Goal: Transaction & Acquisition: Purchase product/service

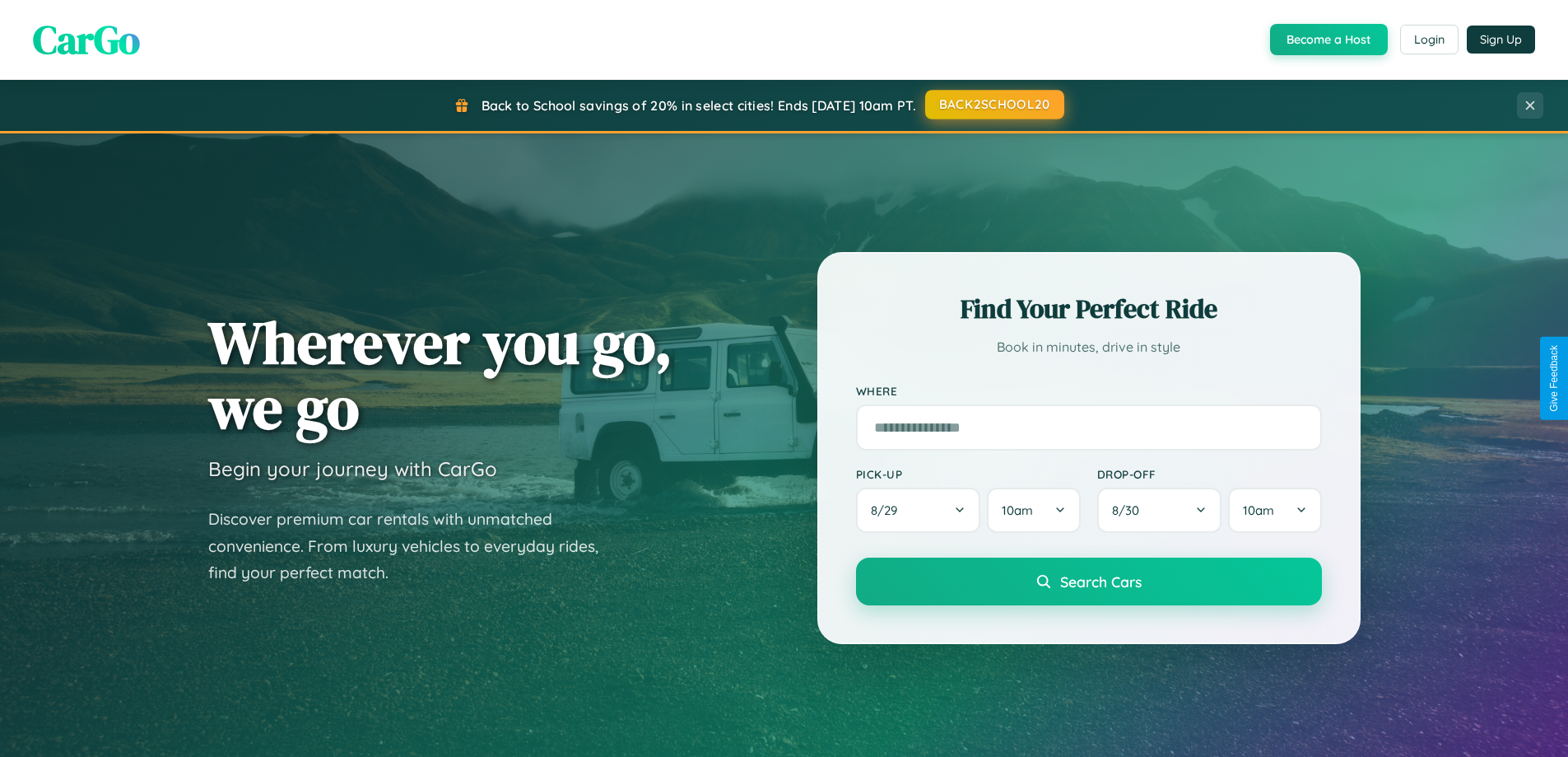
click at [993, 105] on button "BACK2SCHOOL20" at bounding box center [994, 104] width 139 height 29
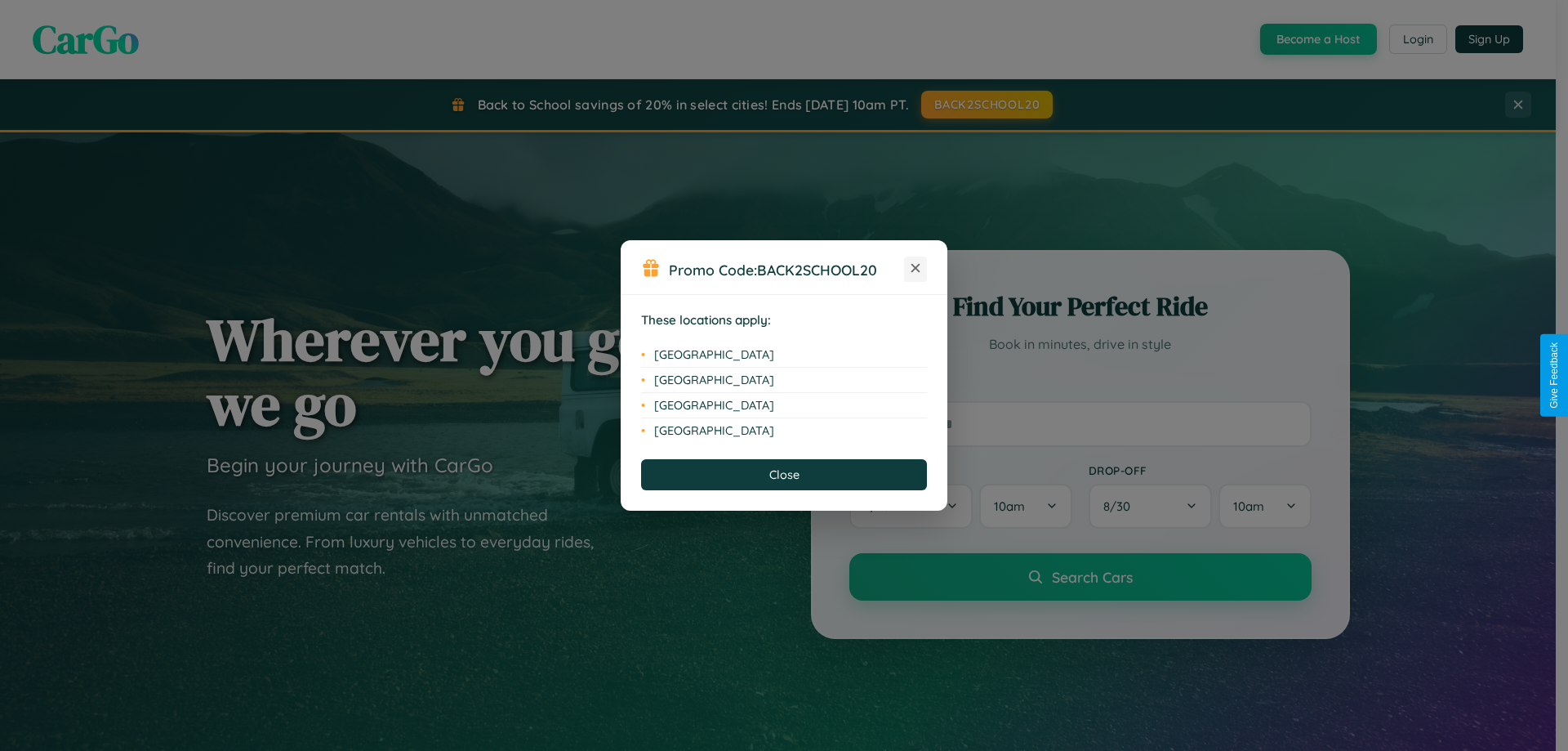
click at [915, 269] on icon at bounding box center [916, 268] width 9 height 9
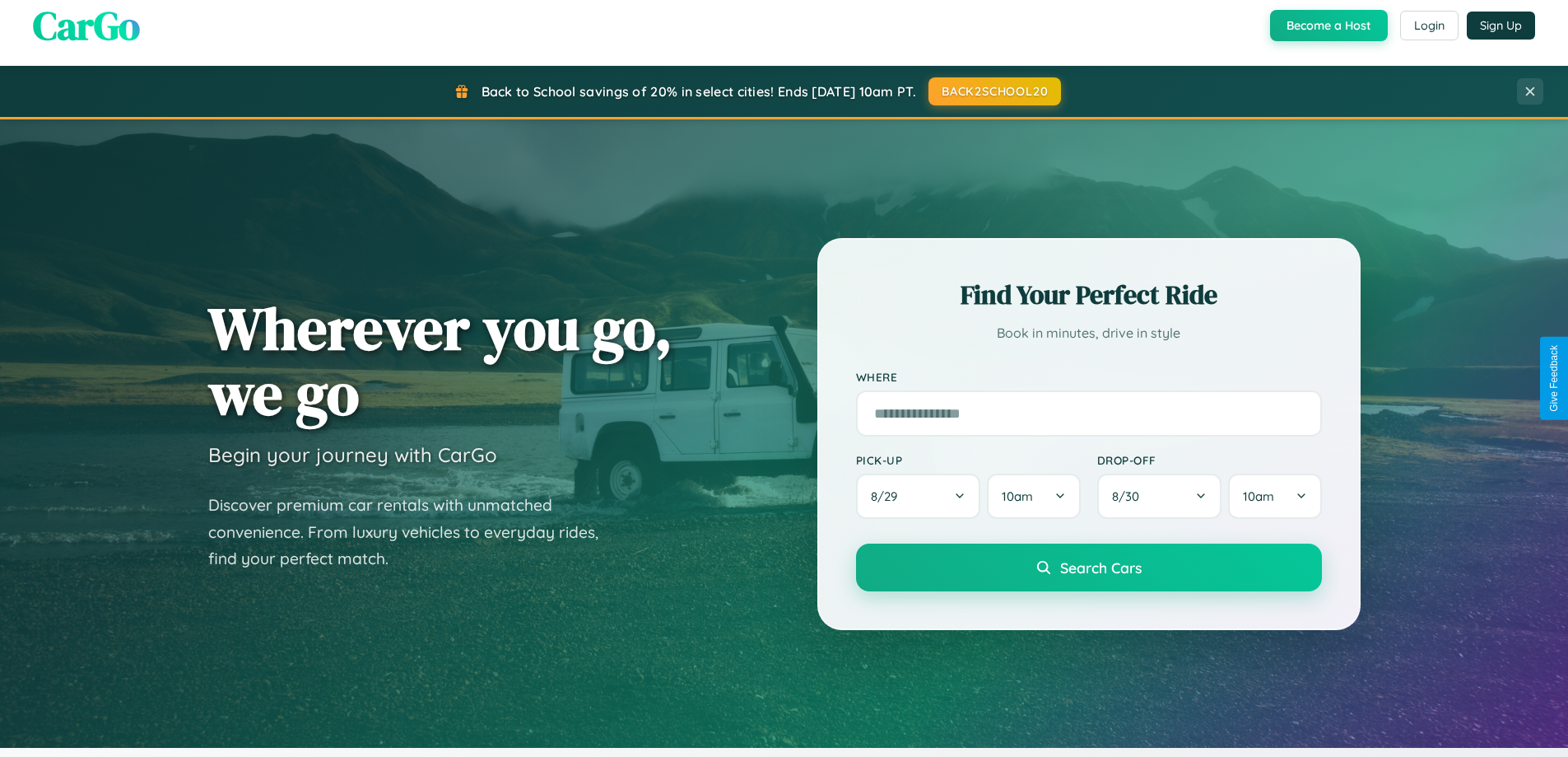
scroll to position [3169, 0]
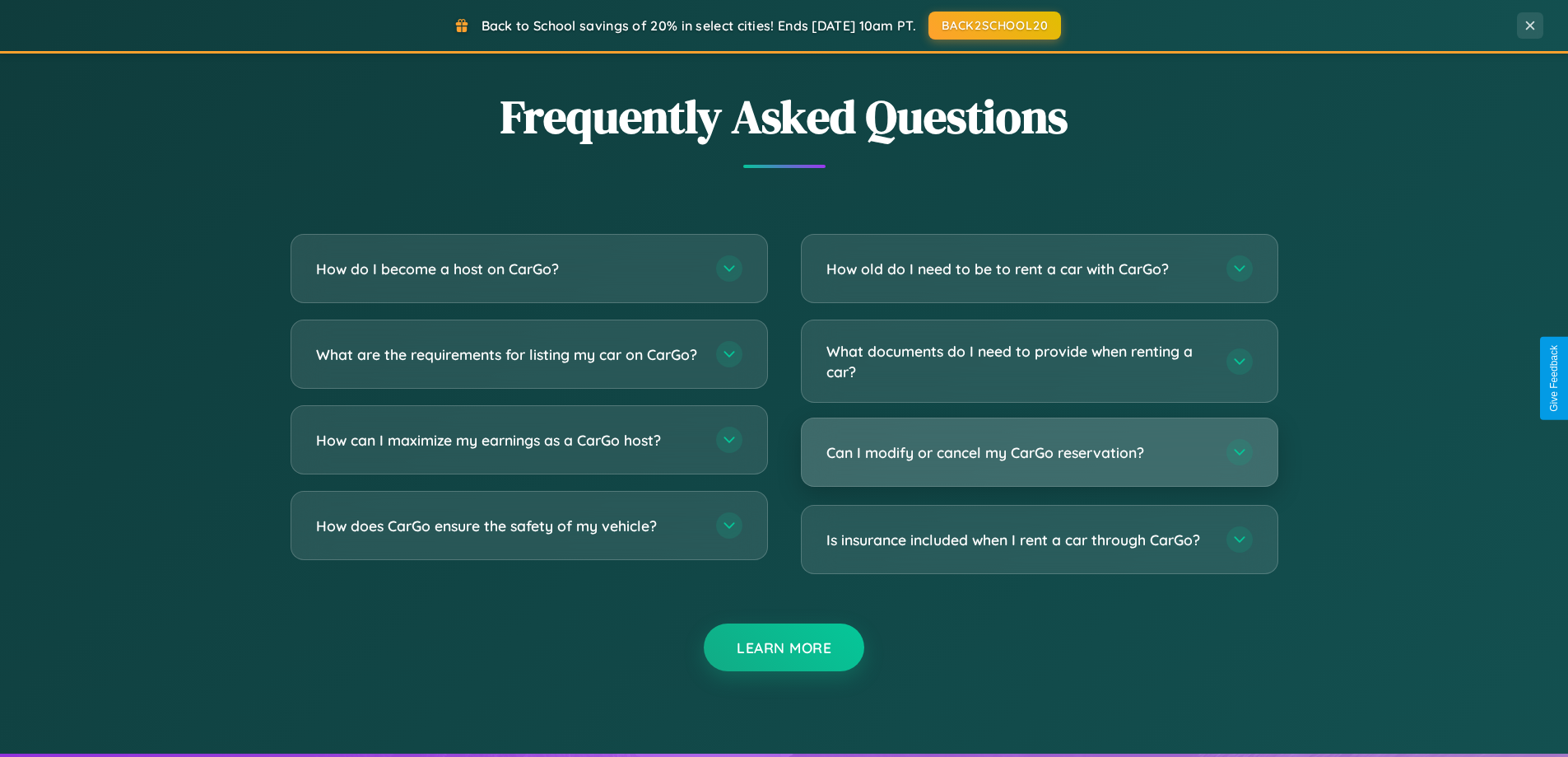
click at [1038, 453] on h3 "Can I modify or cancel my CarGo reservation?" at bounding box center [1018, 452] width 384 height 20
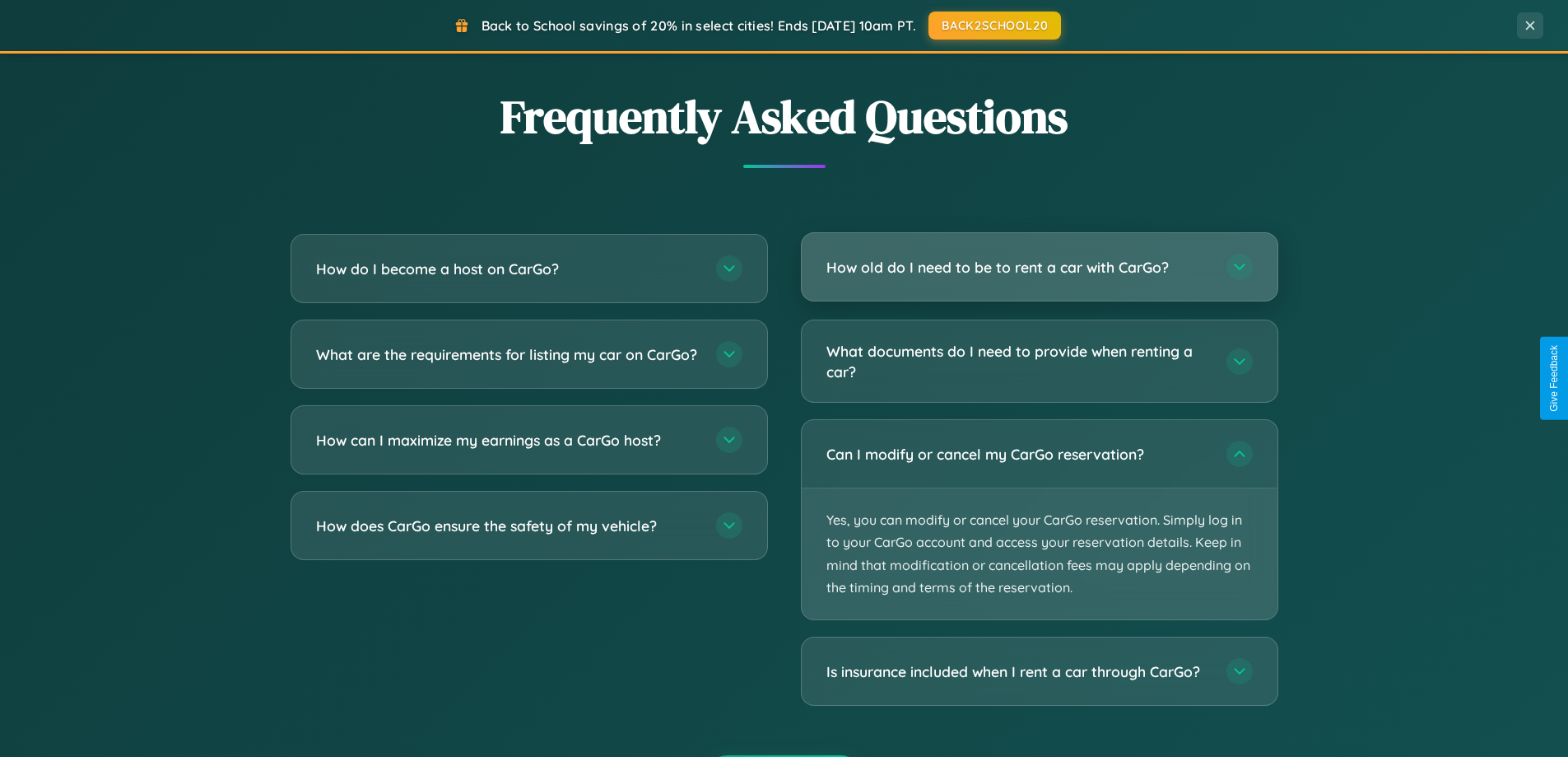
click at [1038, 269] on h3 "How old do I need to be to rent a car with CarGo?" at bounding box center [1018, 267] width 384 height 20
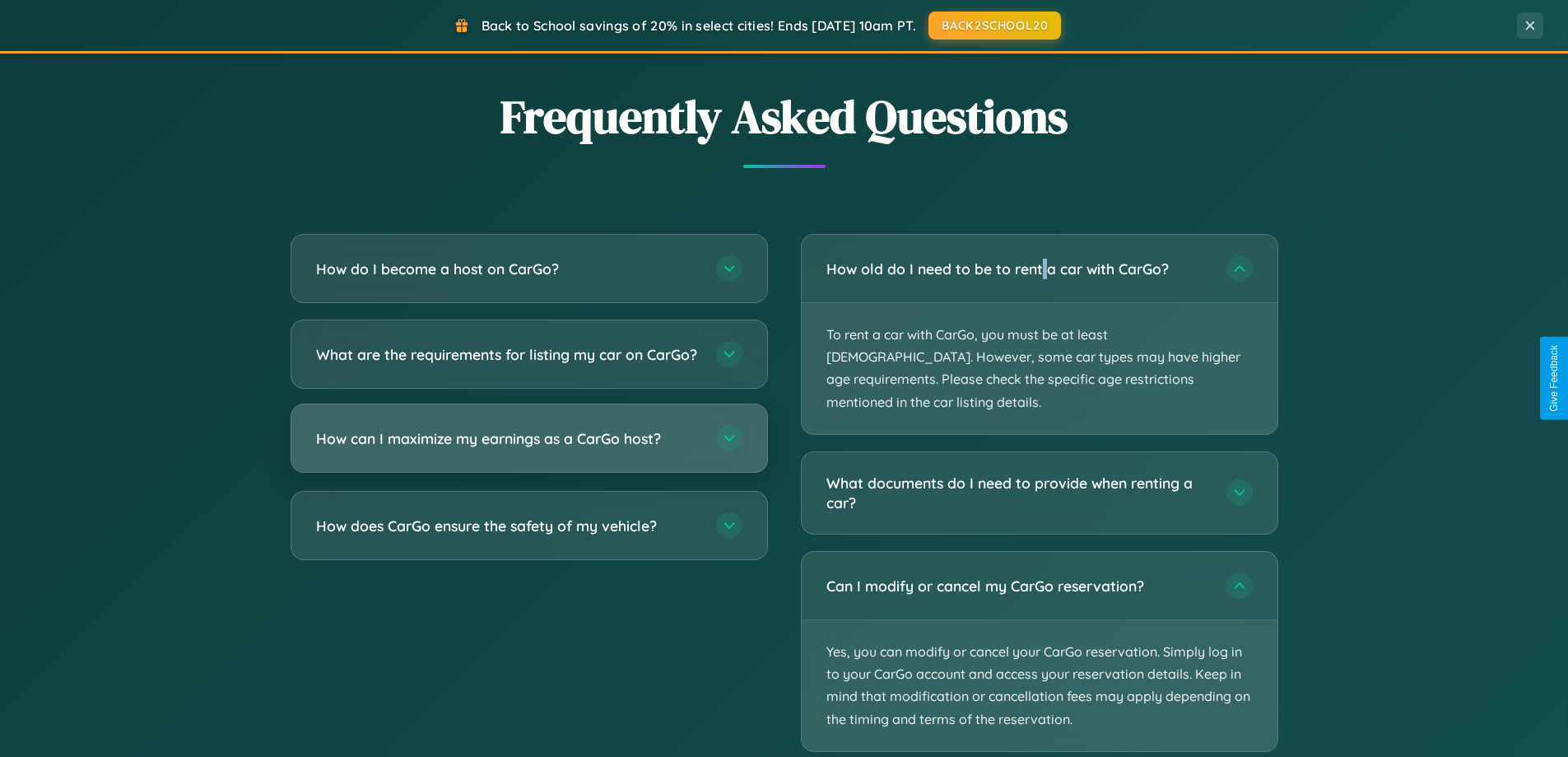
click at [528, 449] on h3 "How can I maximize my earnings as a CarGo host?" at bounding box center [508, 438] width 384 height 20
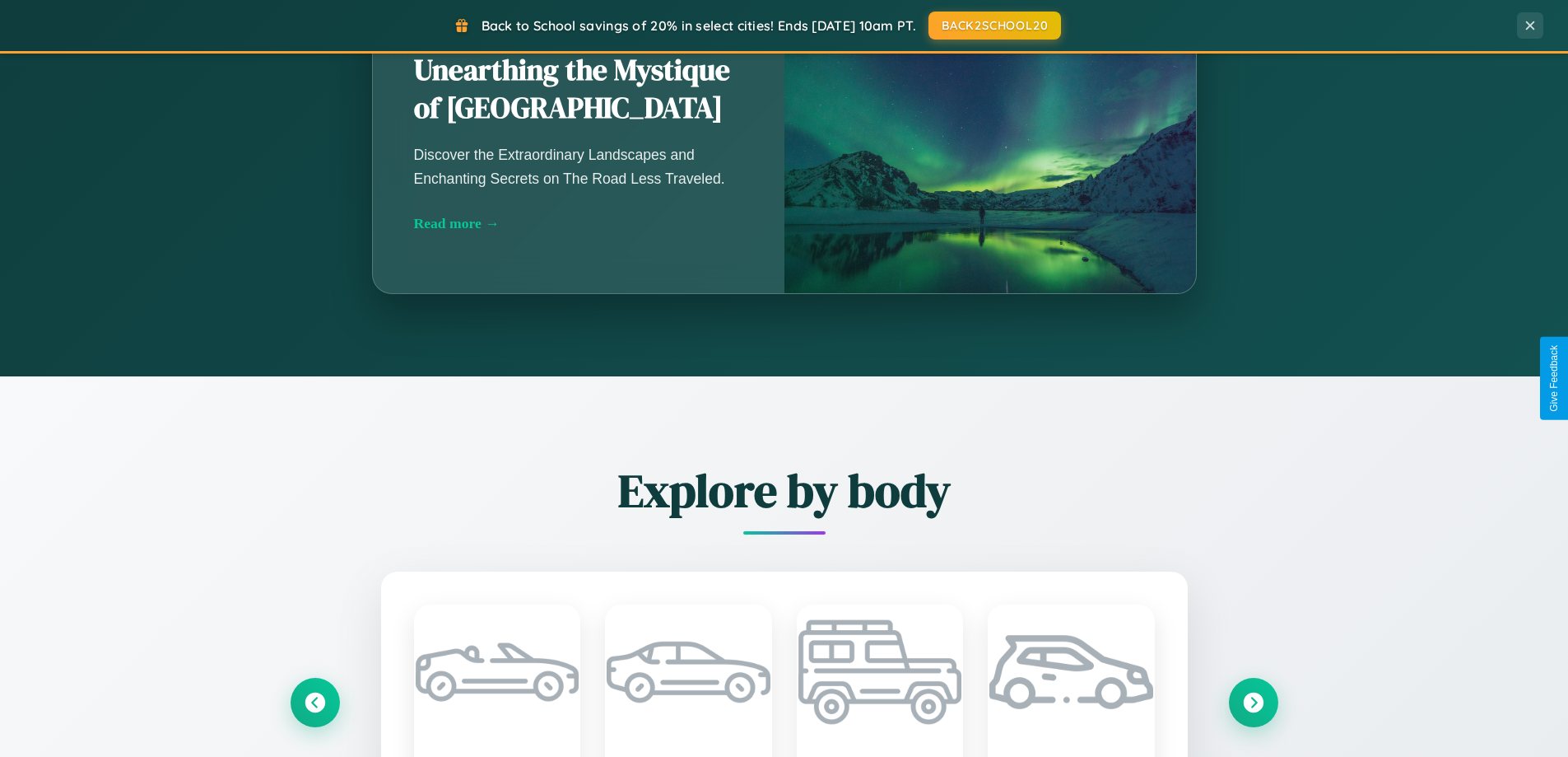
scroll to position [1133, 0]
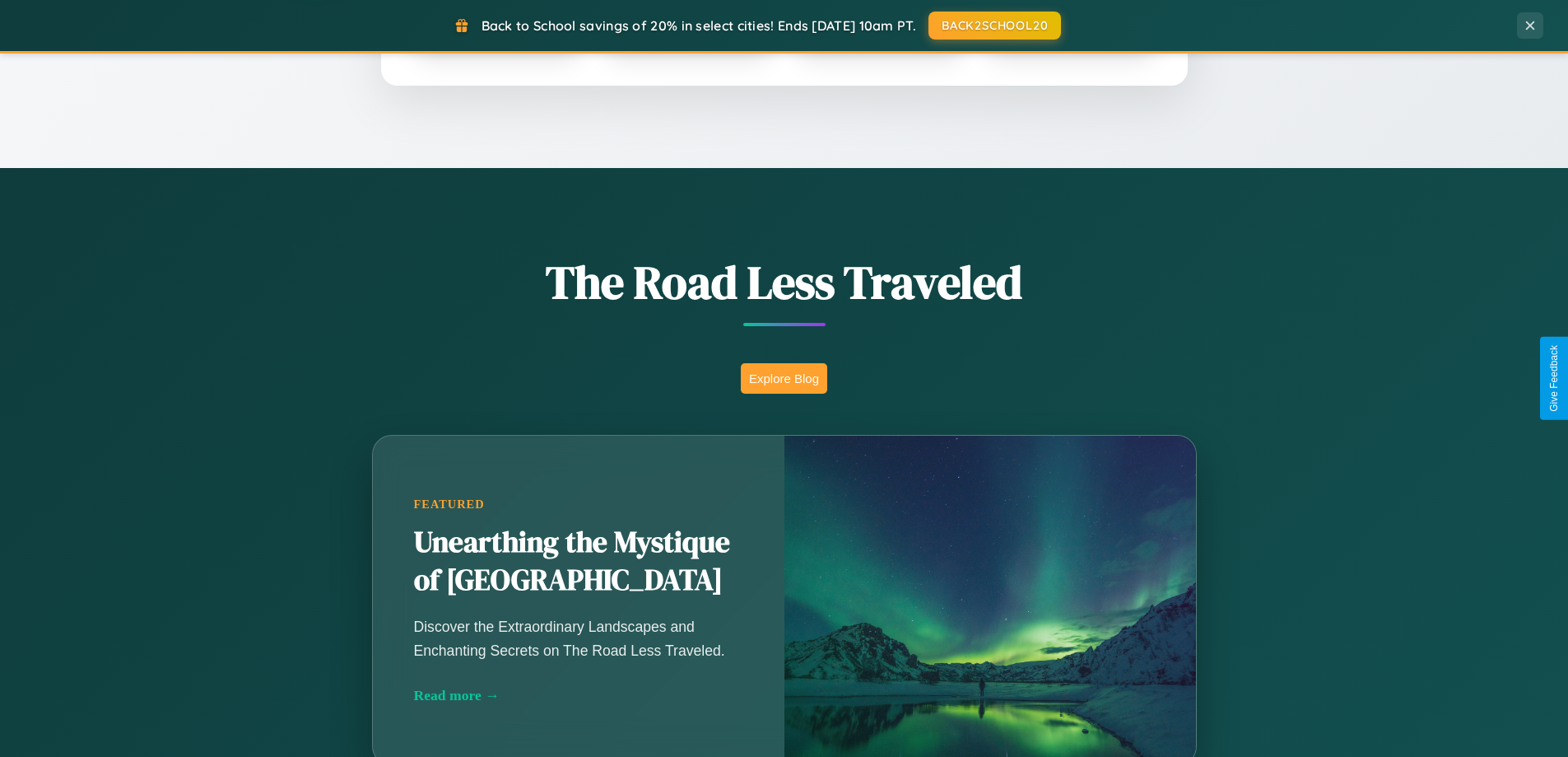
click at [783, 378] on button "Explore Blog" at bounding box center [784, 378] width 87 height 30
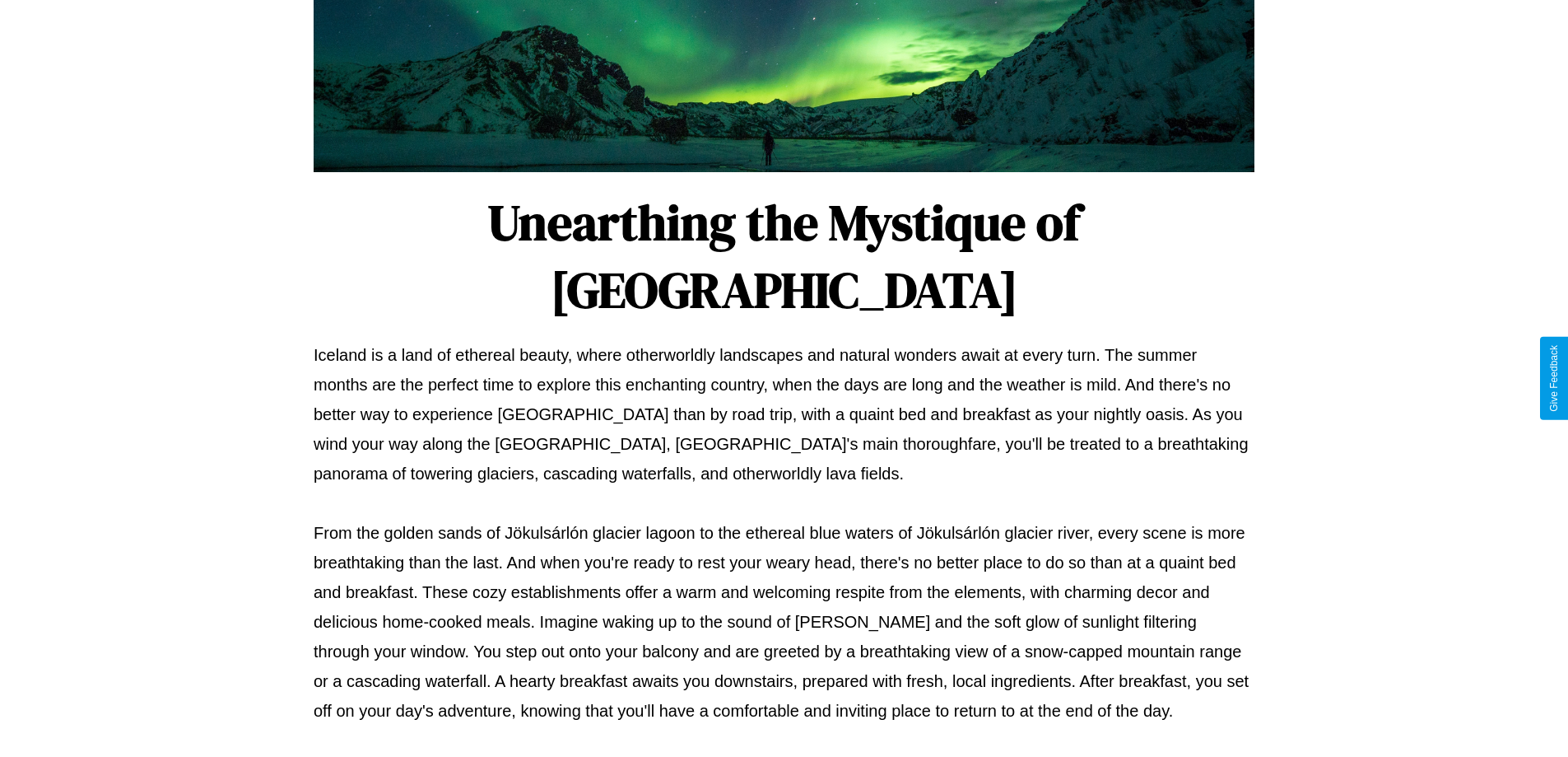
scroll to position [533, 0]
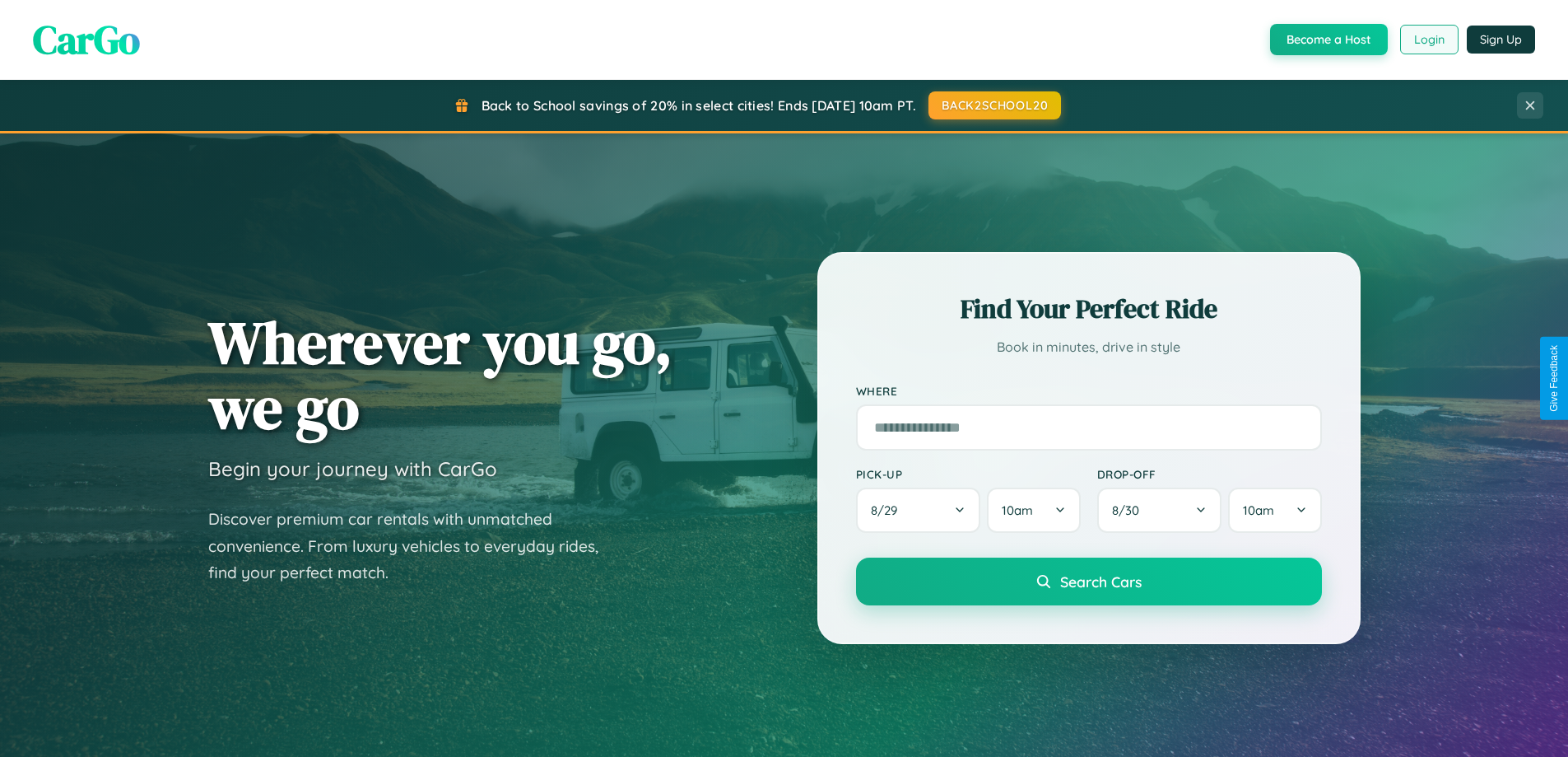
click at [1428, 40] on button "Login" at bounding box center [1429, 39] width 58 height 29
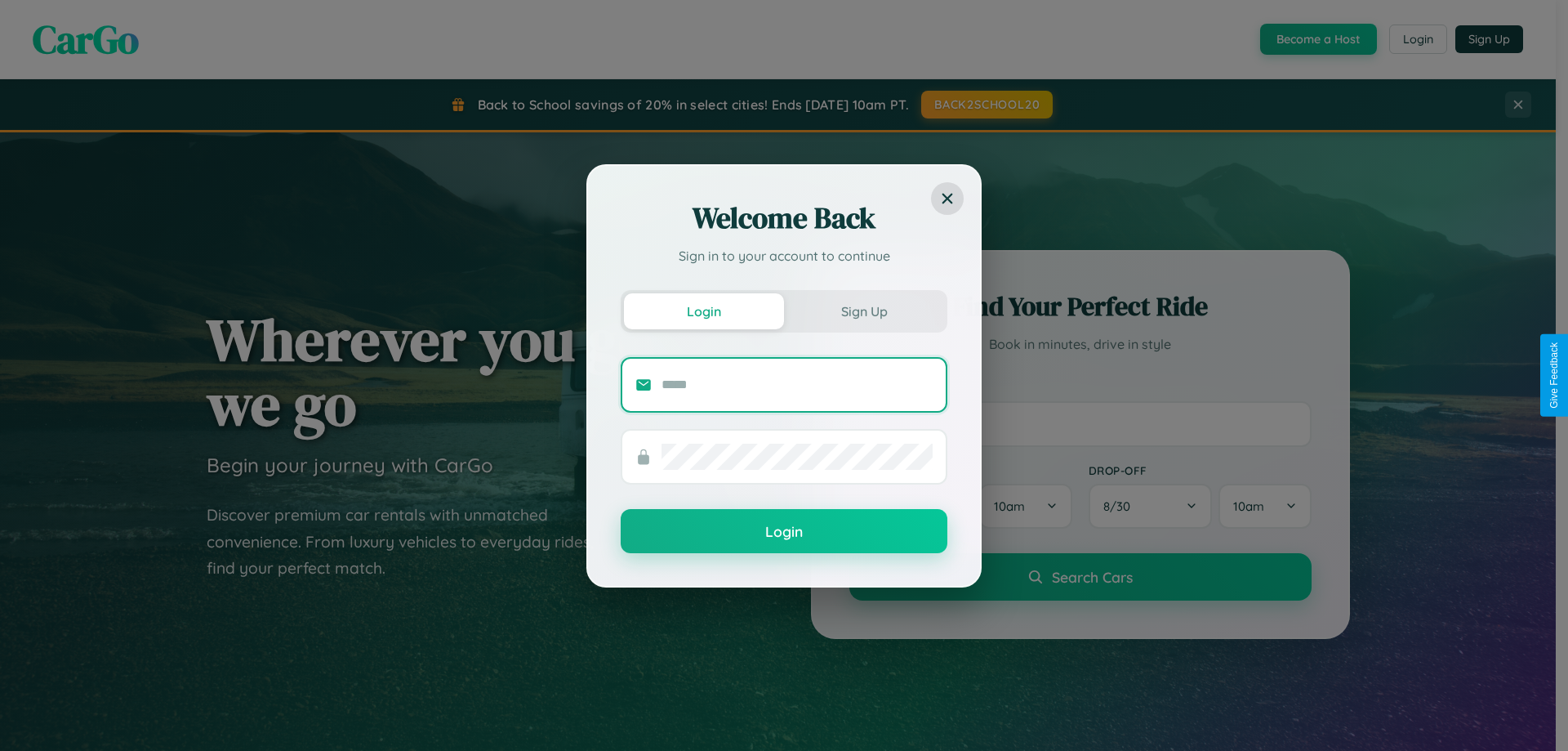
click at [797, 384] on input "text" at bounding box center [796, 385] width 271 height 26
type input "**********"
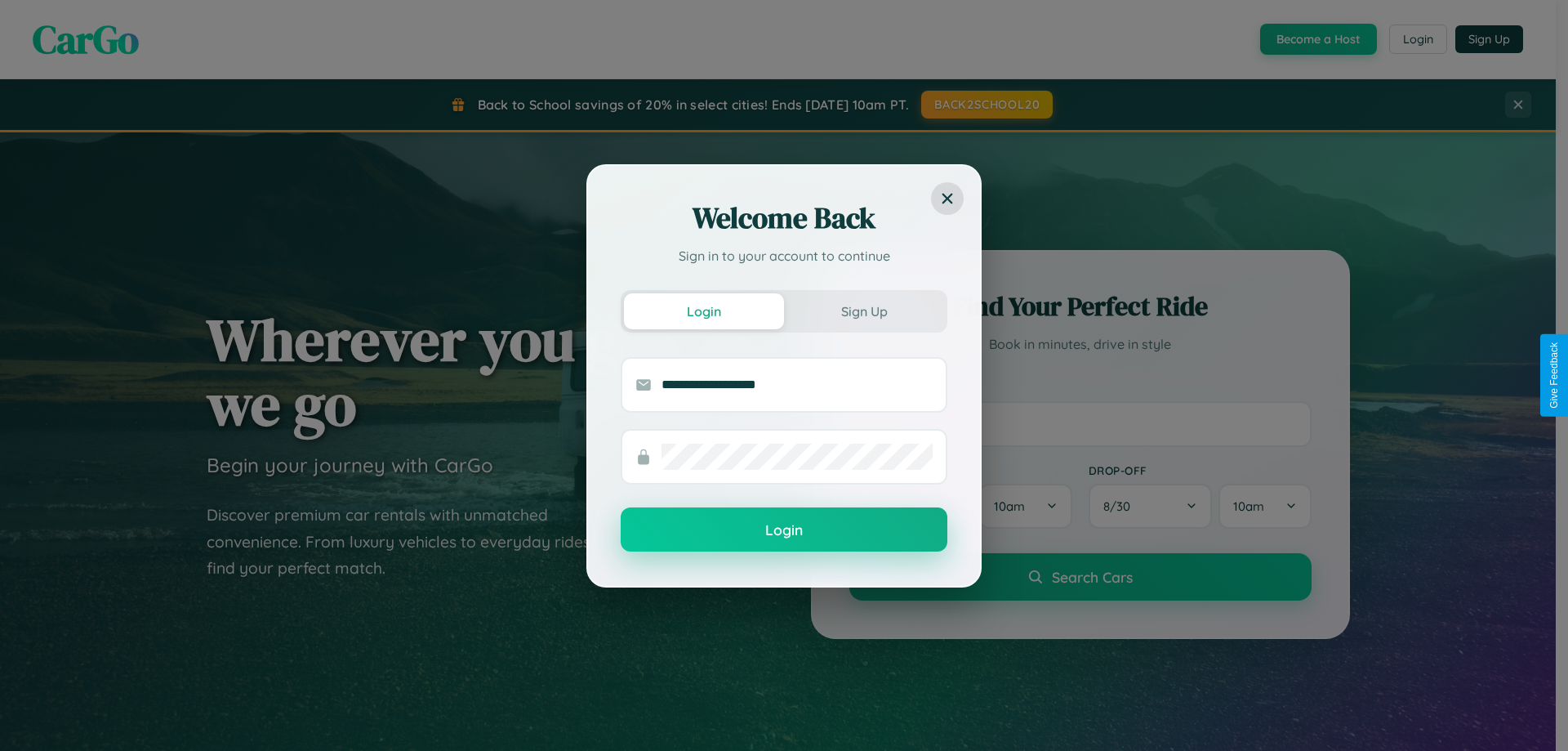
click at [784, 530] on button "Login" at bounding box center [784, 529] width 327 height 44
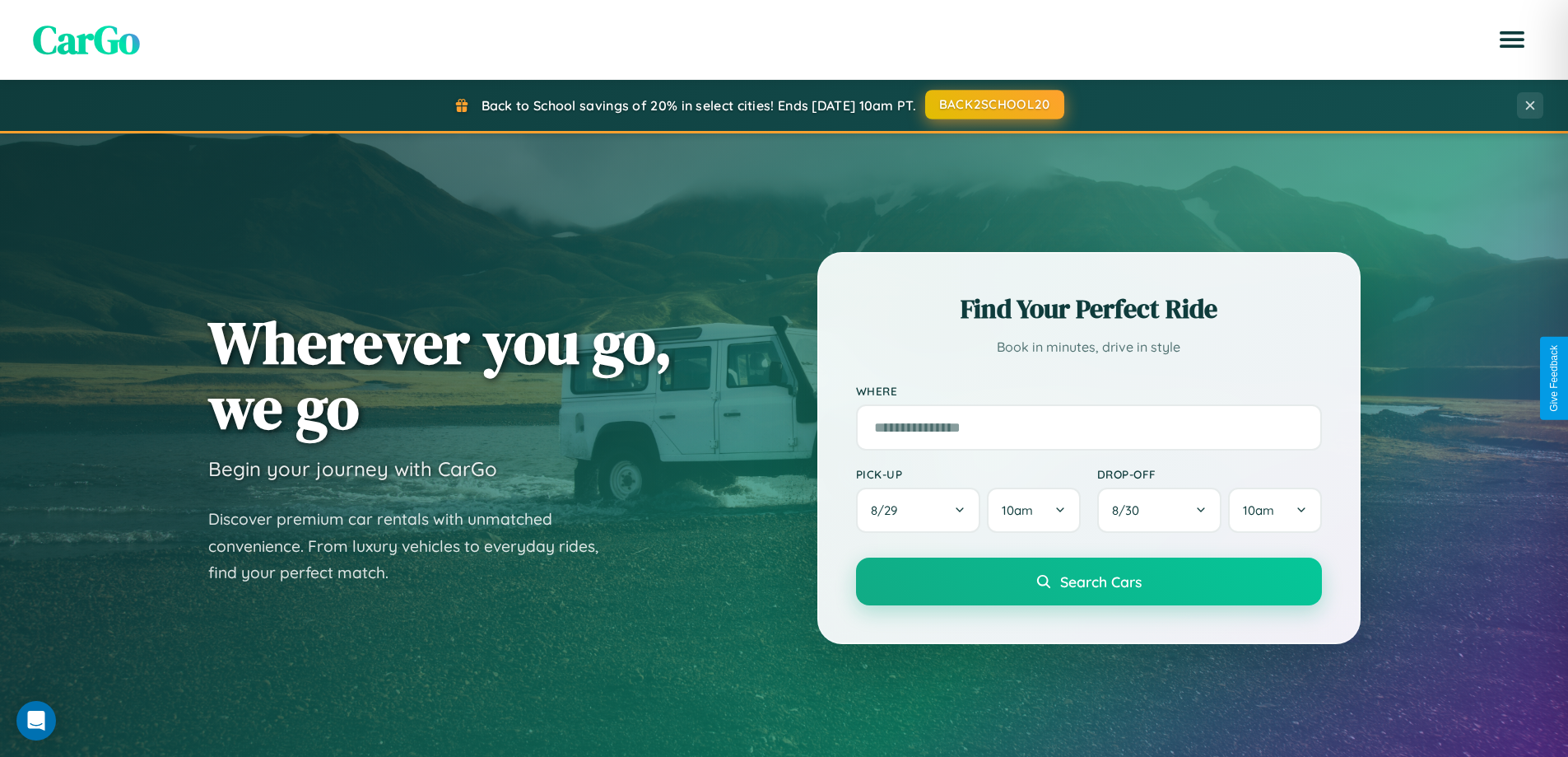
click at [993, 105] on button "BACK2SCHOOL20" at bounding box center [994, 104] width 139 height 29
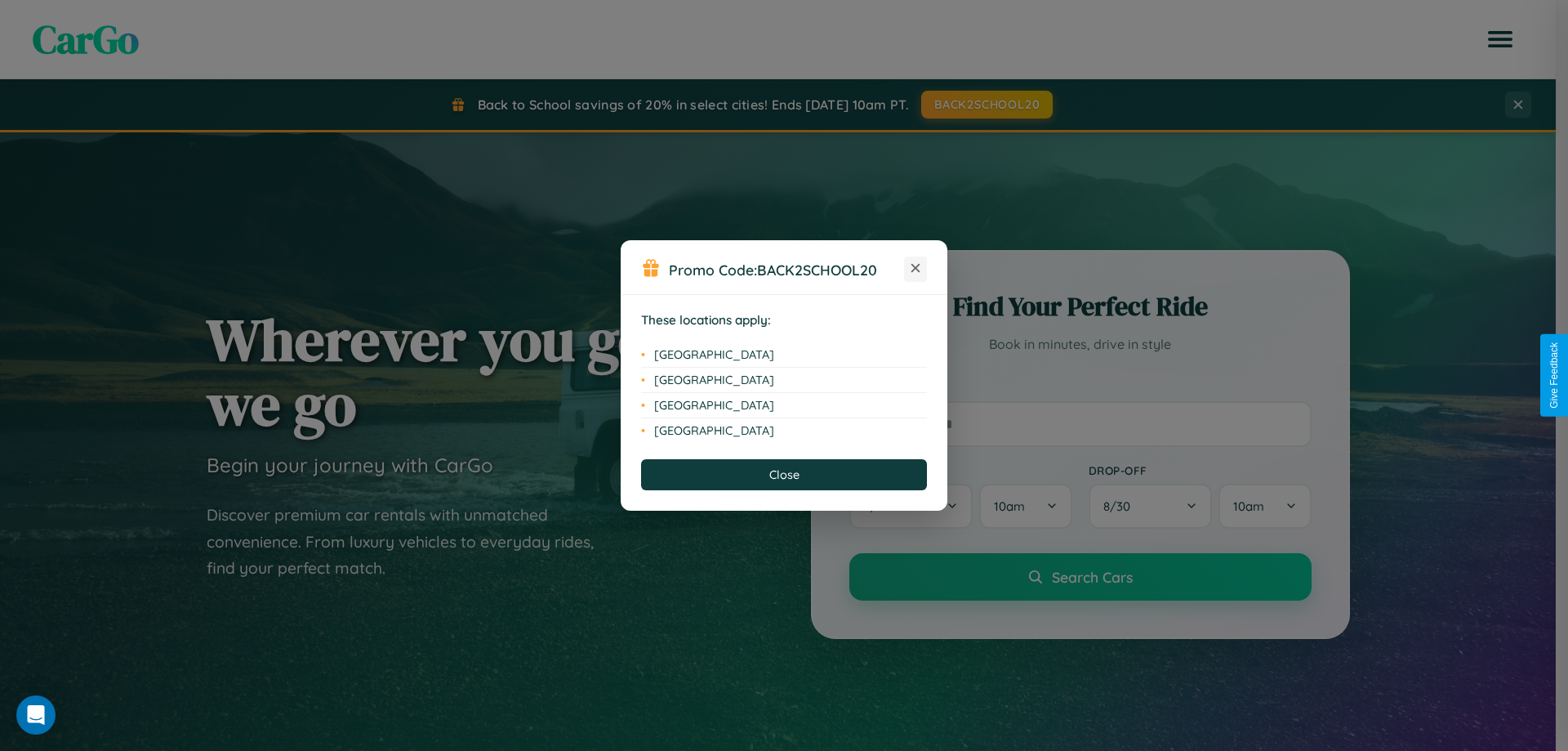
click at [915, 269] on icon at bounding box center [916, 268] width 9 height 9
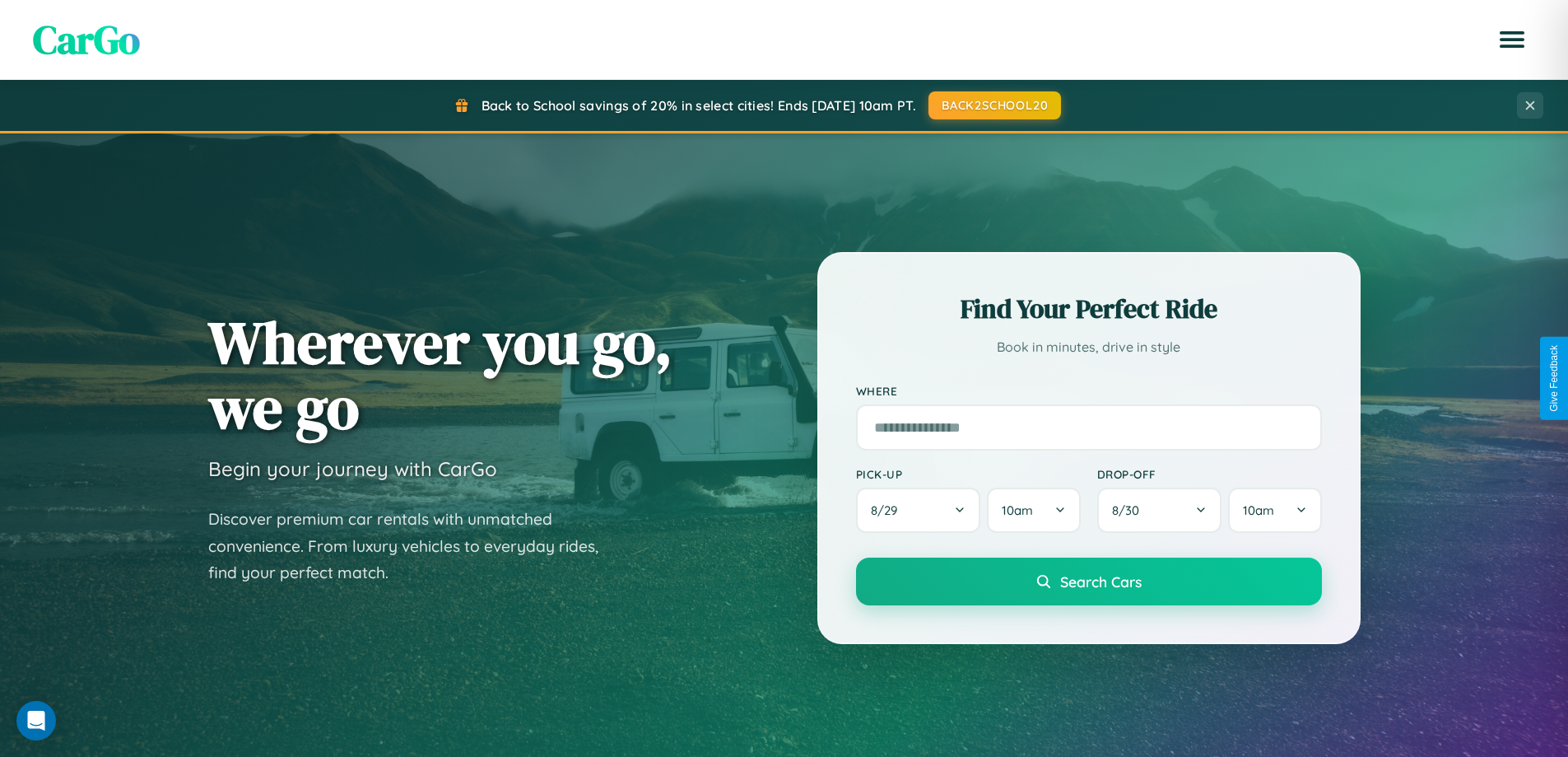
scroll to position [2646, 0]
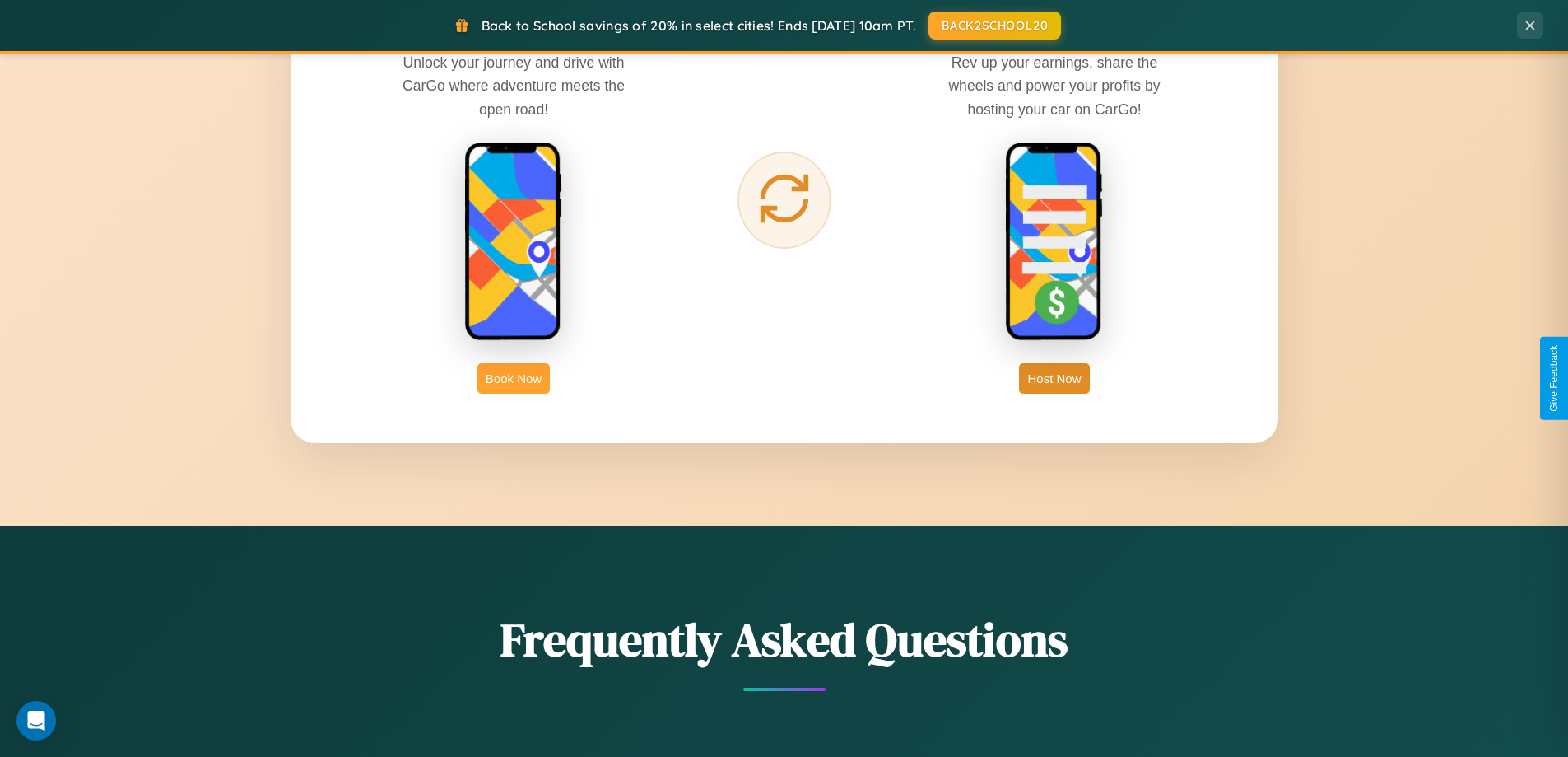
click at [514, 378] on button "Book Now" at bounding box center [514, 378] width 73 height 30
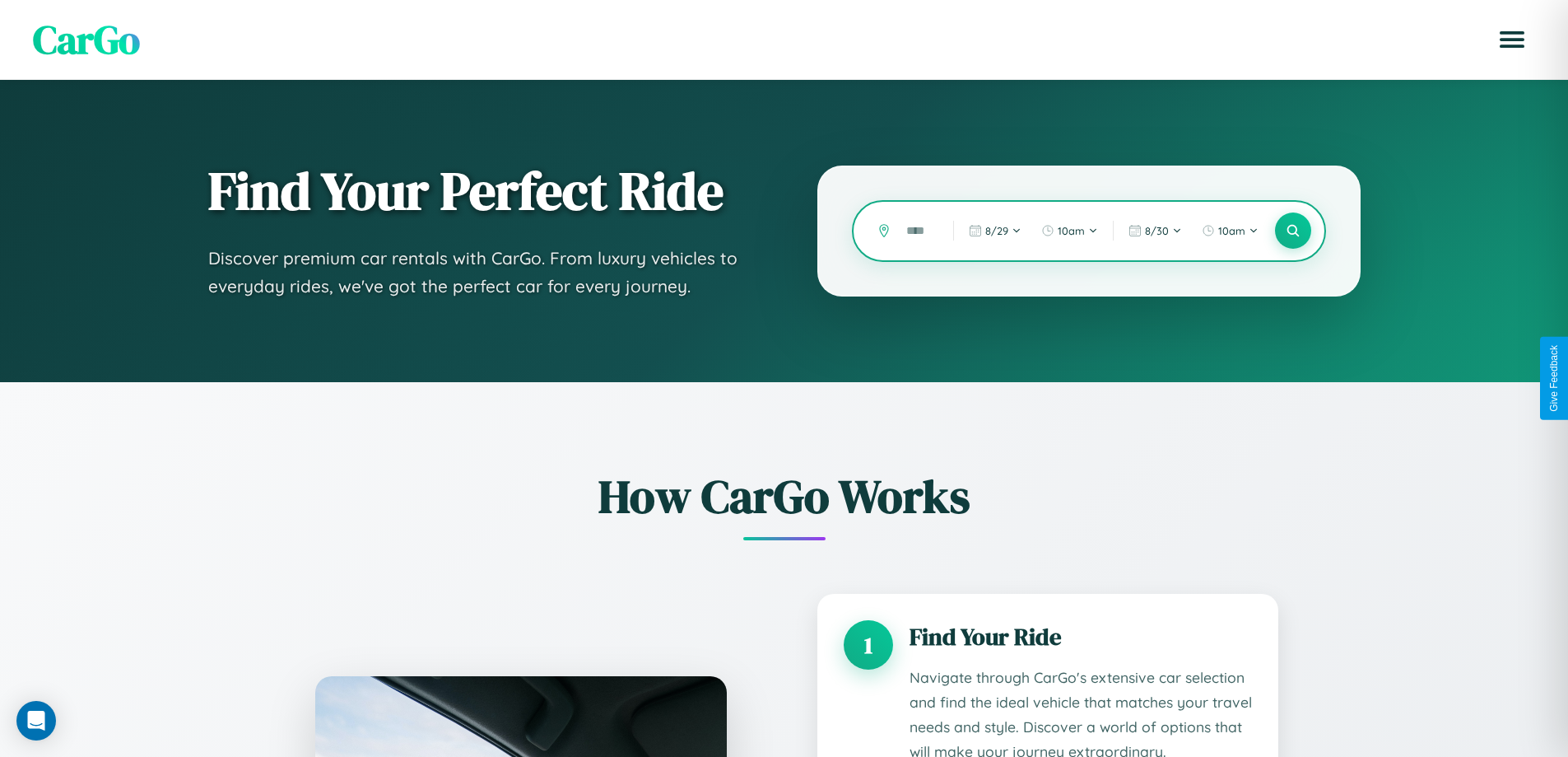
click at [918, 230] on input "text" at bounding box center [918, 230] width 39 height 29
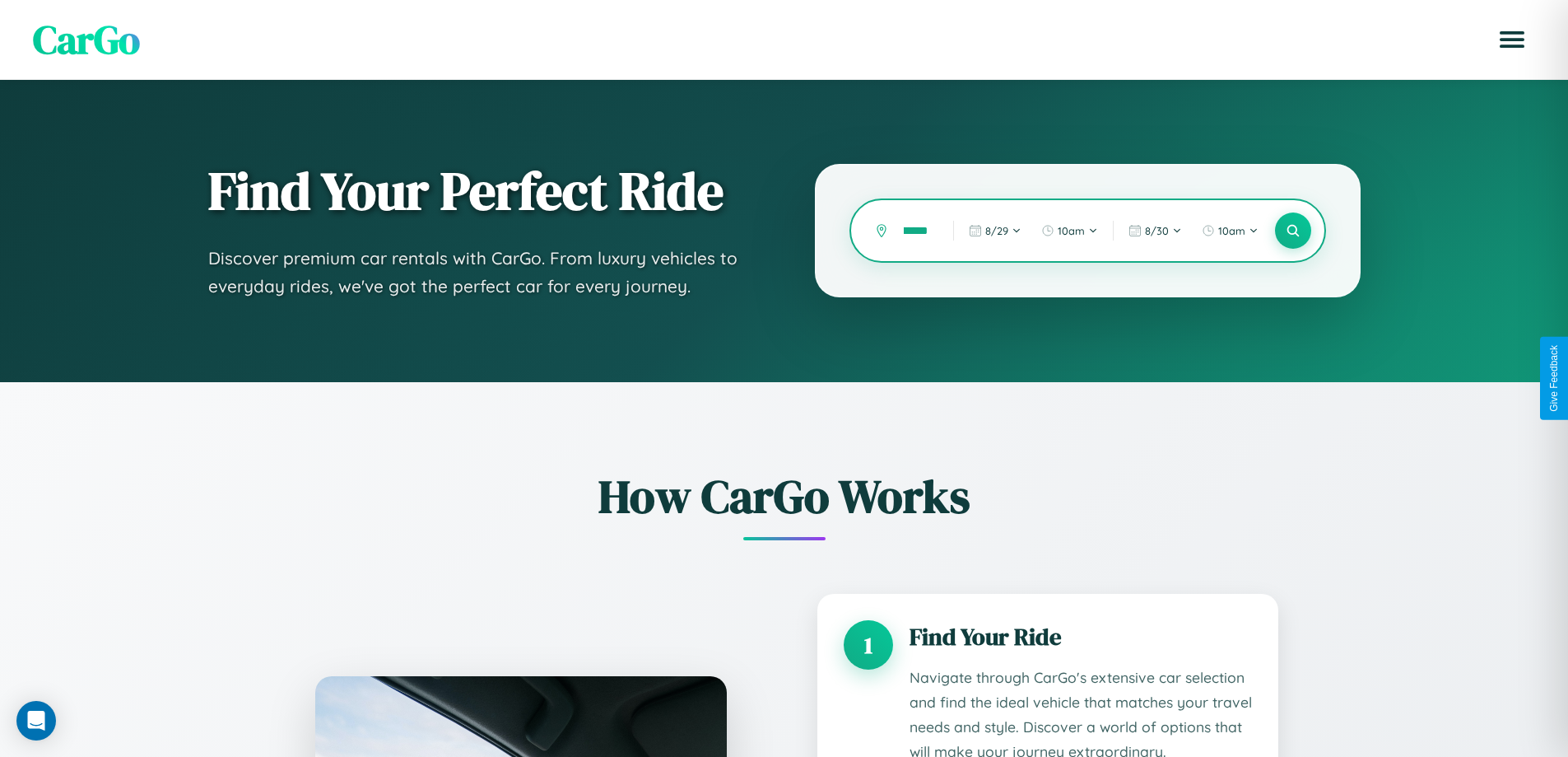
scroll to position [0, 35]
type input "*********"
click at [1292, 230] on icon at bounding box center [1292, 231] width 16 height 16
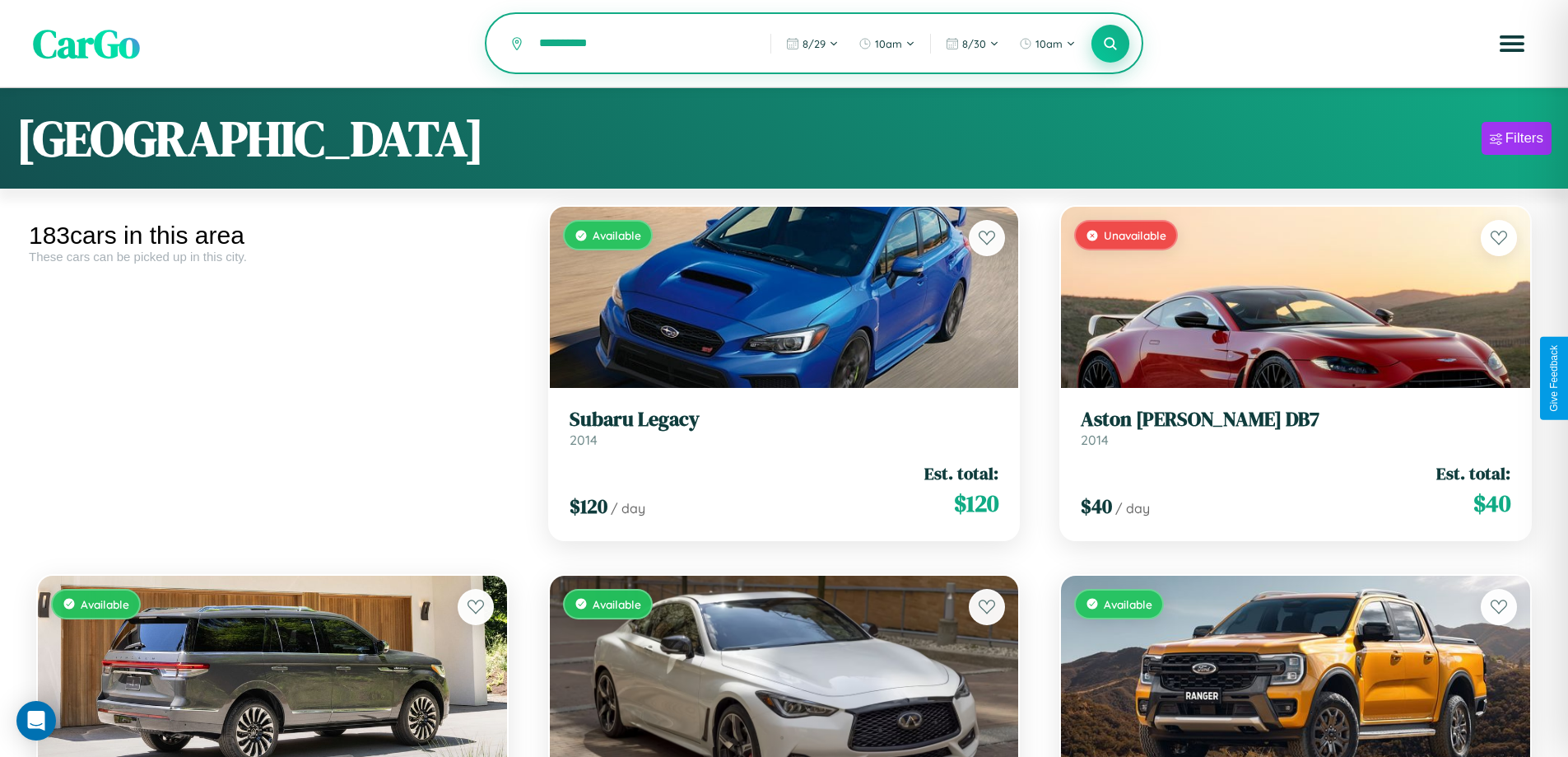
type input "**********"
click at [1110, 44] on icon at bounding box center [1111, 43] width 16 height 16
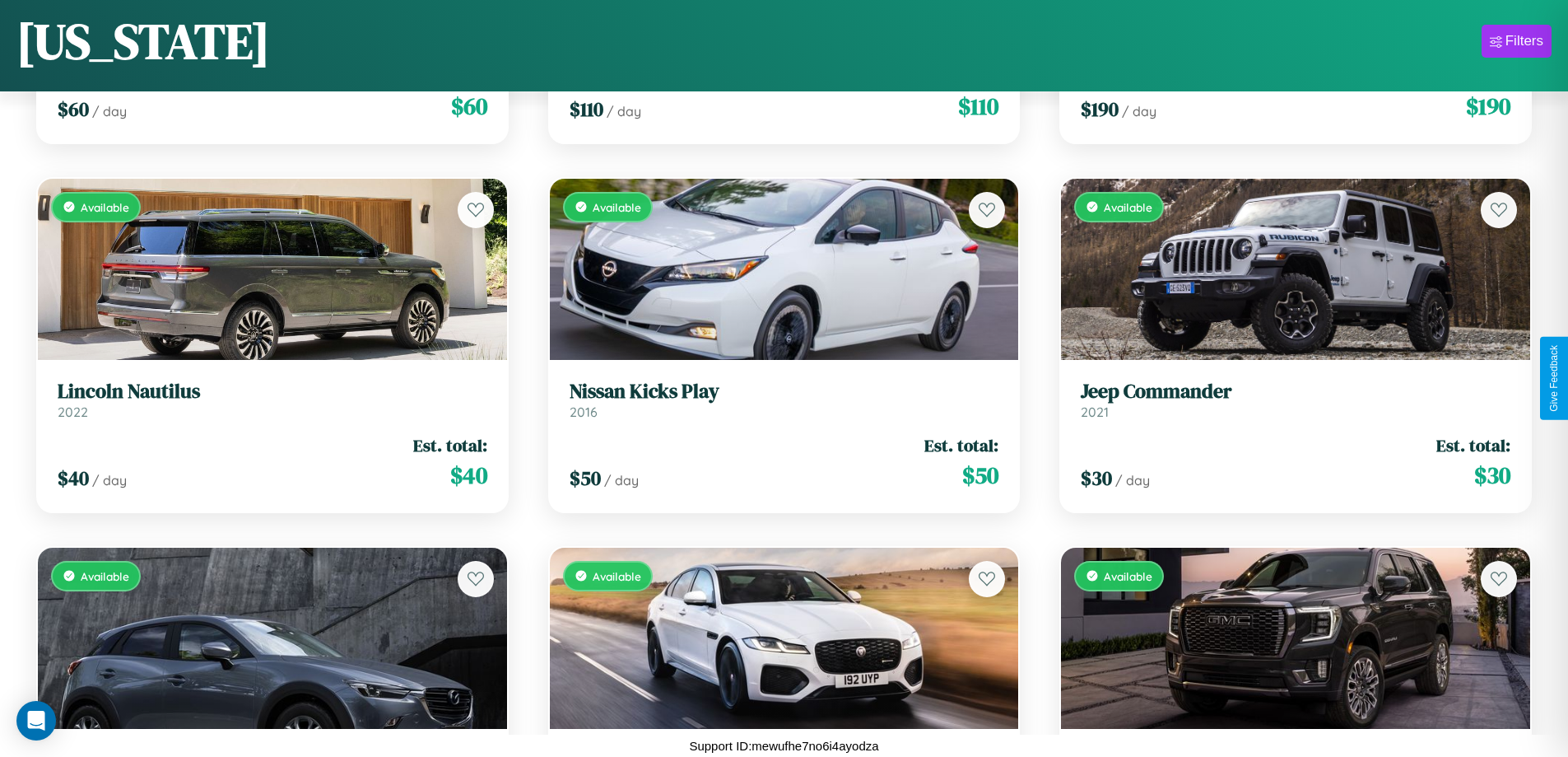
scroll to position [15350, 0]
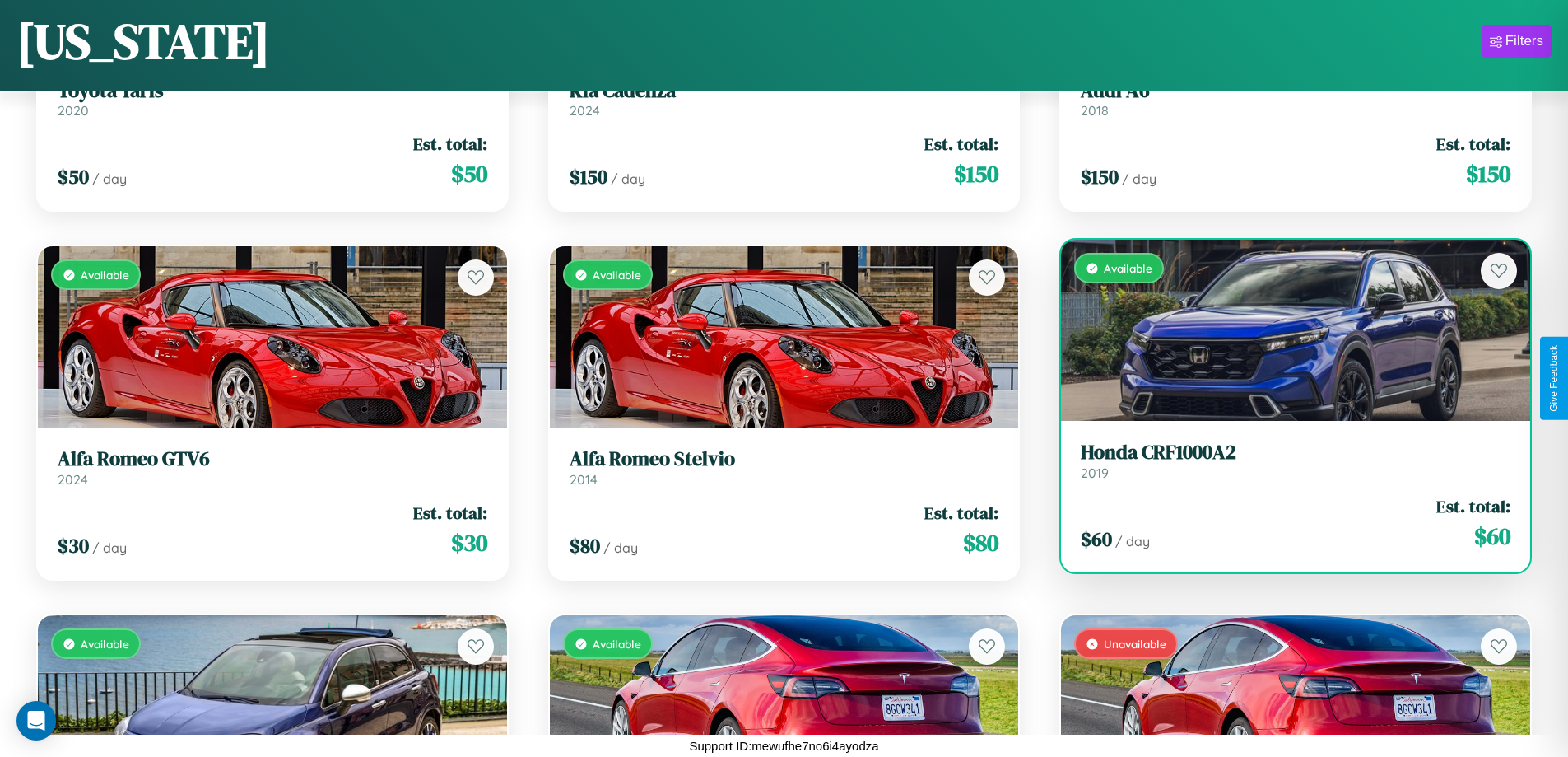
click at [1285, 331] on div "Available" at bounding box center [1295, 330] width 470 height 181
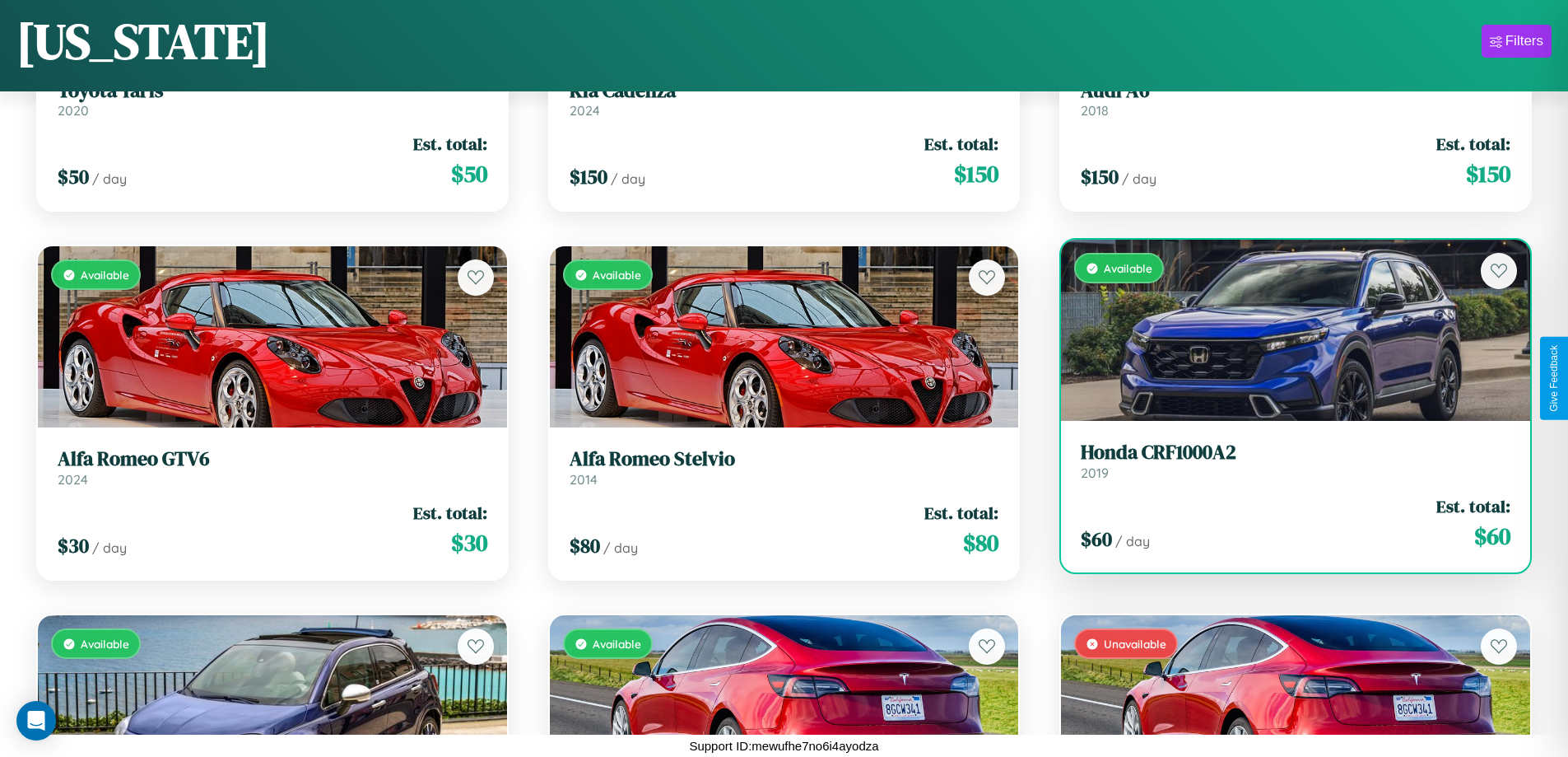
click at [1285, 331] on div "Available" at bounding box center [1295, 330] width 470 height 181
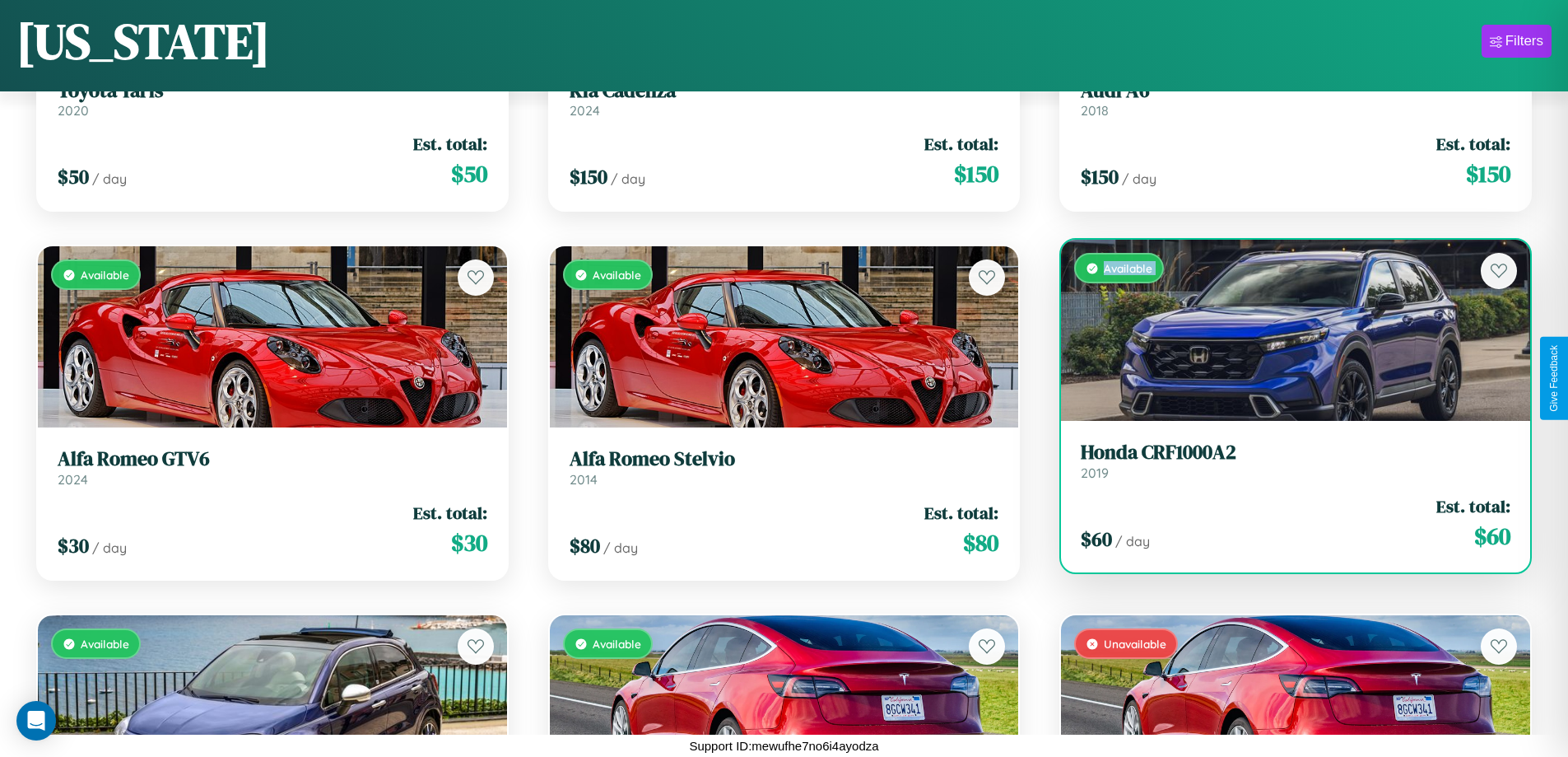
click at [1285, 331] on div "Available" at bounding box center [1295, 330] width 470 height 181
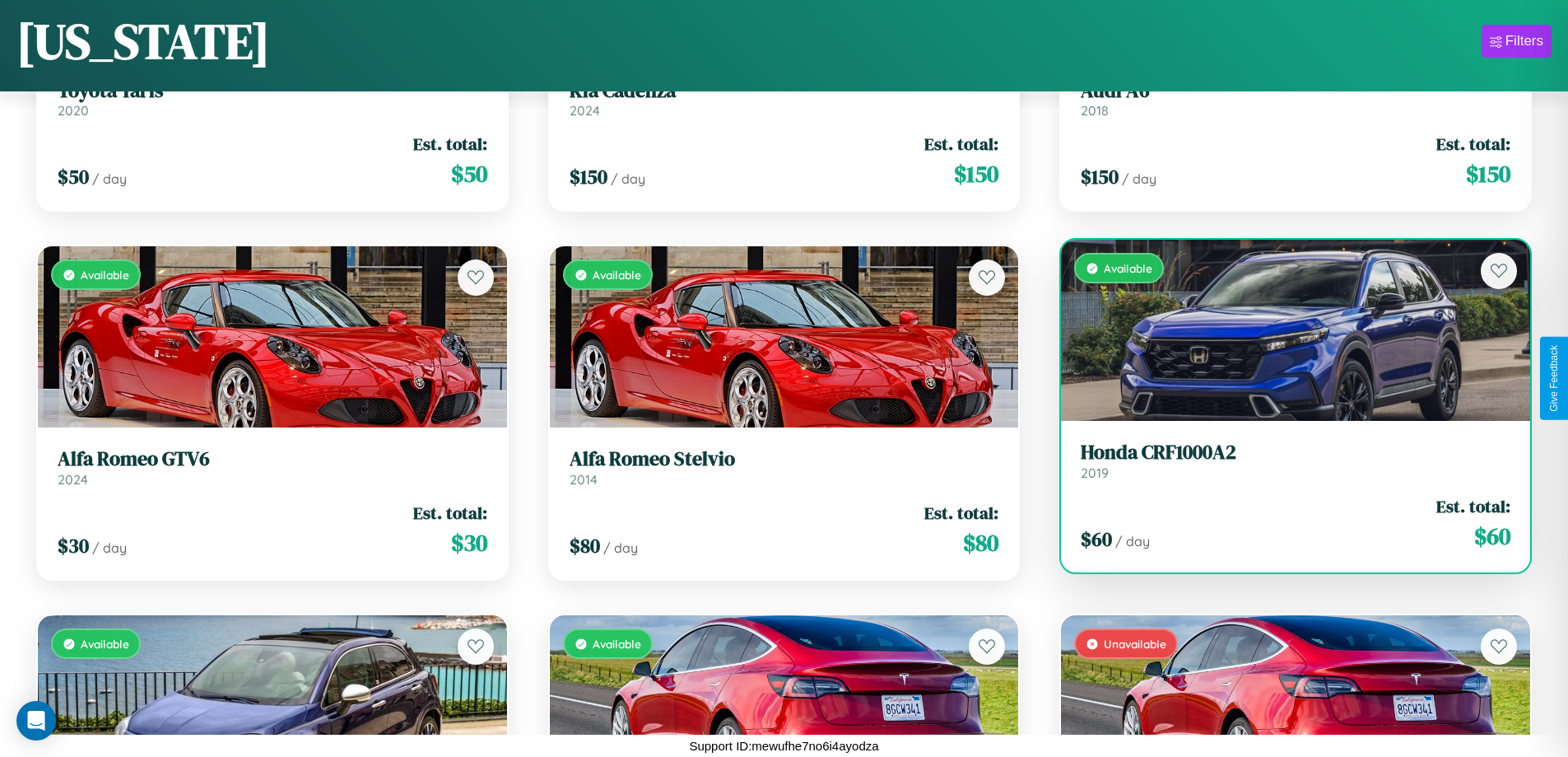
click at [1285, 331] on div "Available" at bounding box center [1295, 330] width 470 height 181
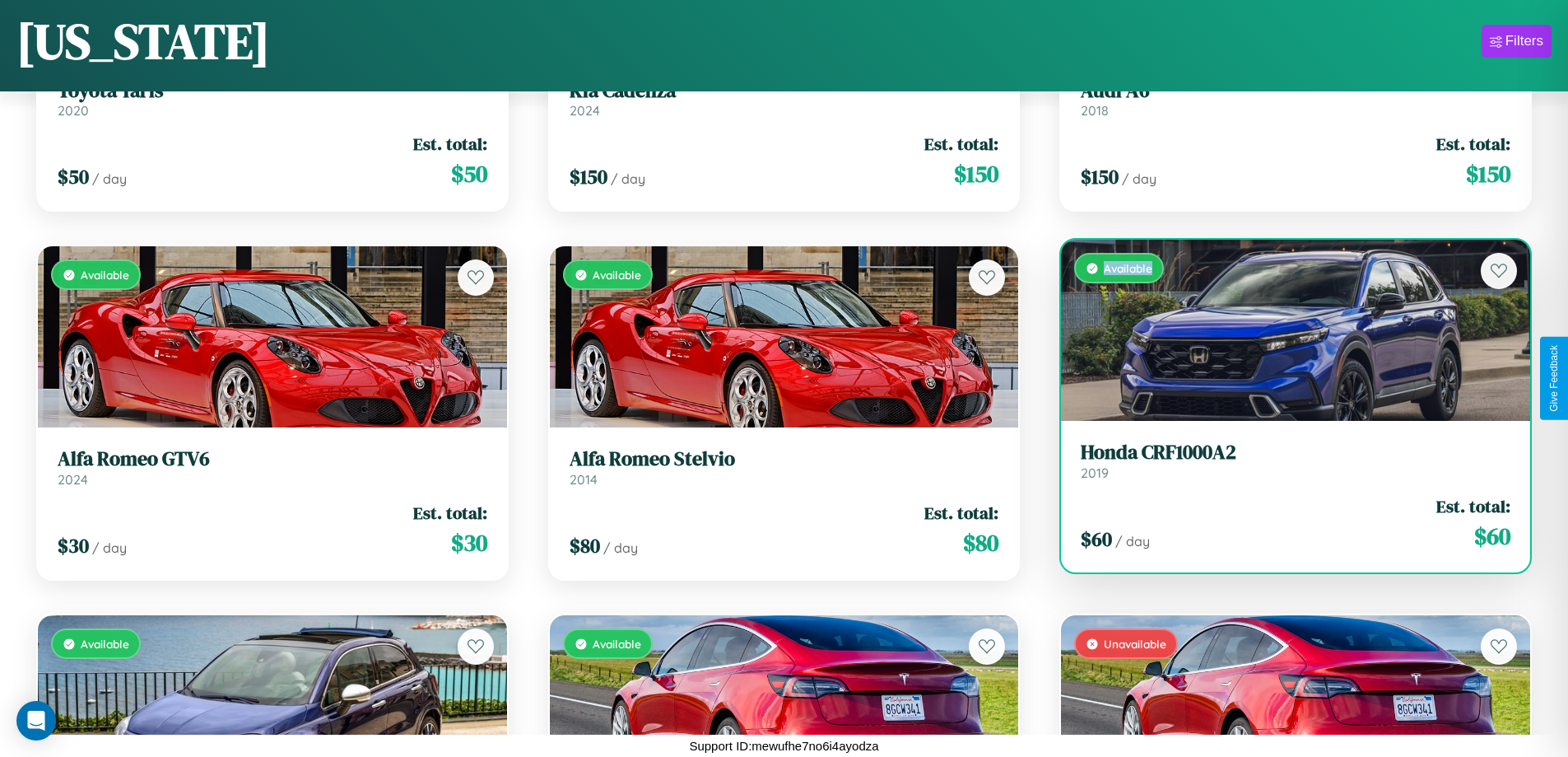
click at [1285, 331] on div "Available" at bounding box center [1295, 330] width 470 height 181
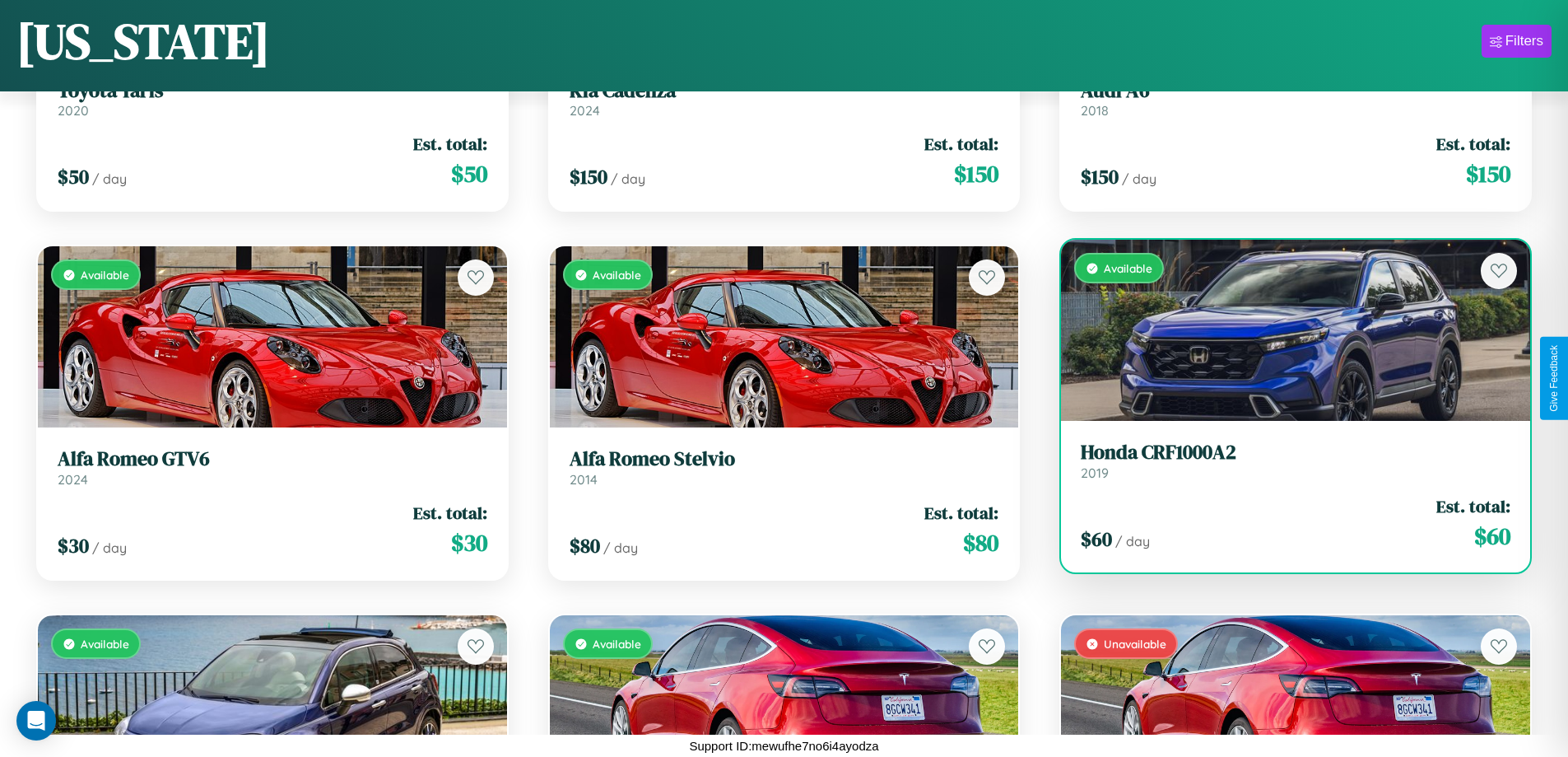
click at [1285, 460] on h3 "Honda CRF1000A2" at bounding box center [1295, 452] width 430 height 24
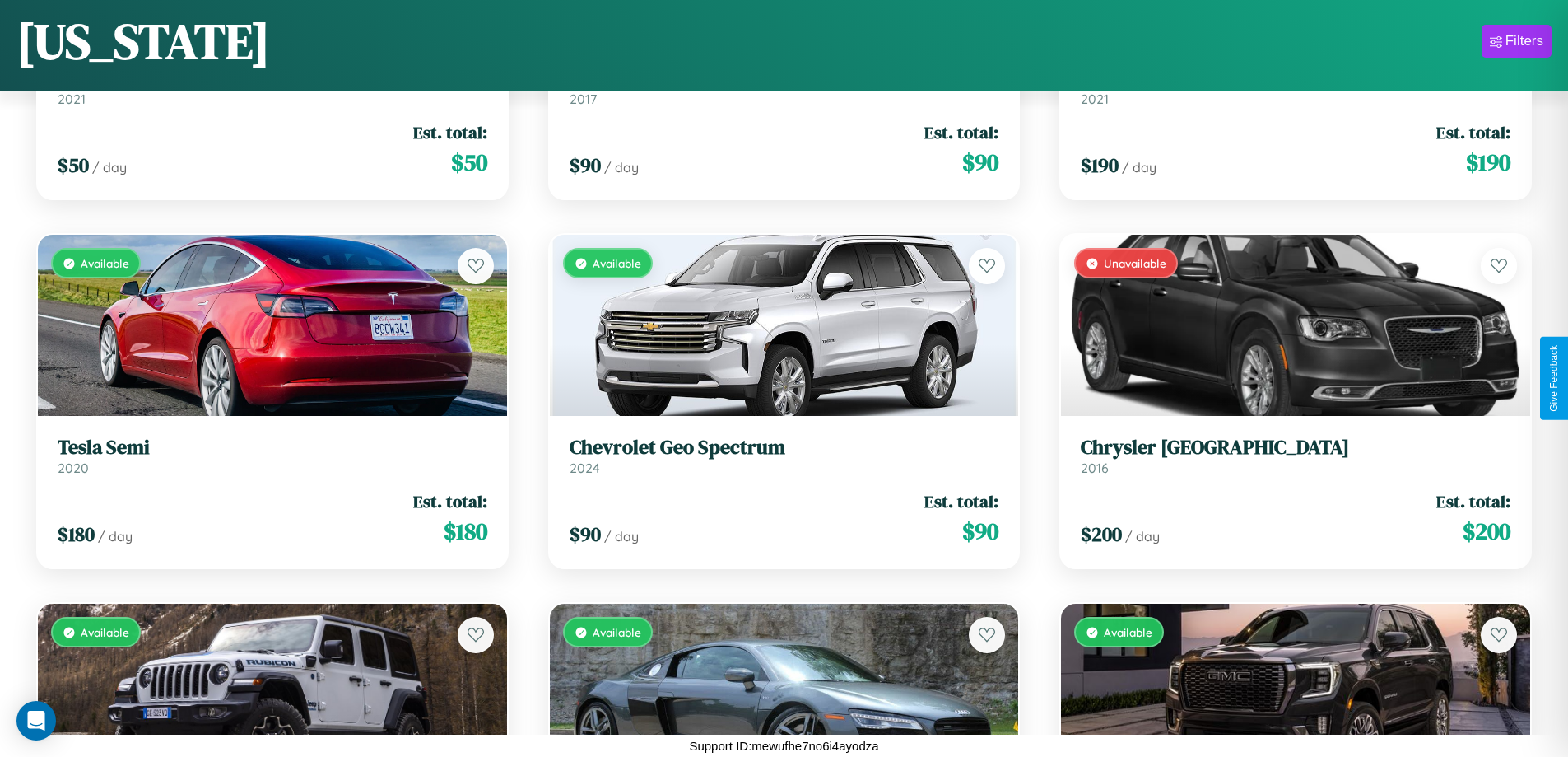
scroll to position [4656, 0]
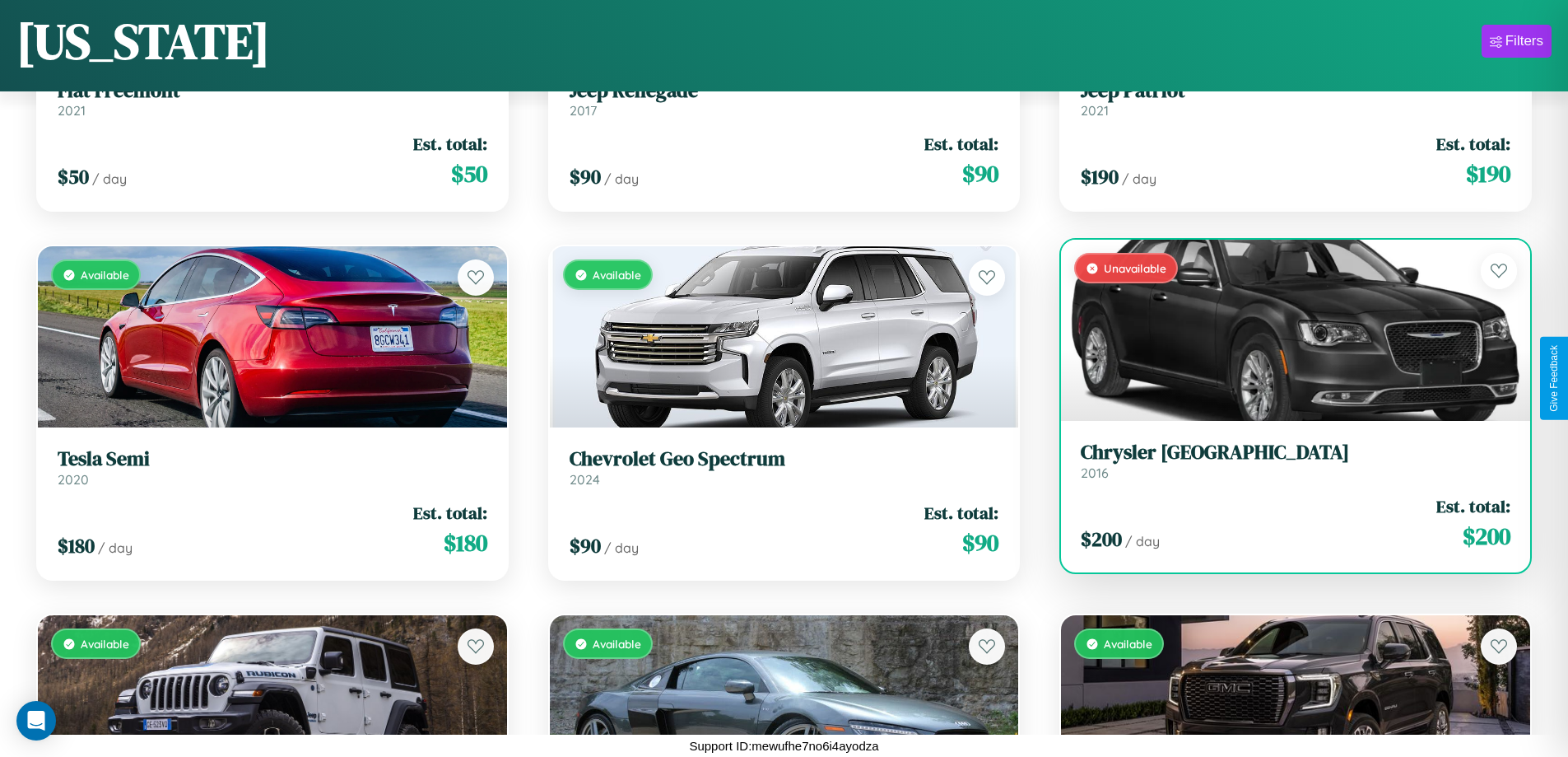
click at [1285, 464] on link "Chrysler [GEOGRAPHIC_DATA] 2016" at bounding box center [1295, 461] width 430 height 41
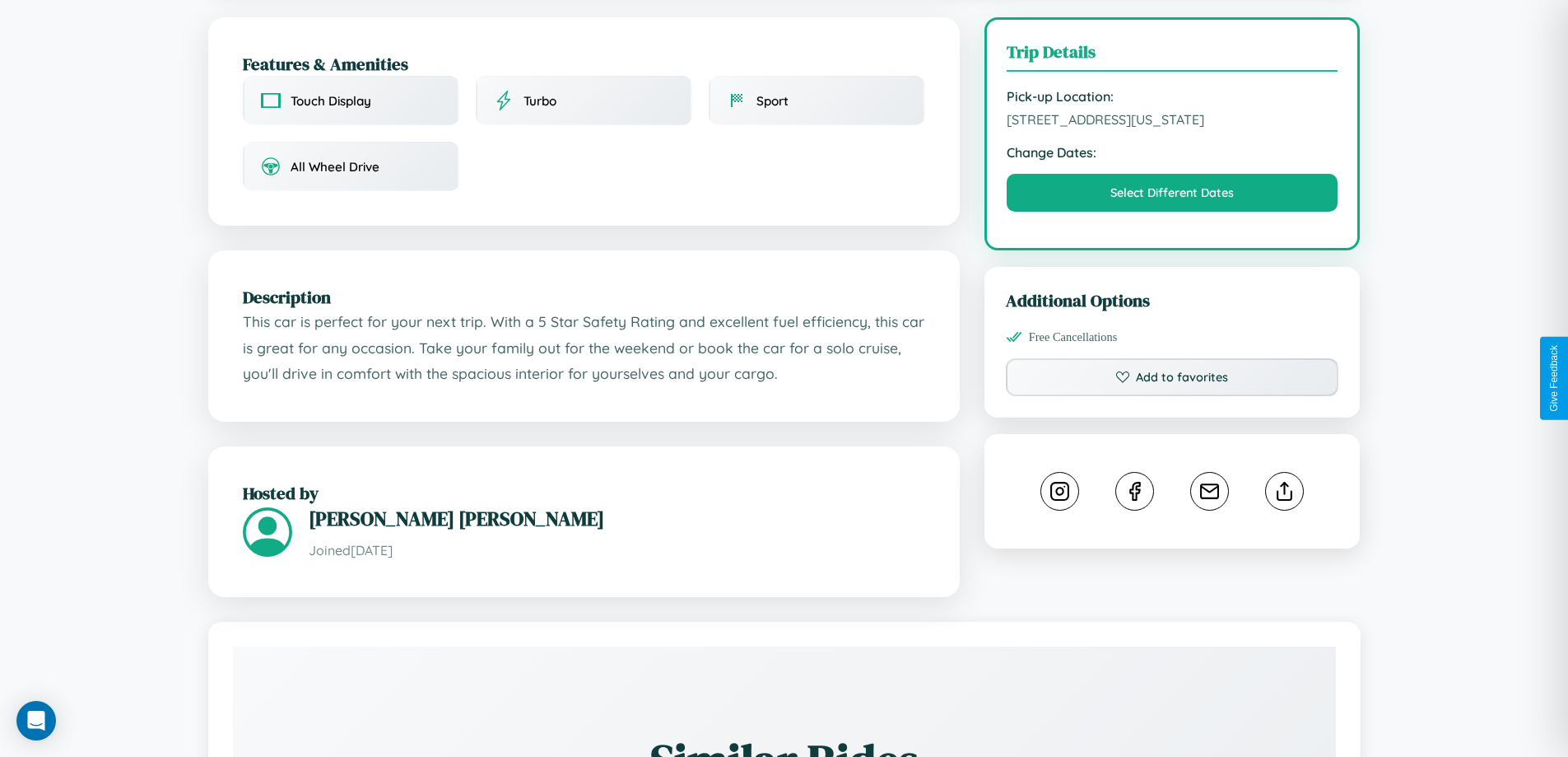
scroll to position [427, 0]
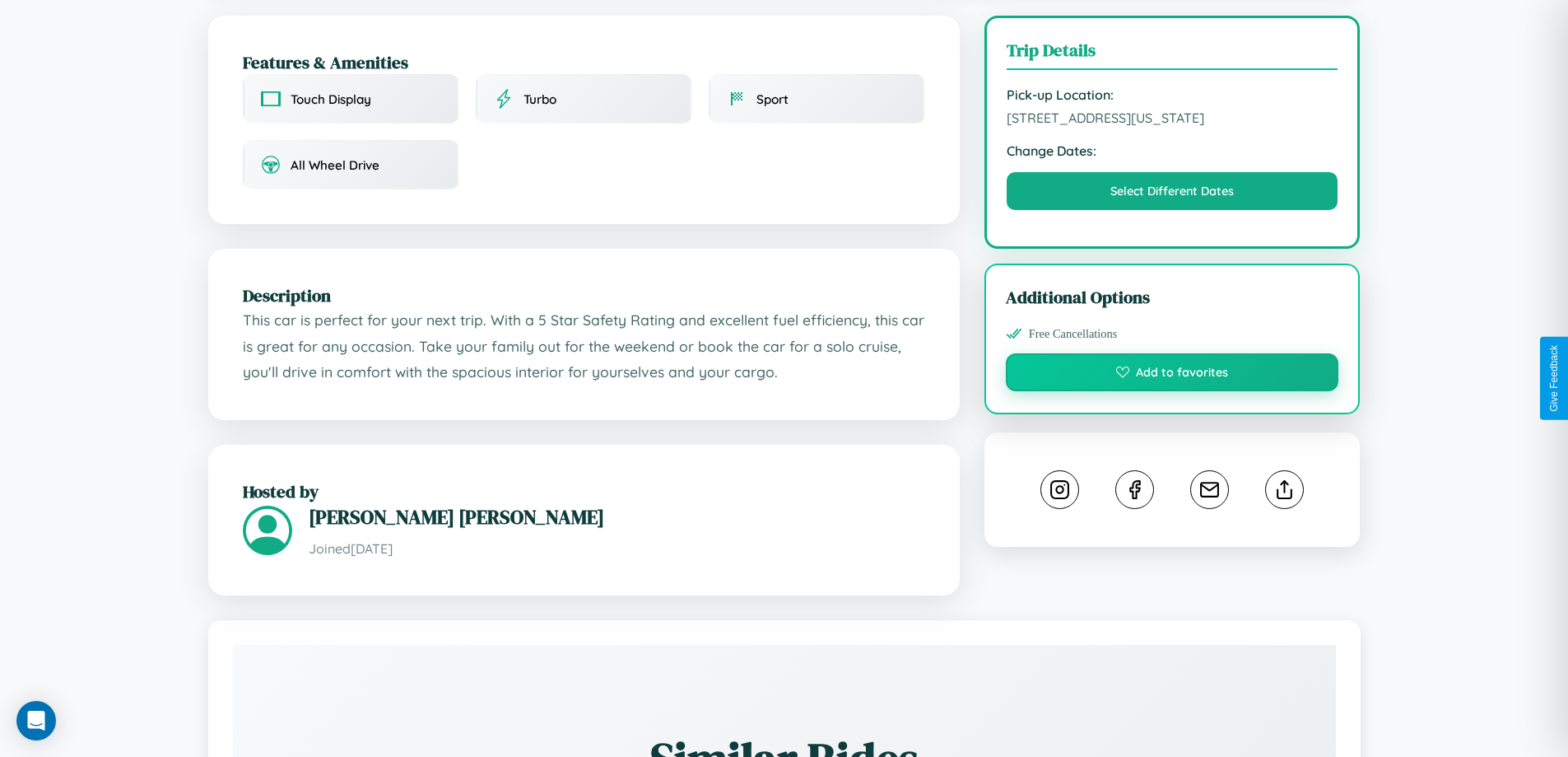
click at [1172, 375] on button "Add to favorites" at bounding box center [1172, 372] width 333 height 38
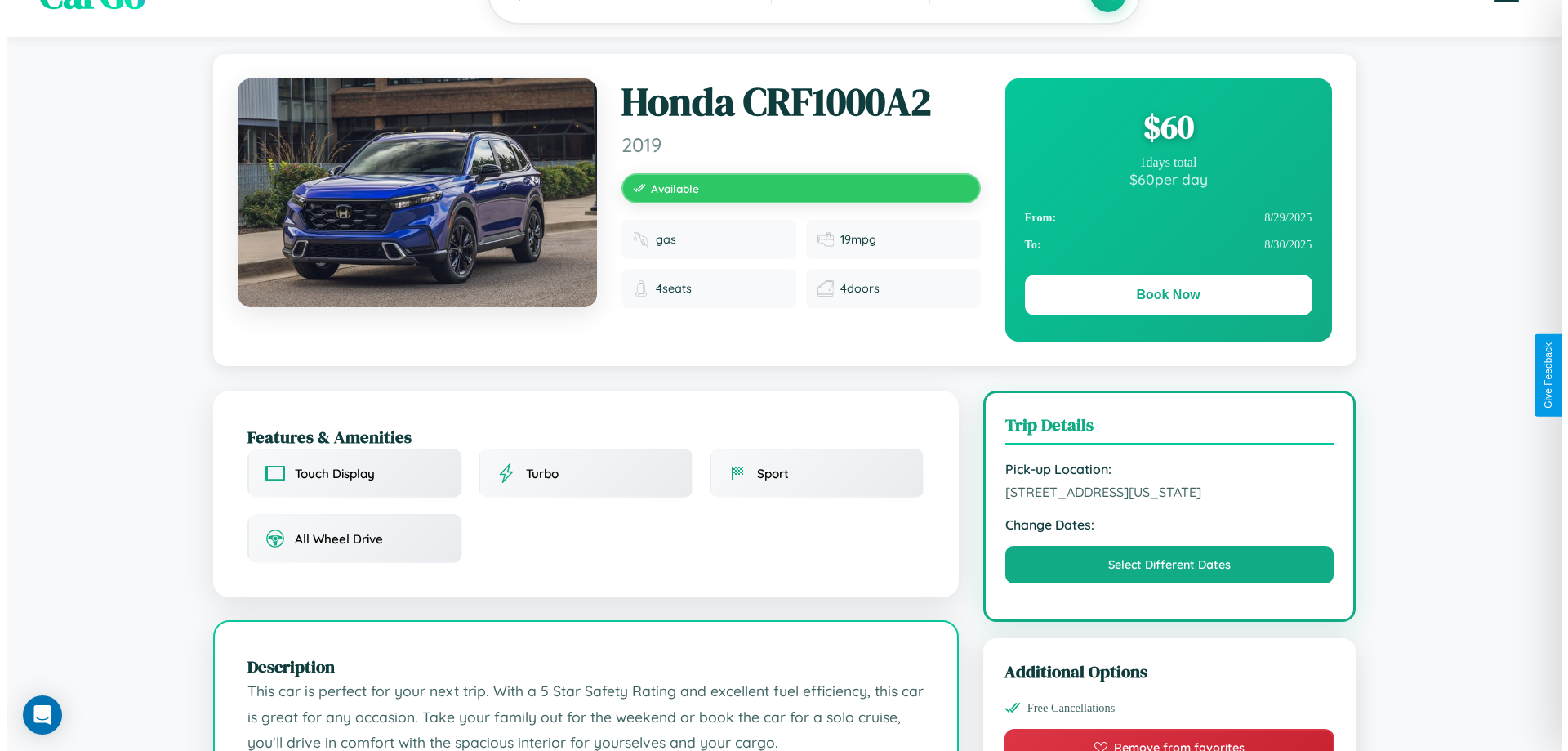
scroll to position [0, 0]
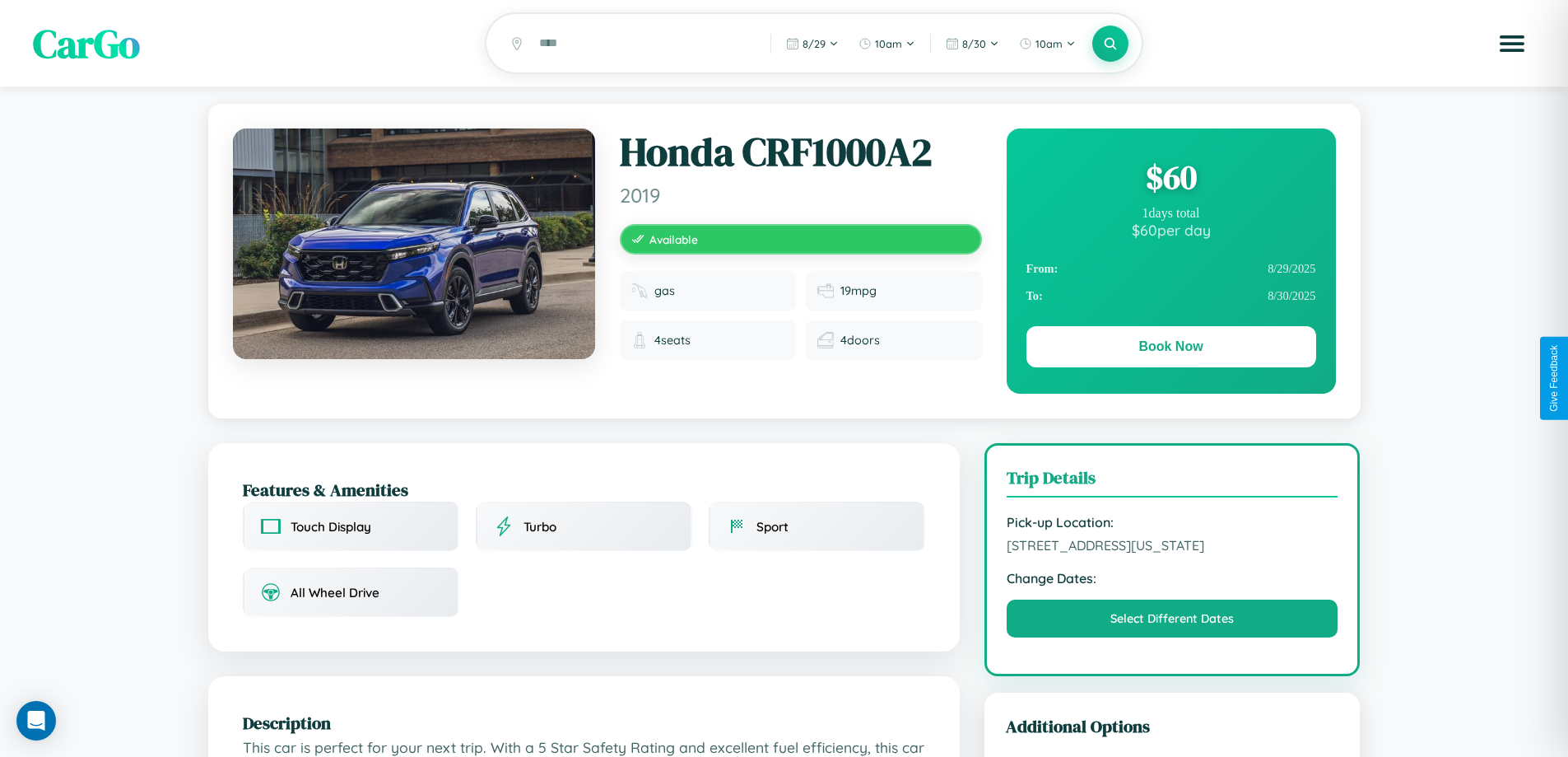
click at [1170, 180] on div "$ 60" at bounding box center [1170, 177] width 290 height 44
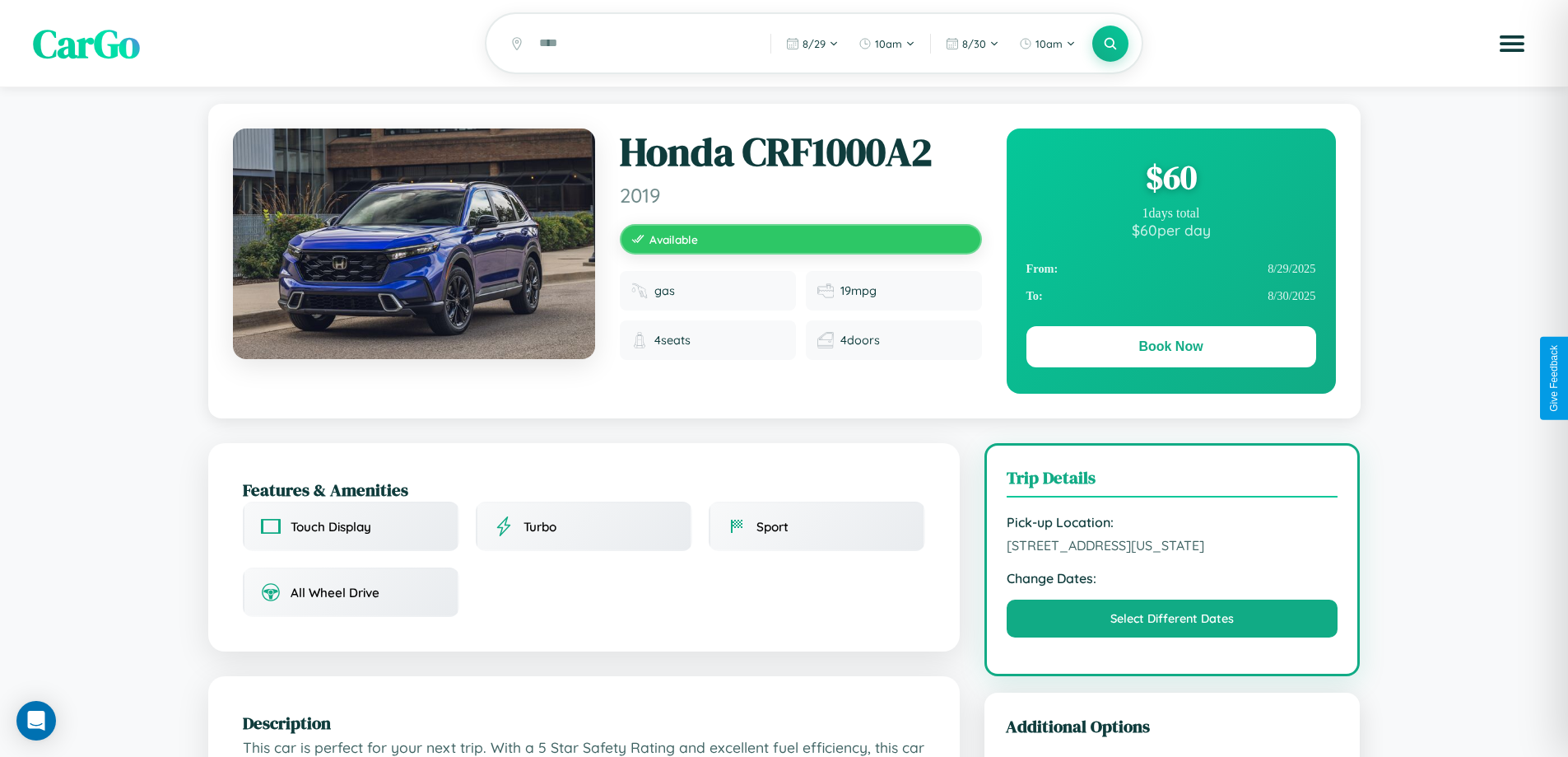
click at [1170, 180] on div "$ 60" at bounding box center [1170, 177] width 290 height 44
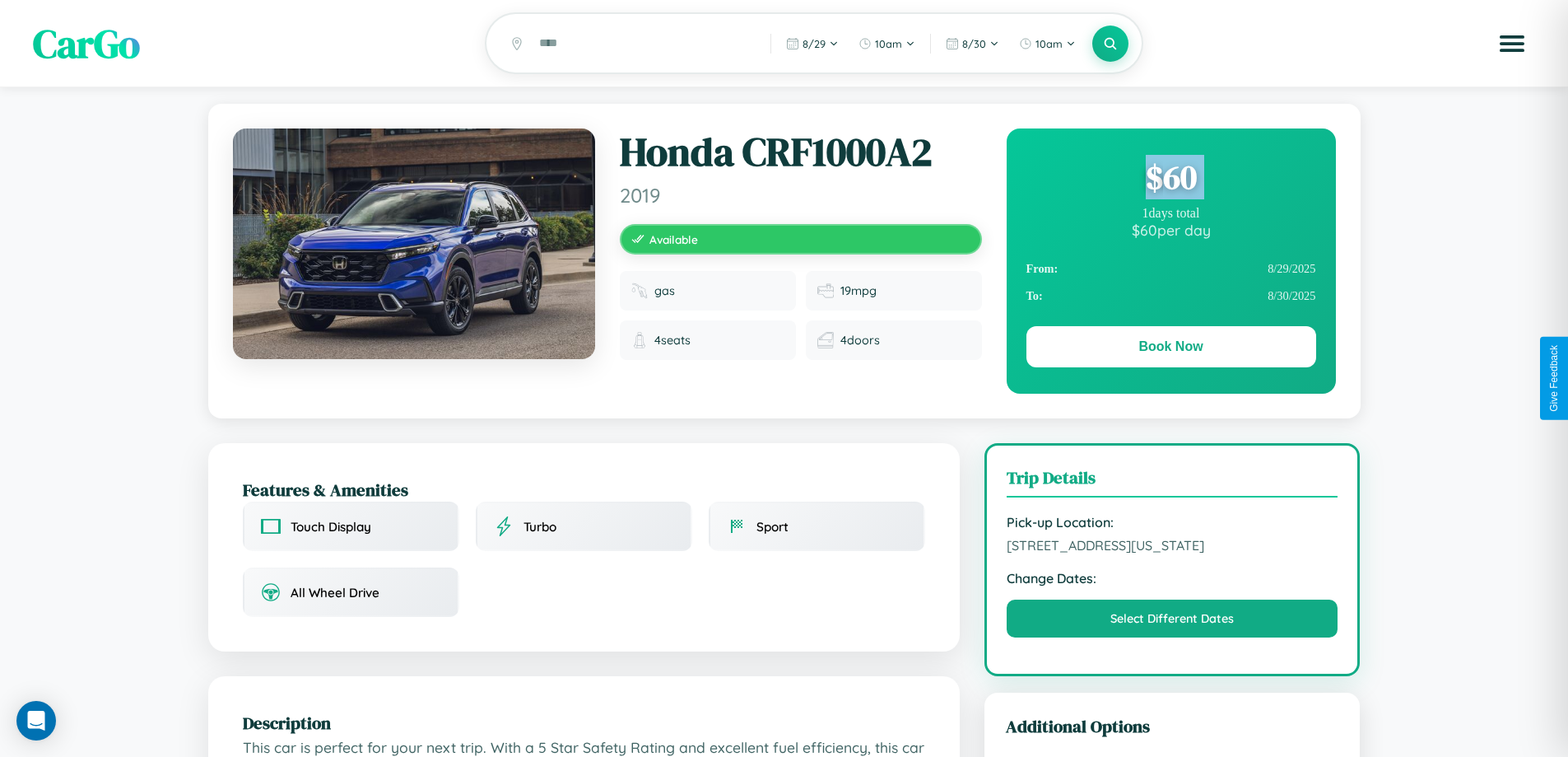
click at [1170, 180] on div "$ 60" at bounding box center [1170, 177] width 290 height 44
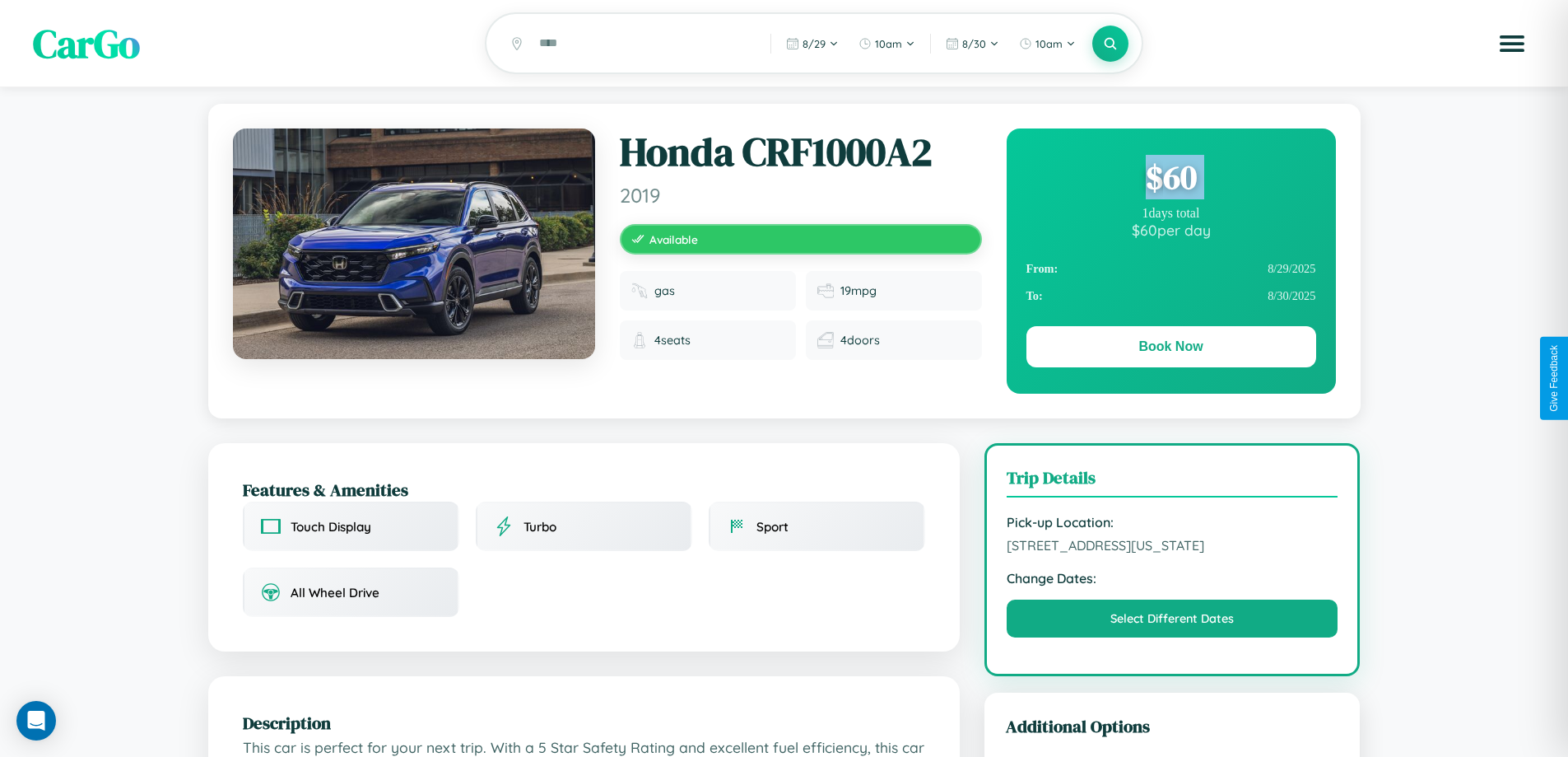
click at [1170, 180] on div "$ 60" at bounding box center [1170, 177] width 290 height 44
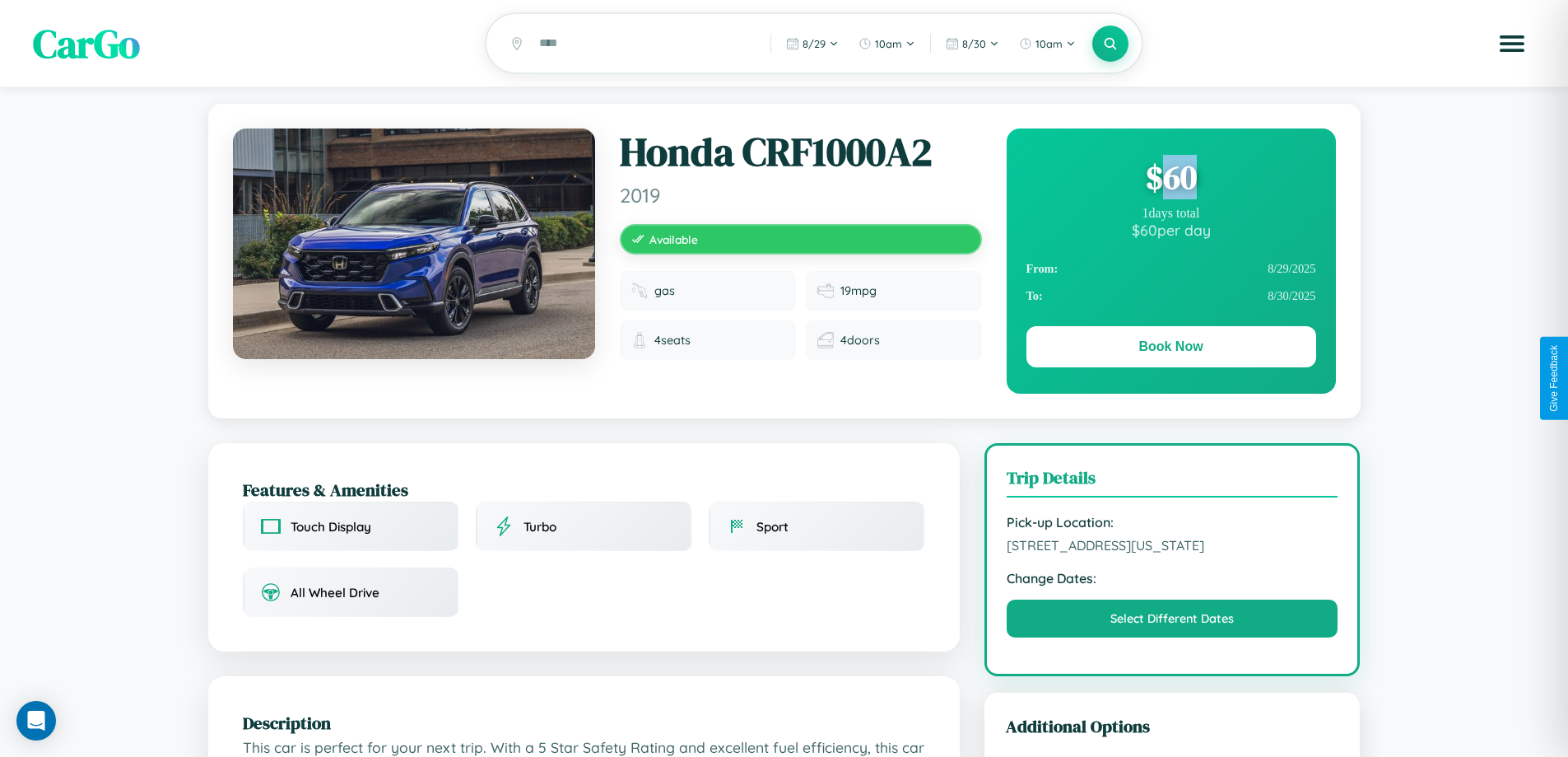
click at [1170, 180] on div "$ 60" at bounding box center [1170, 177] width 290 height 44
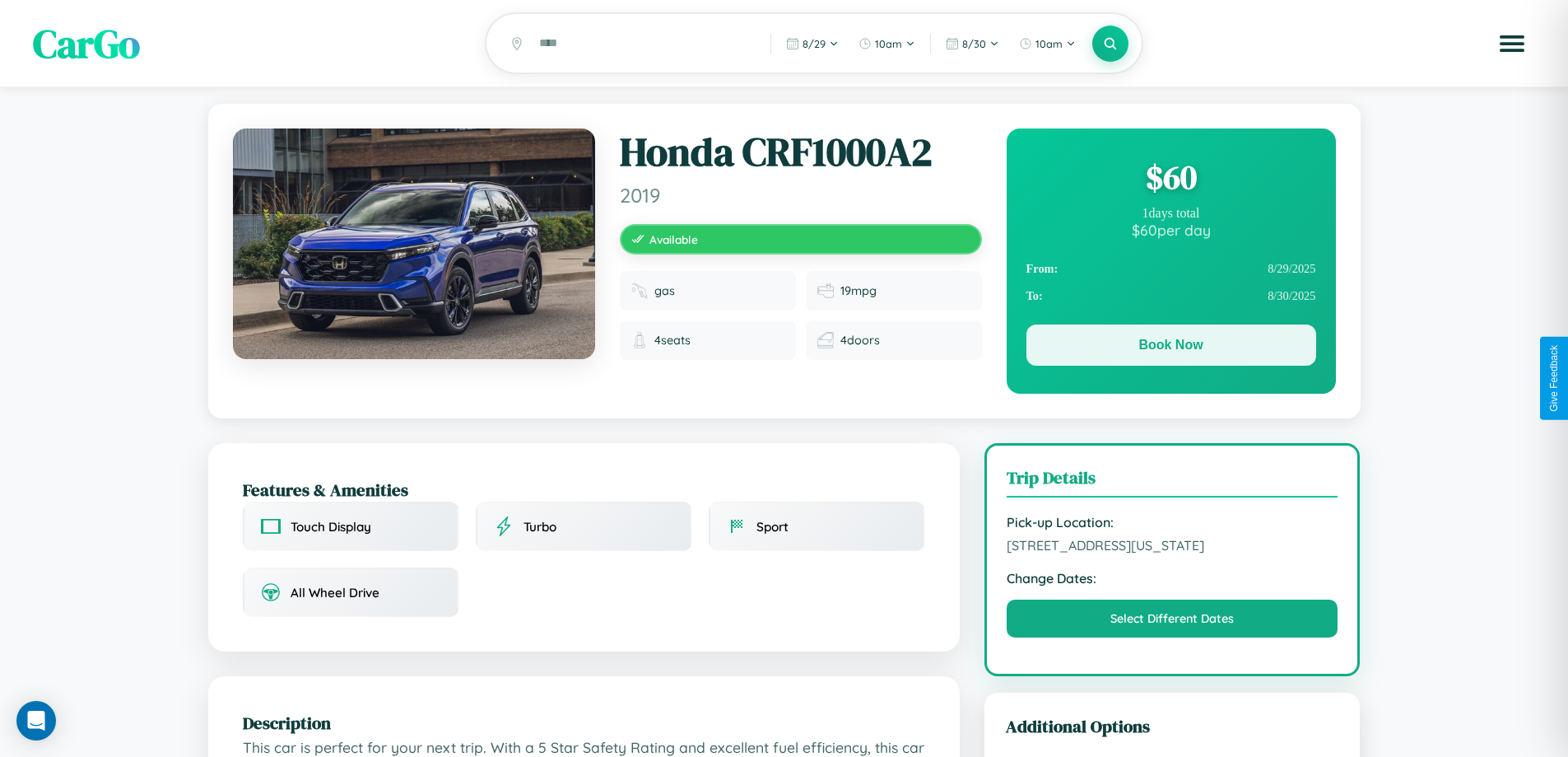
click at [1170, 347] on button "Book Now" at bounding box center [1170, 345] width 290 height 41
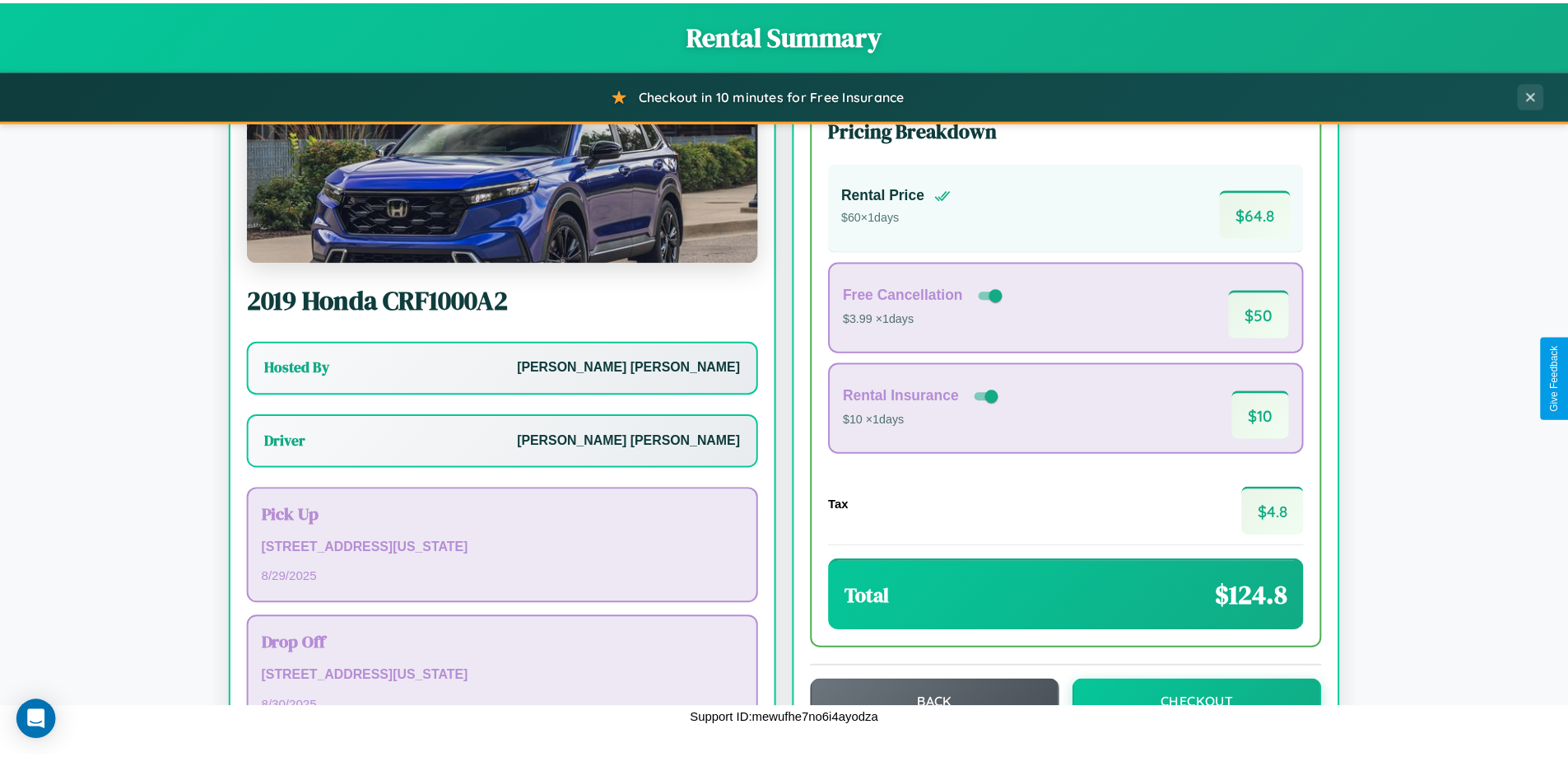
scroll to position [119, 0]
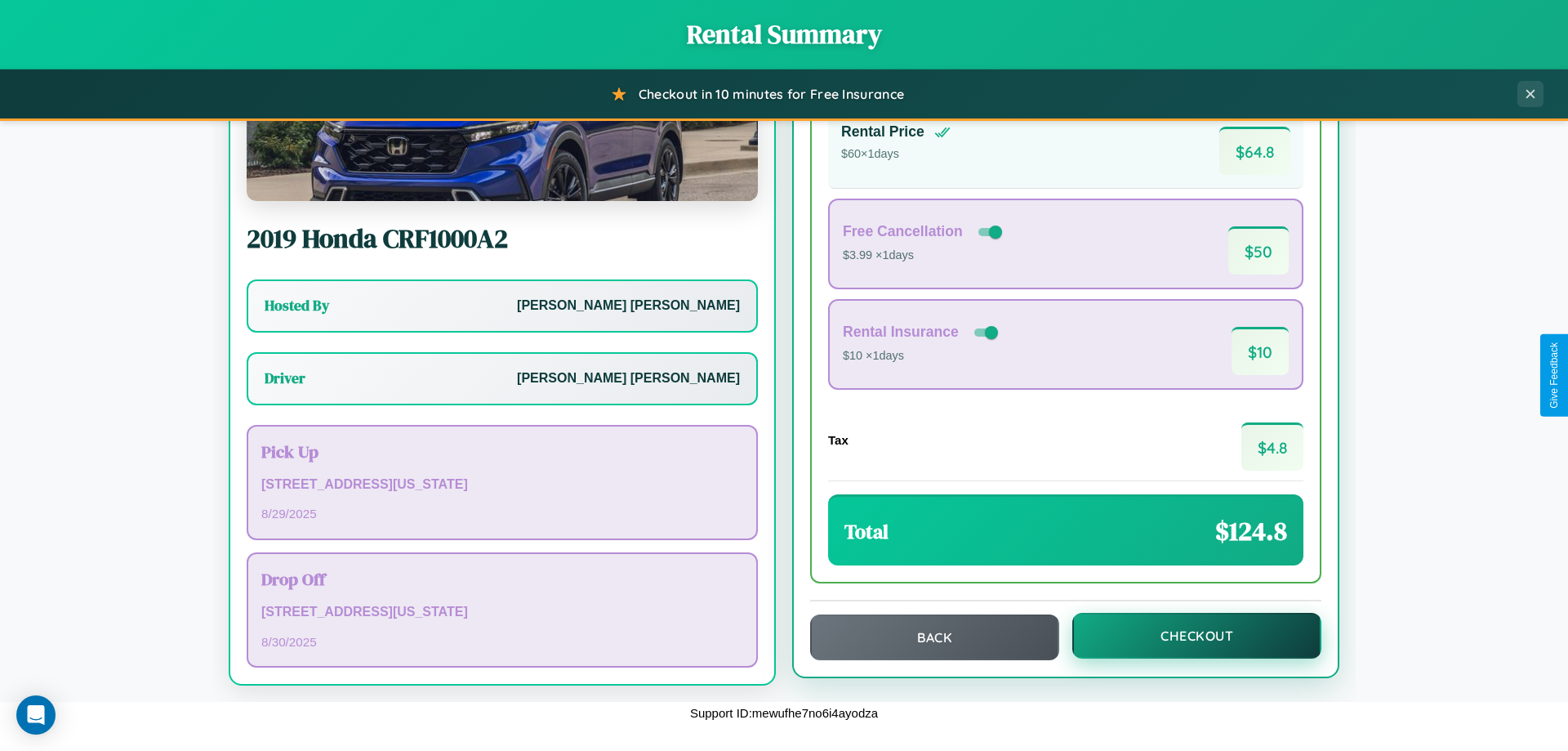
click at [1186, 636] on button "Checkout" at bounding box center [1196, 636] width 249 height 46
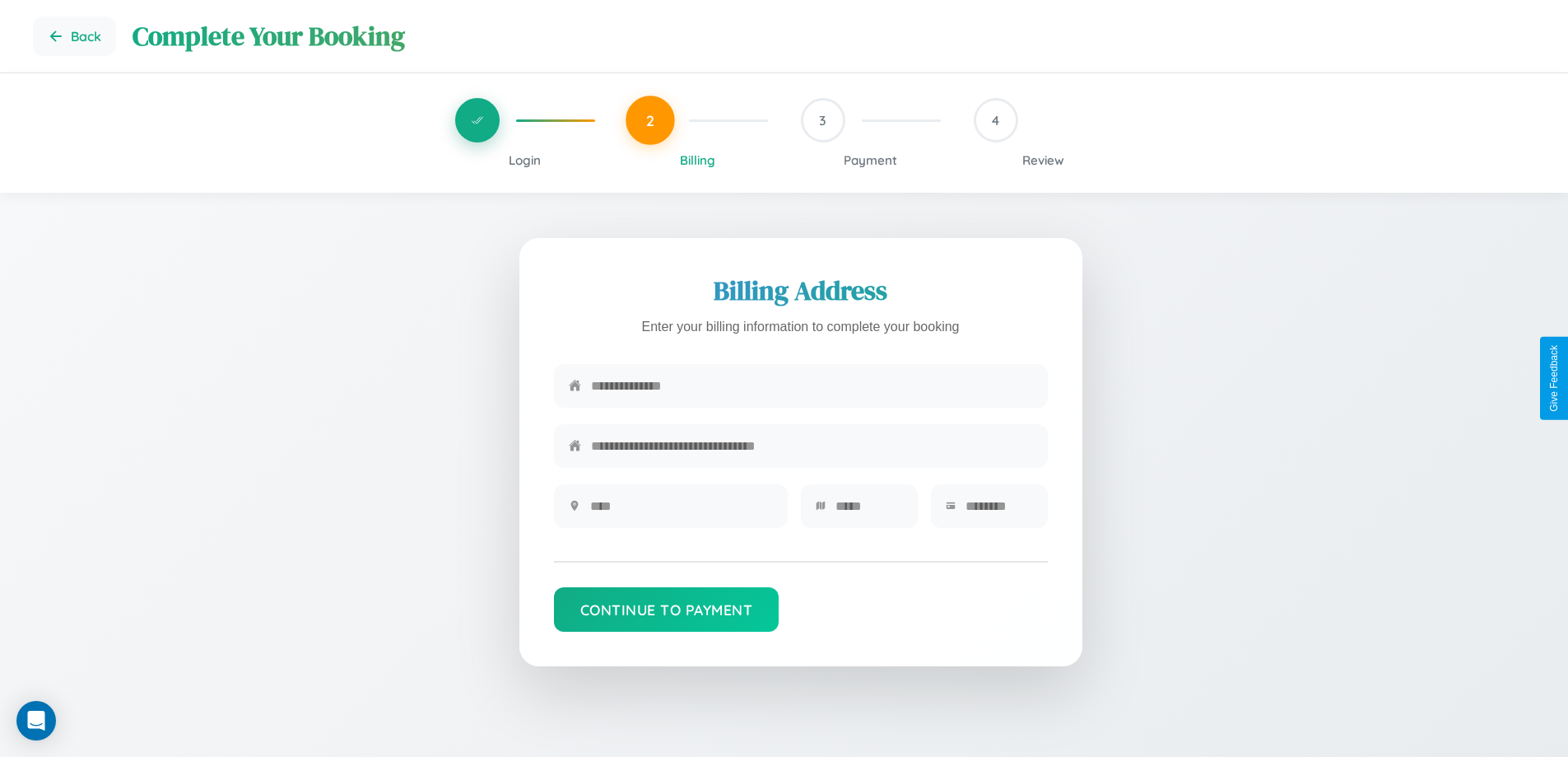
click at [811, 386] on input "text" at bounding box center [811, 386] width 442 height 41
type input "**********"
click at [680, 511] on input "text" at bounding box center [681, 506] width 182 height 41
type input "********"
click at [868, 511] on input "text" at bounding box center [869, 506] width 67 height 41
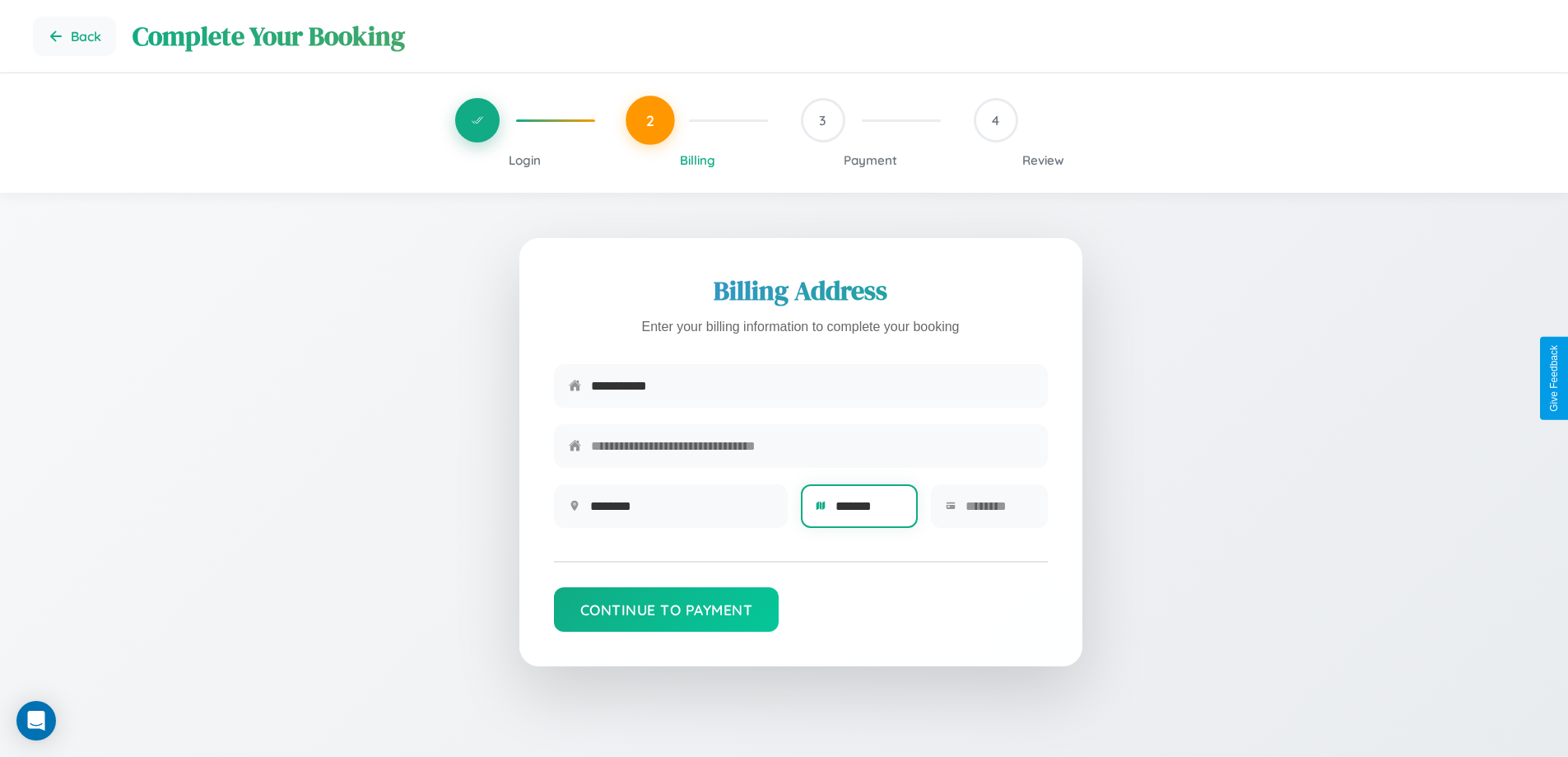
type input "*******"
click at [998, 511] on input "text" at bounding box center [999, 506] width 67 height 41
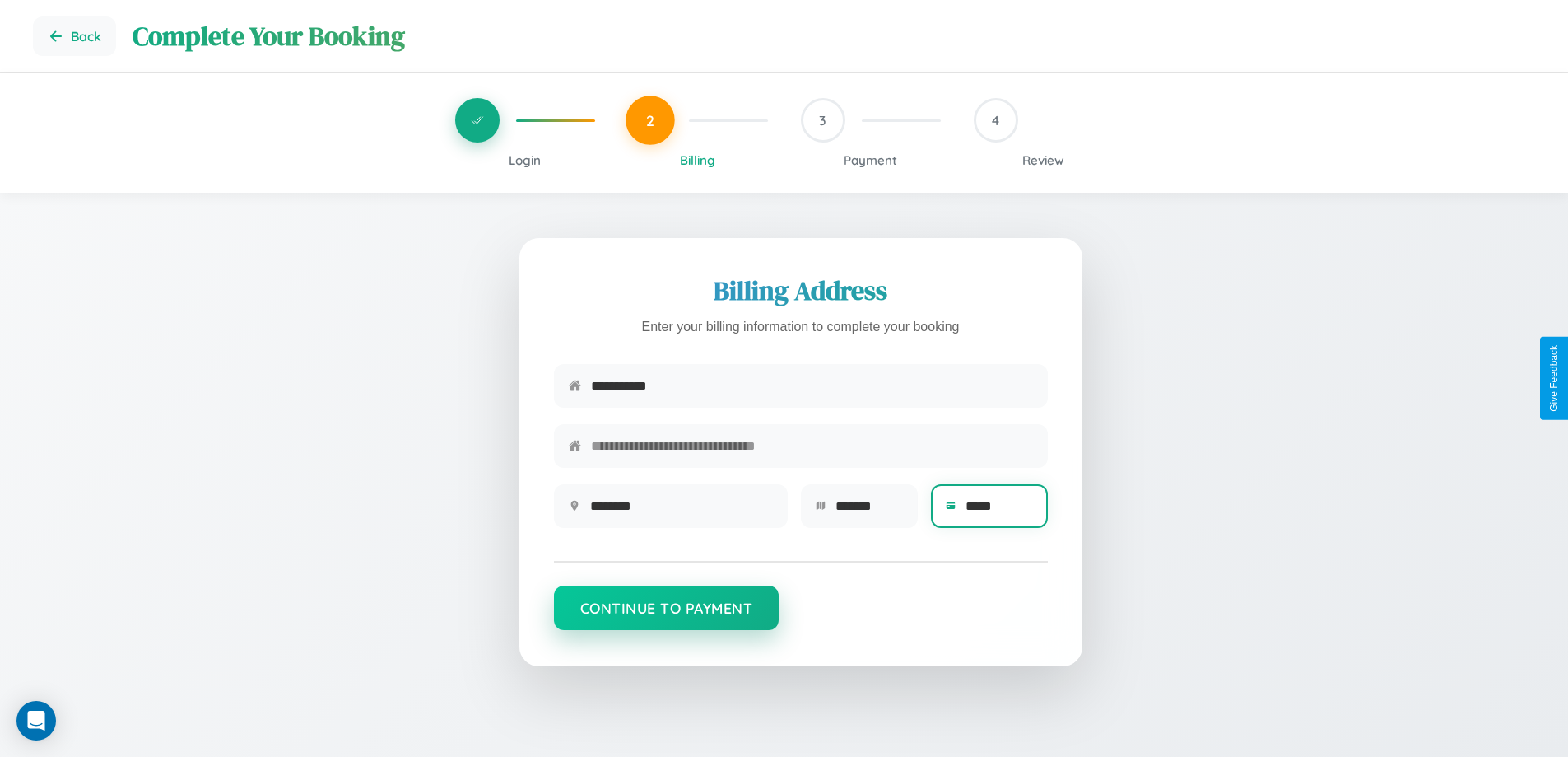
type input "*****"
click at [666, 616] on button "Continue to Payment" at bounding box center [666, 608] width 226 height 44
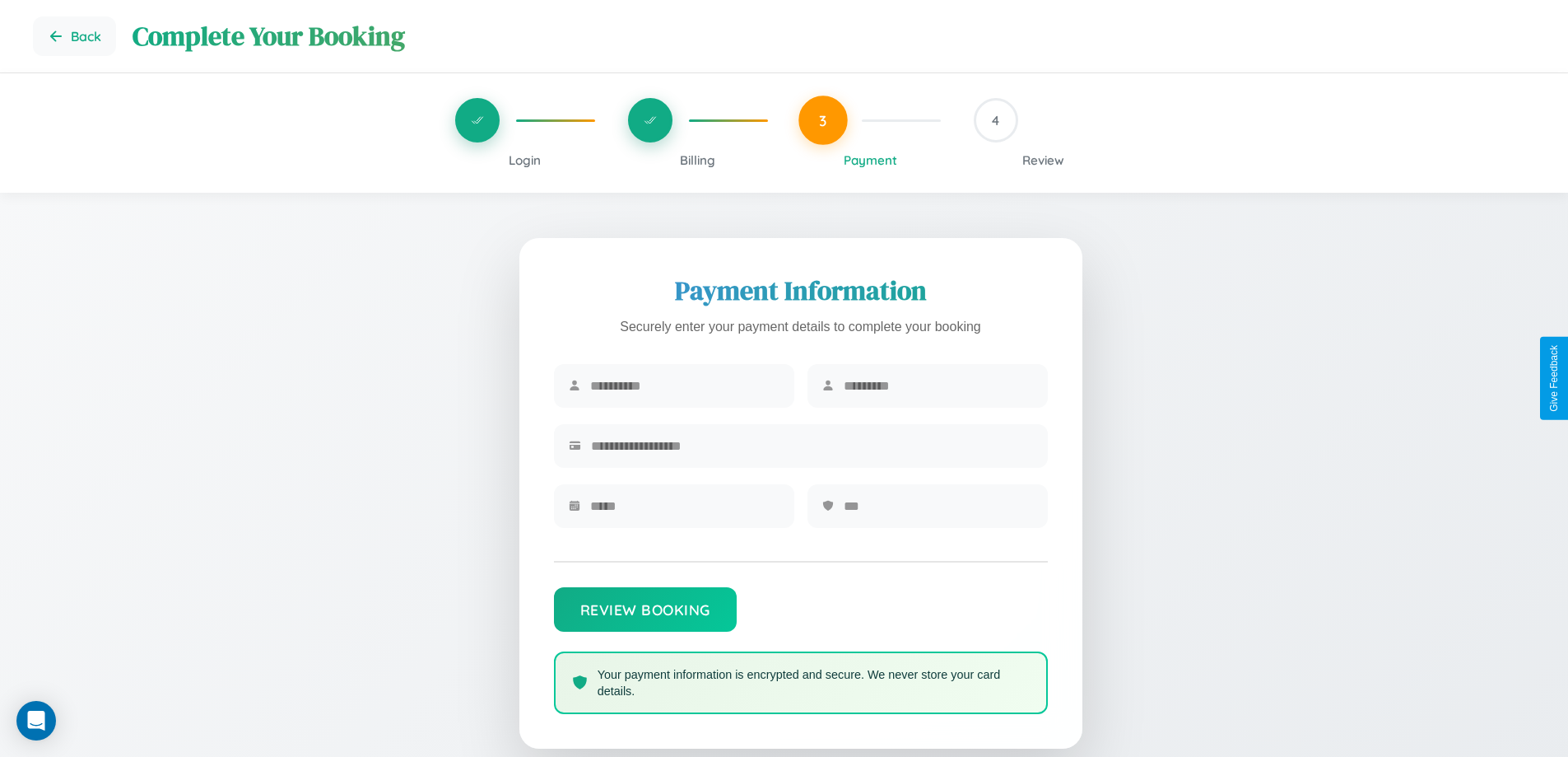
click at [684, 386] on input "text" at bounding box center [685, 386] width 190 height 41
type input "****"
click at [937, 386] on input "text" at bounding box center [938, 386] width 190 height 41
type input "*****"
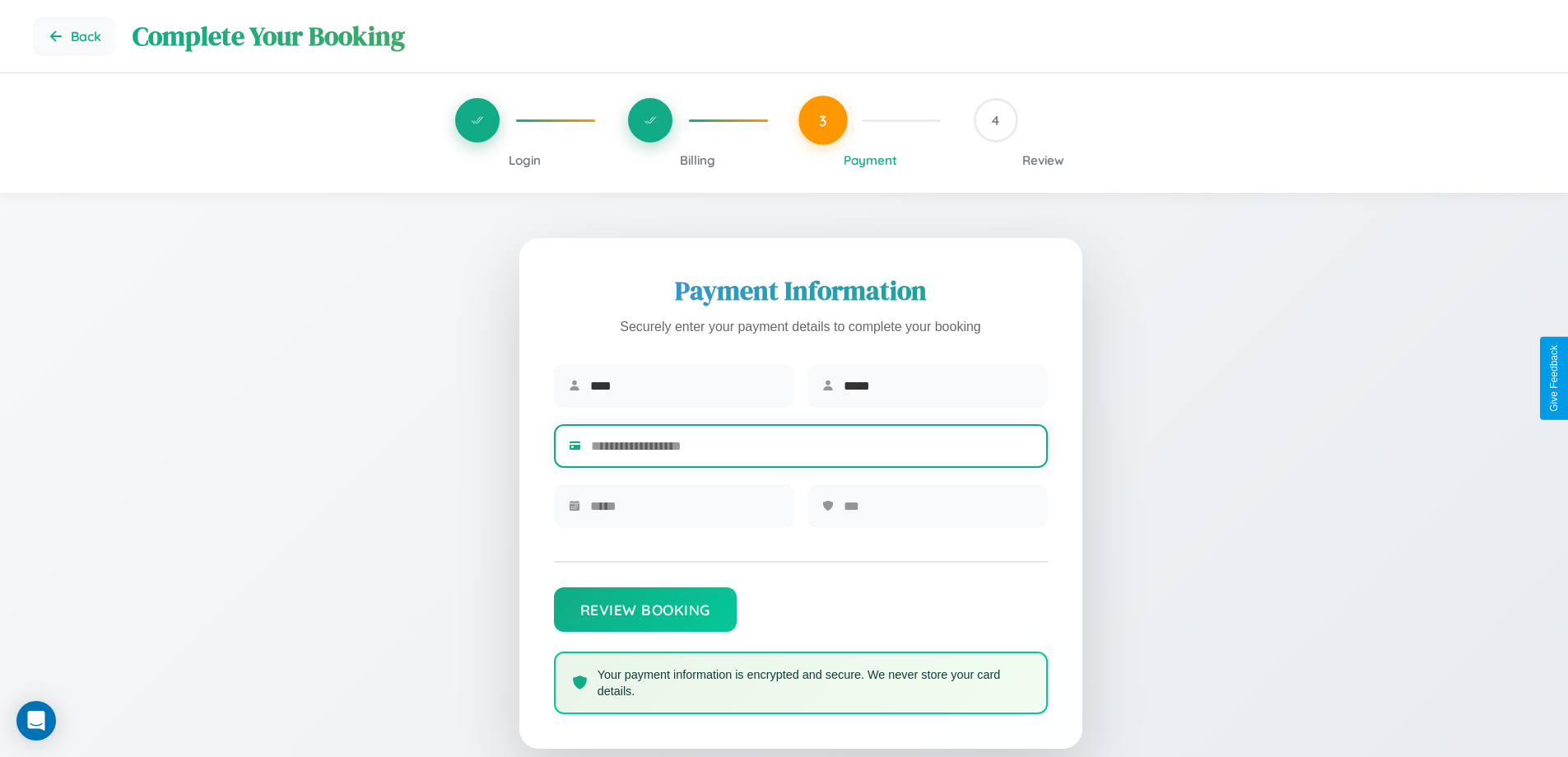
click at [811, 449] on input "text" at bounding box center [811, 446] width 442 height 41
type input "**********"
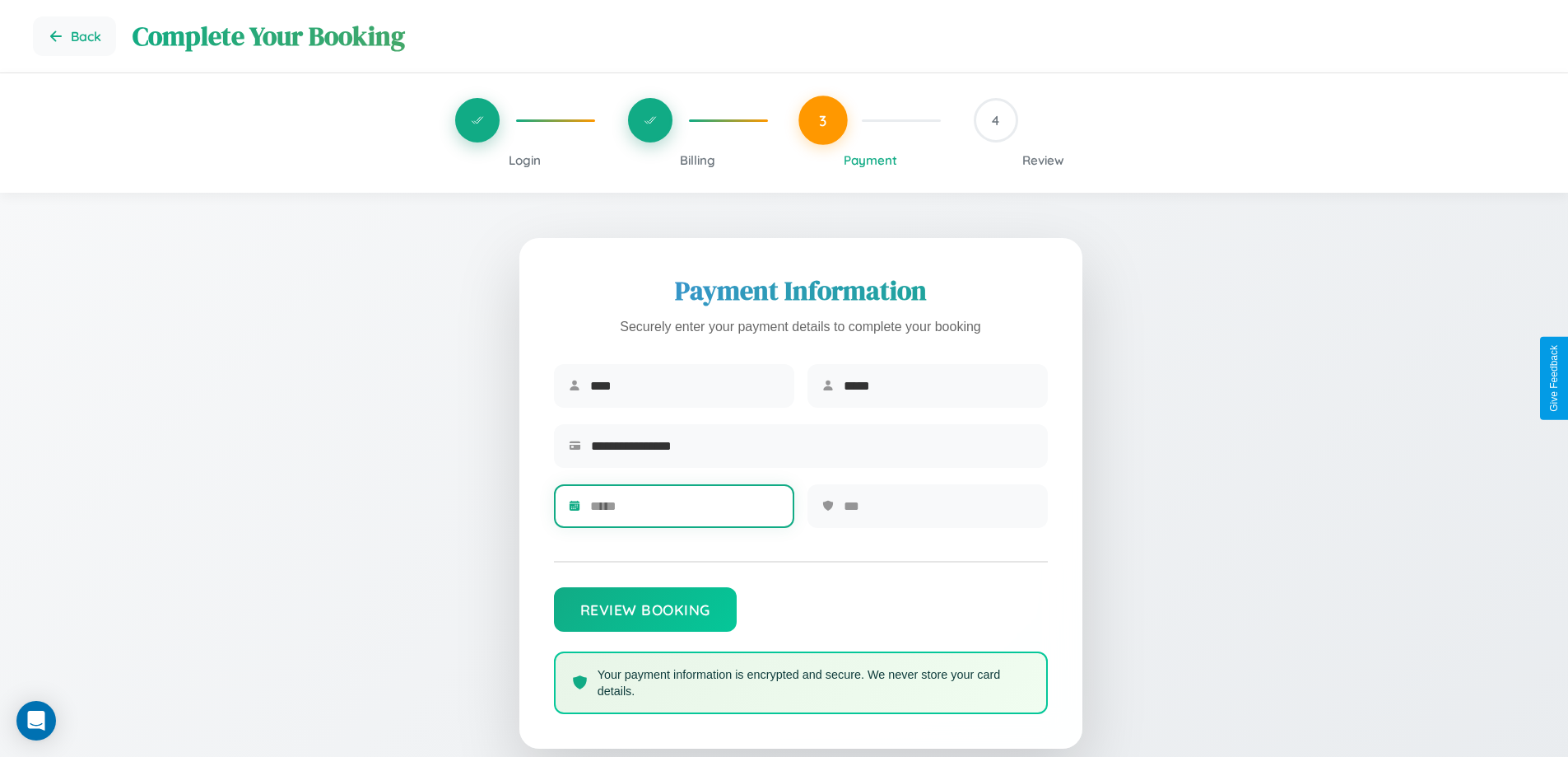
click at [684, 511] on input "text" at bounding box center [685, 506] width 190 height 41
type input "*****"
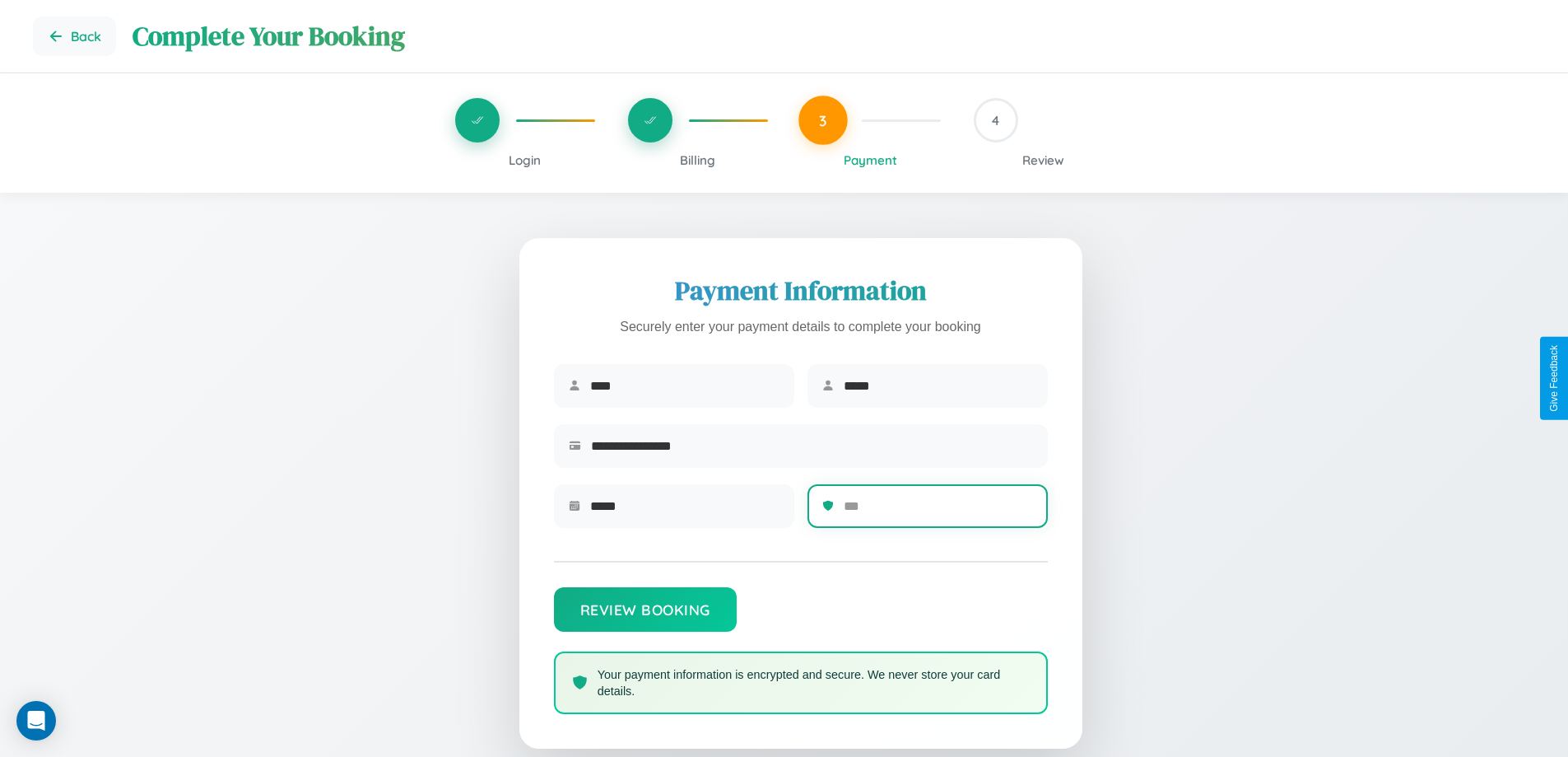
click at [937, 511] on input "text" at bounding box center [938, 506] width 190 height 41
type input "***"
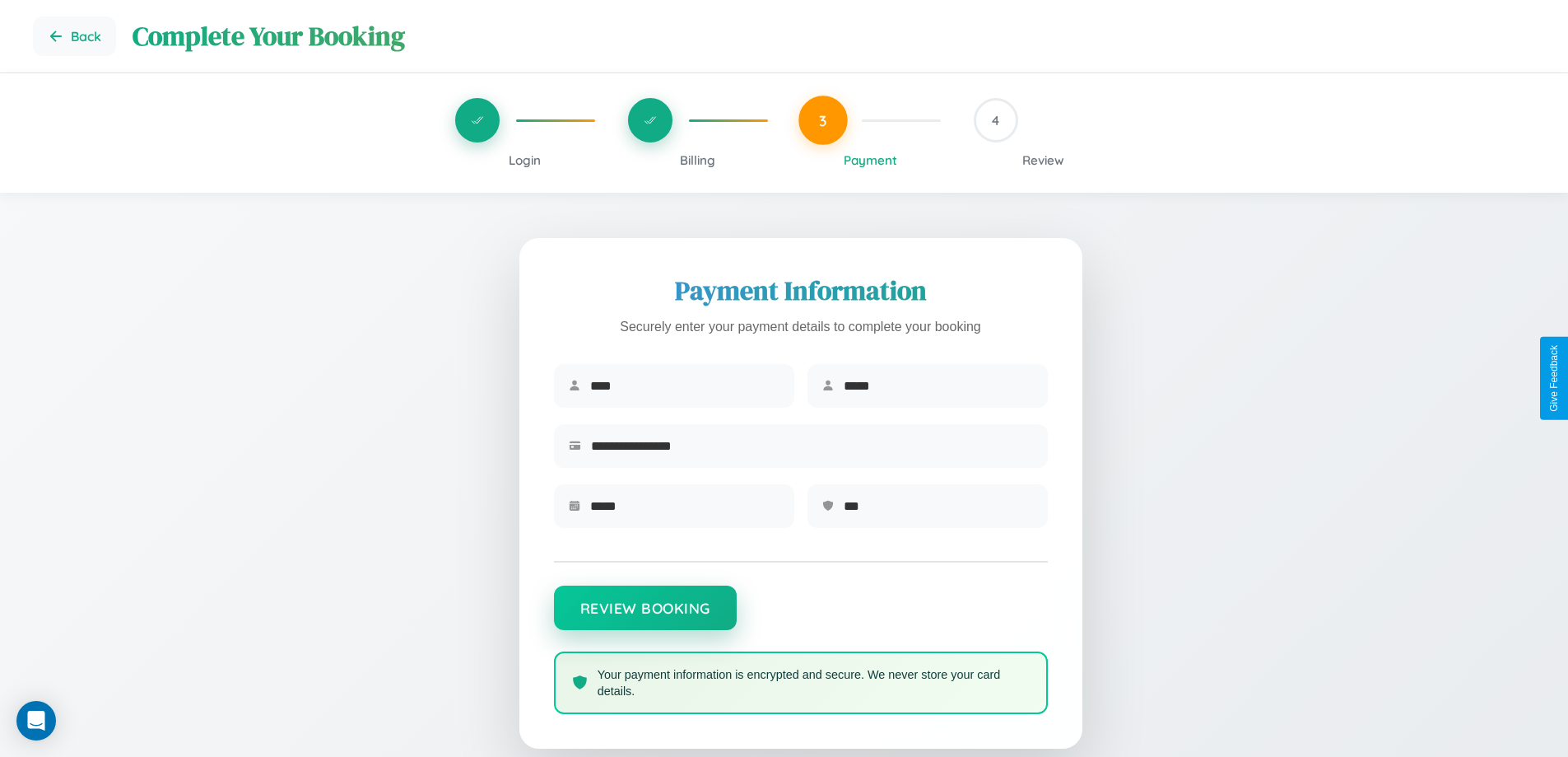
click at [644, 616] on button "Review Booking" at bounding box center [645, 608] width 182 height 44
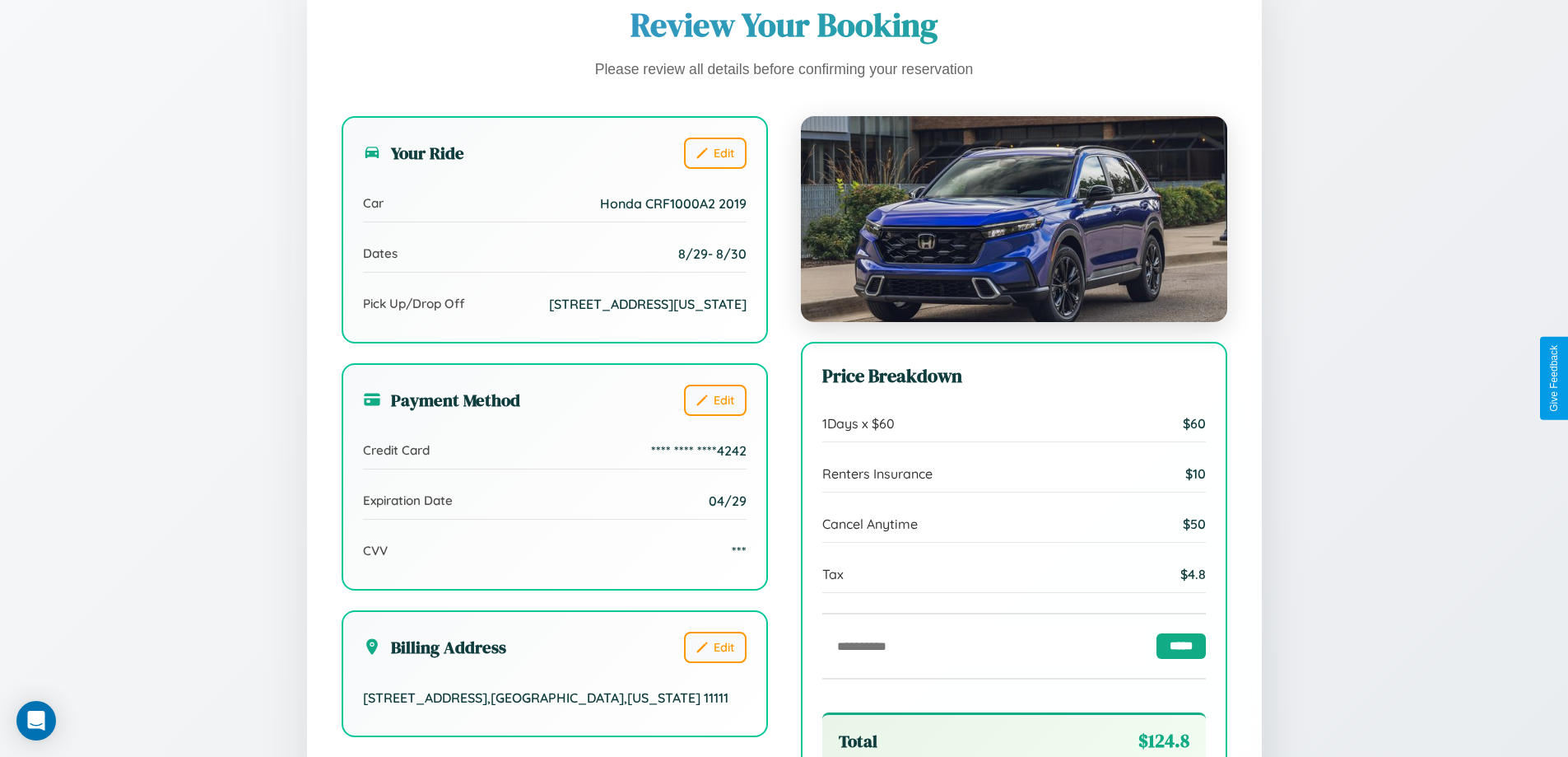
scroll to position [504, 0]
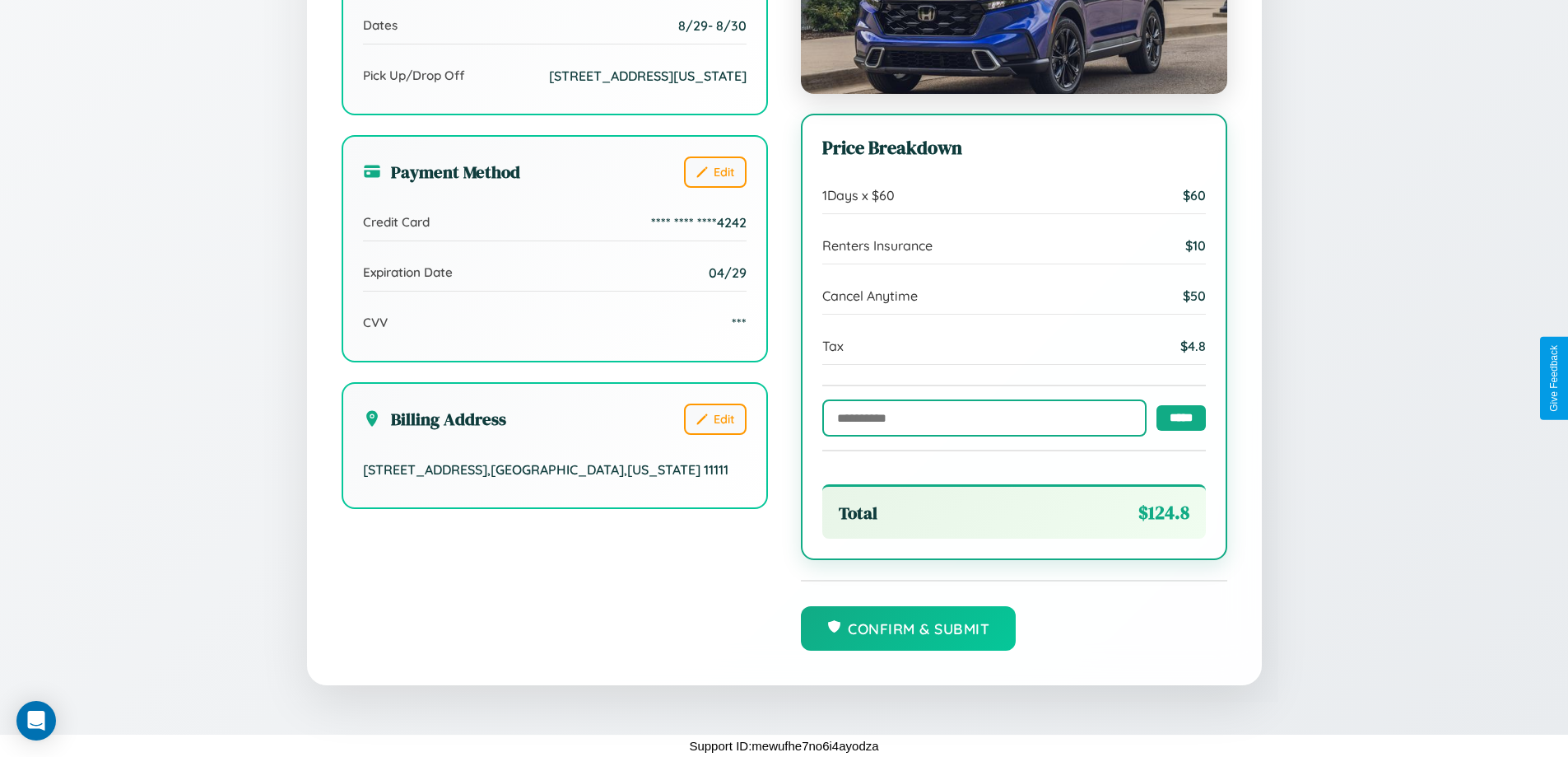
click at [980, 417] on input "text" at bounding box center [984, 418] width 324 height 37
type input "**********"
click at [1176, 416] on input "*****" at bounding box center [1181, 417] width 50 height 26
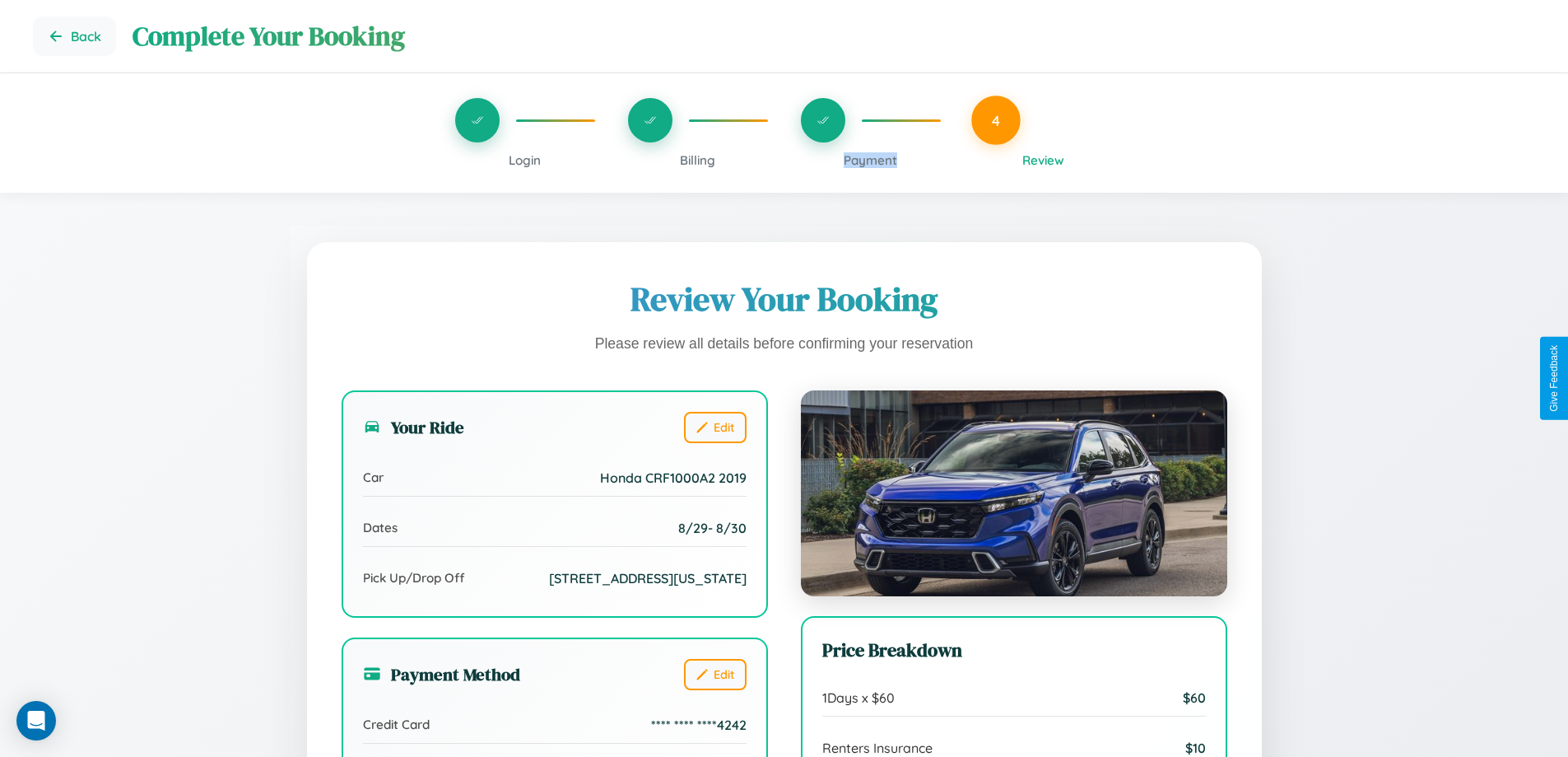
click at [870, 160] on span "Payment" at bounding box center [870, 160] width 53 height 16
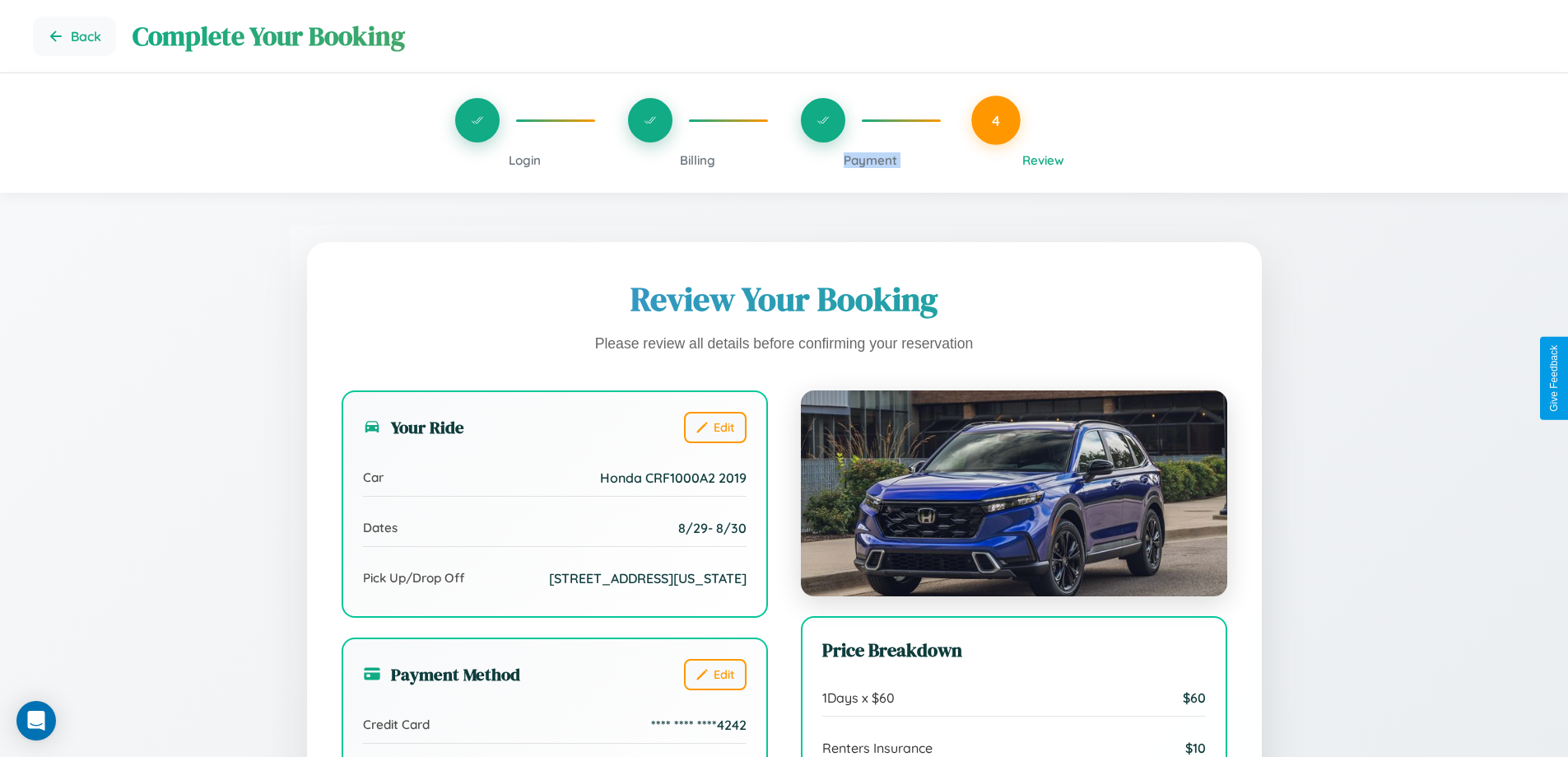
click at [870, 160] on span "Payment" at bounding box center [870, 160] width 53 height 16
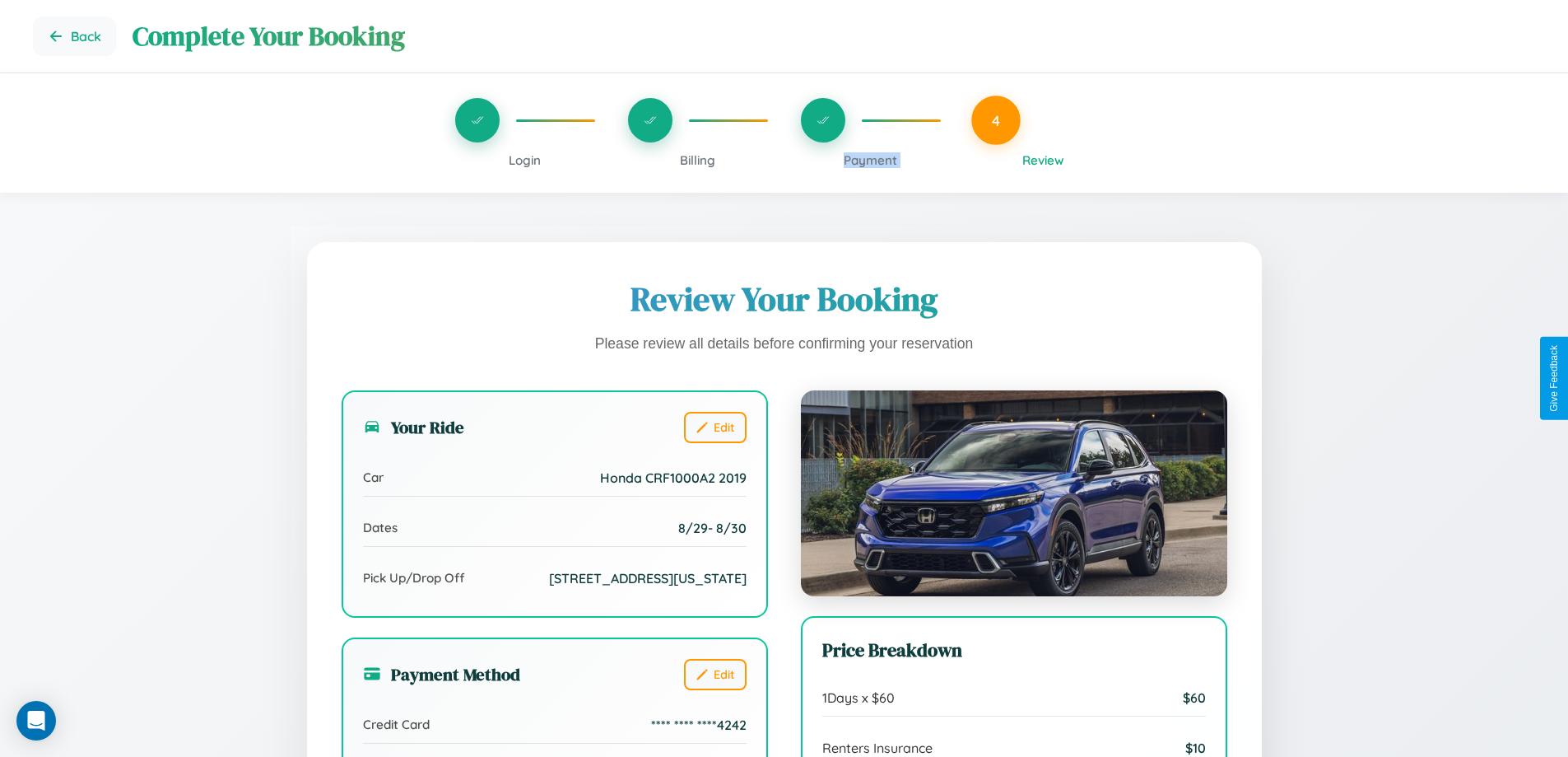
click at [870, 160] on span "Payment" at bounding box center [870, 160] width 53 height 16
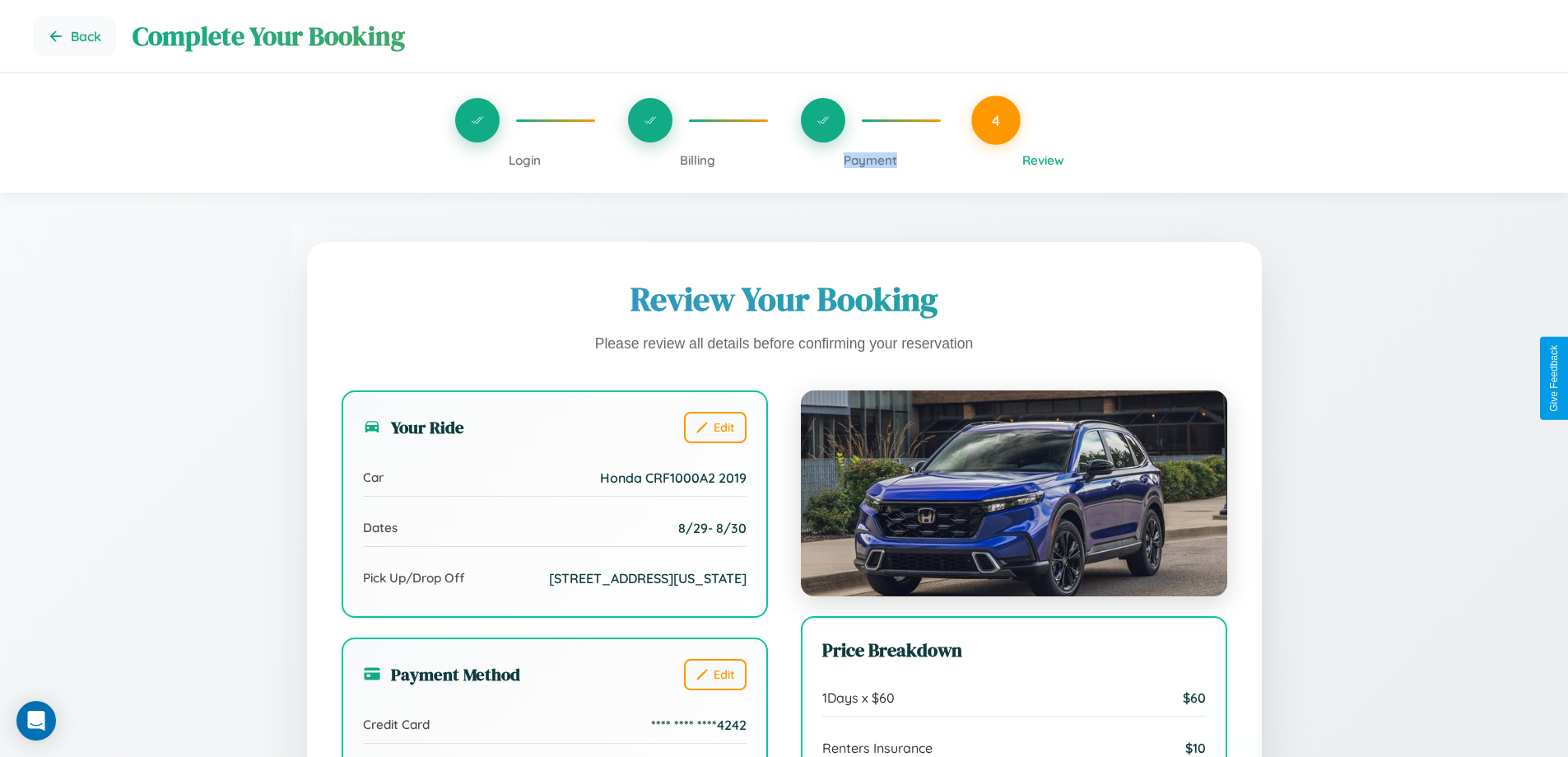
click at [870, 160] on span "Payment" at bounding box center [870, 160] width 53 height 16
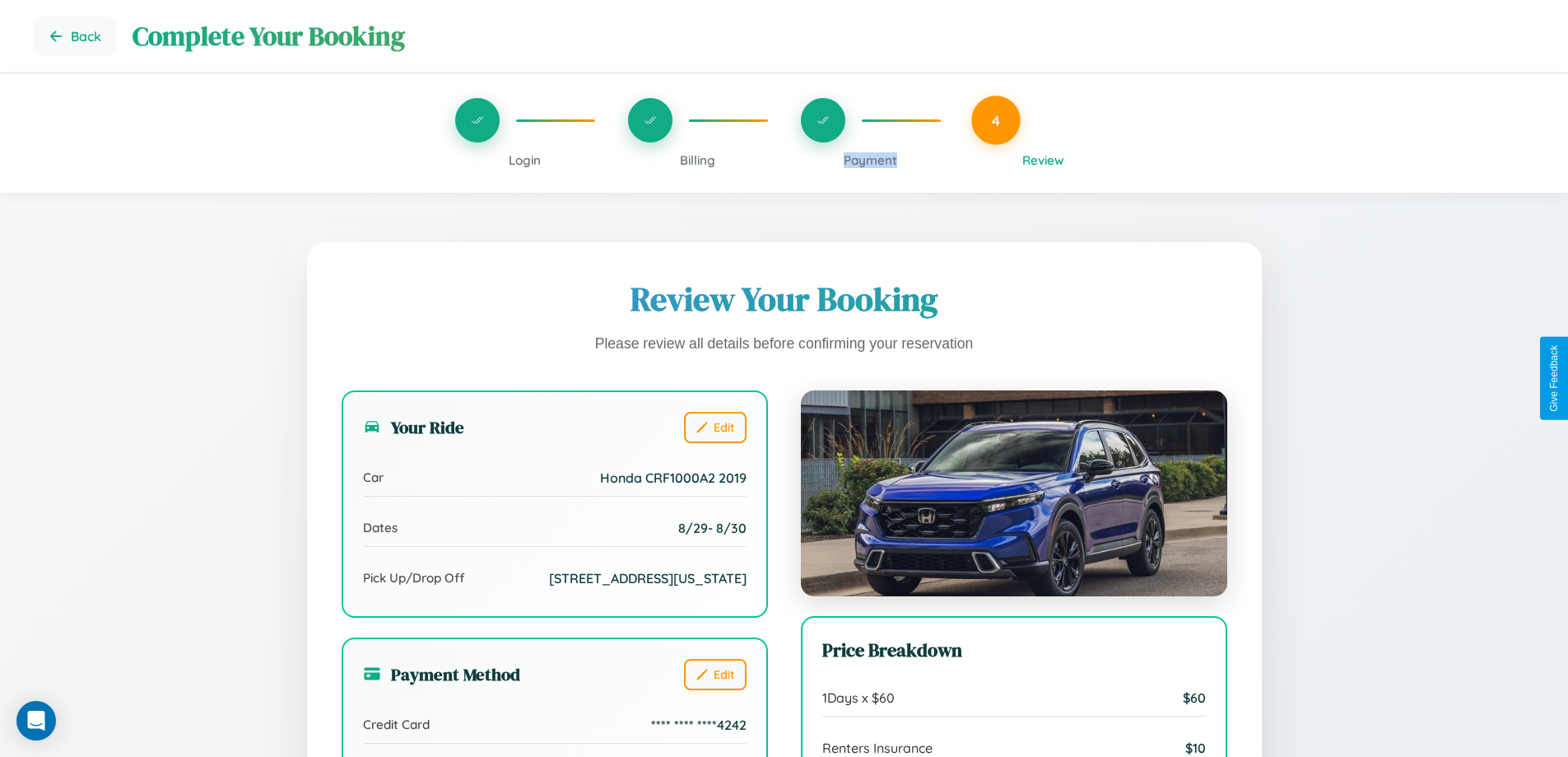
click at [870, 160] on span "Payment" at bounding box center [870, 160] width 53 height 16
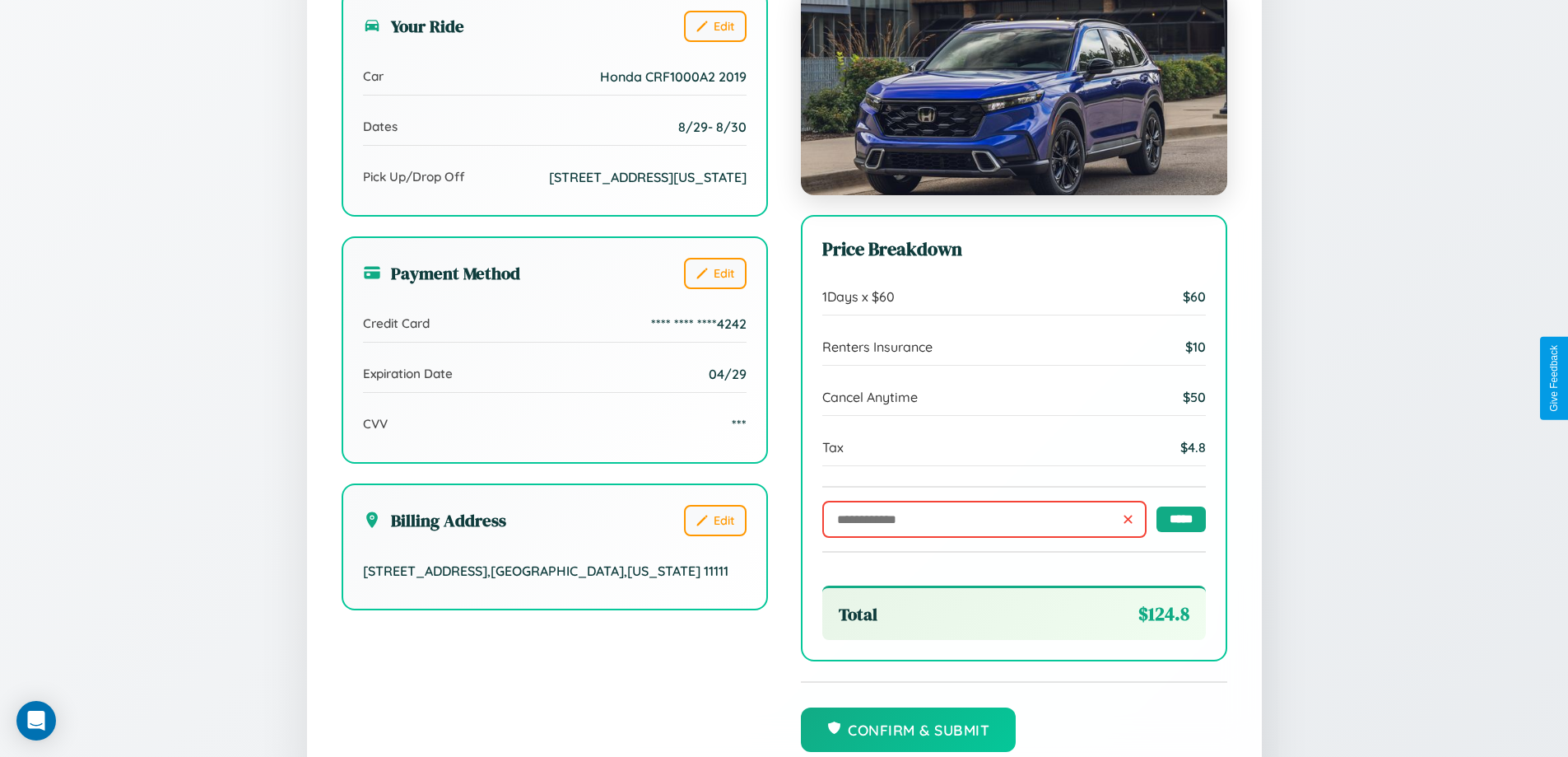
scroll to position [504, 0]
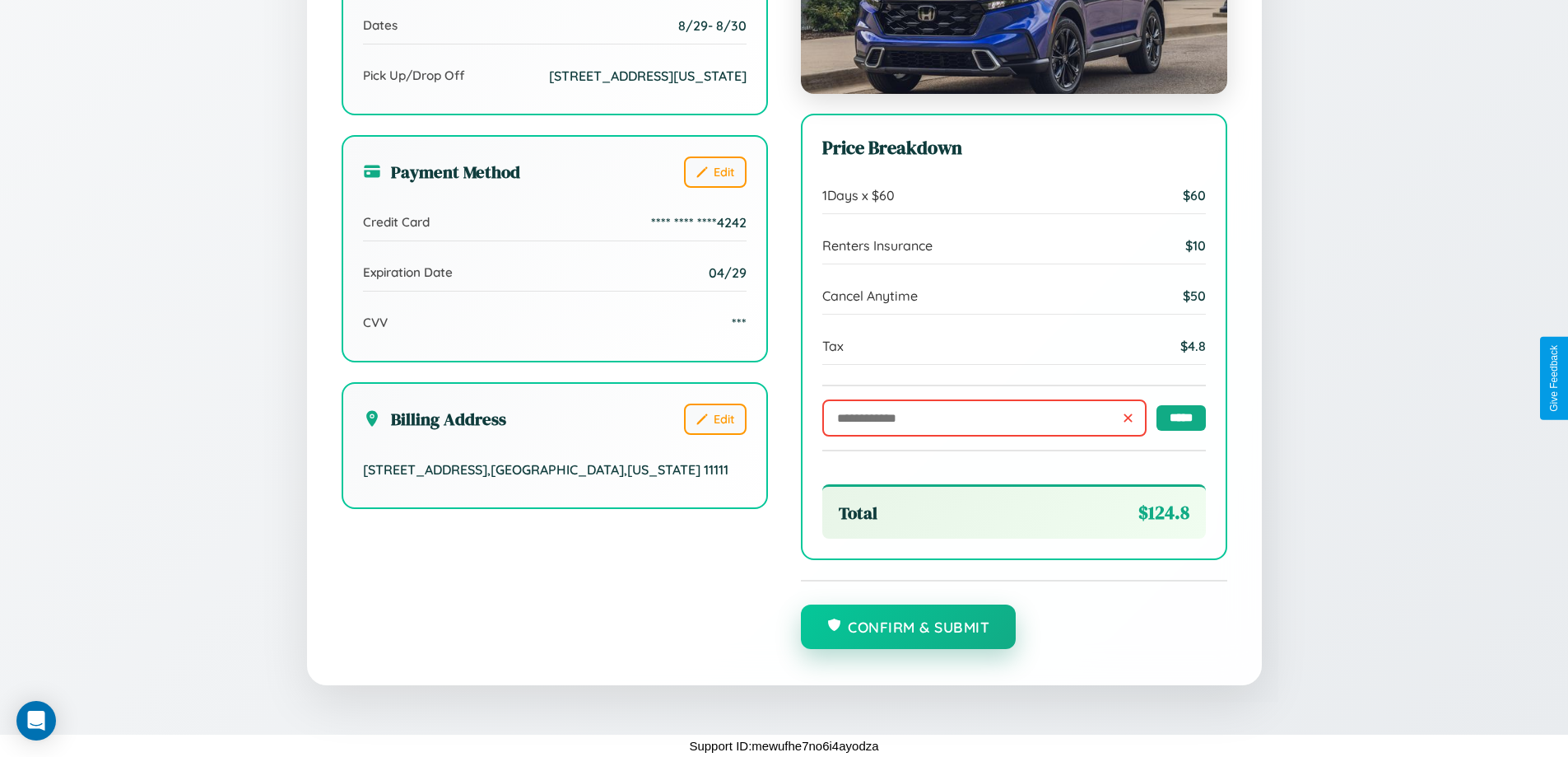
click at [908, 628] on button "Confirm & Submit" at bounding box center [908, 627] width 215 height 44
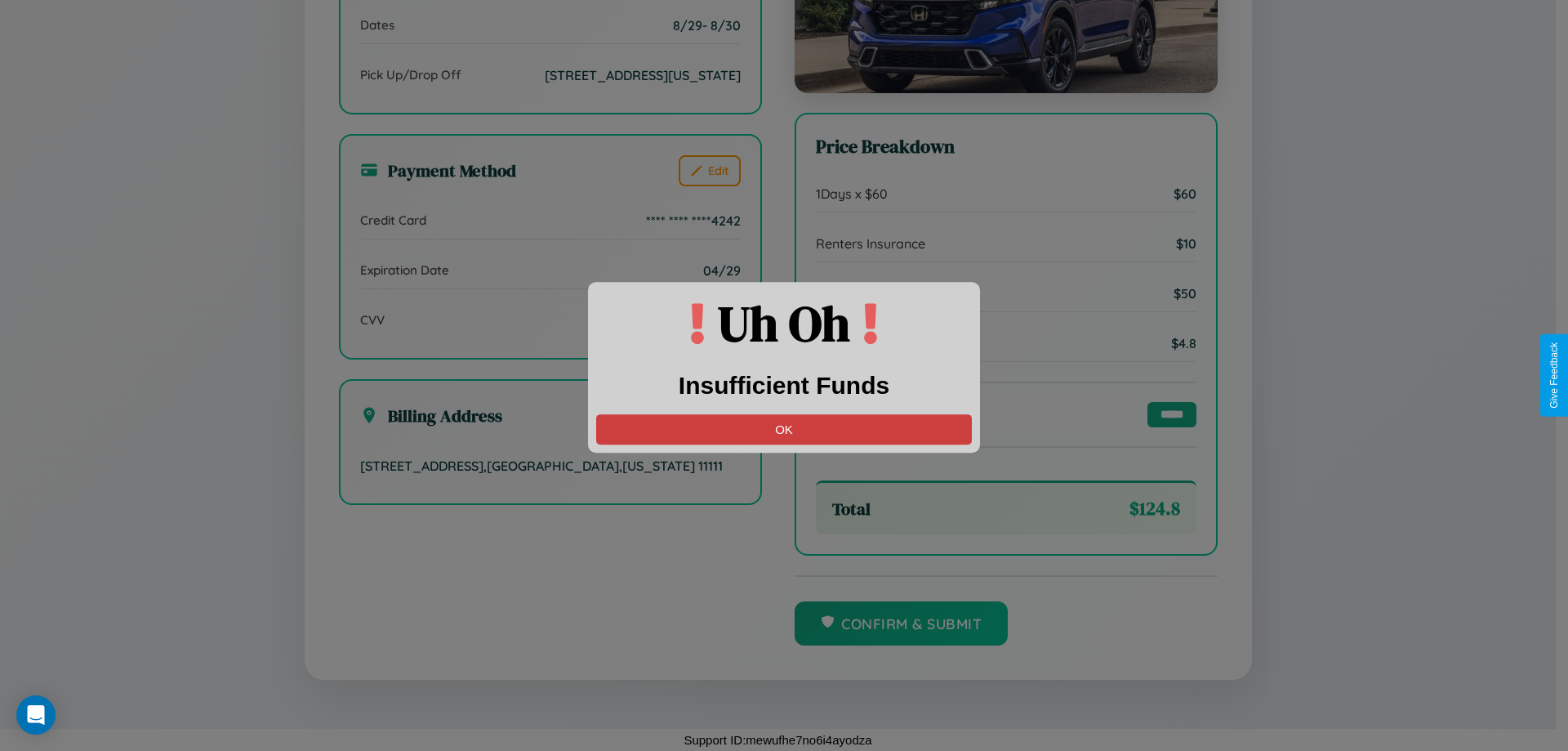
click at [784, 429] on button "OK" at bounding box center [783, 429] width 375 height 30
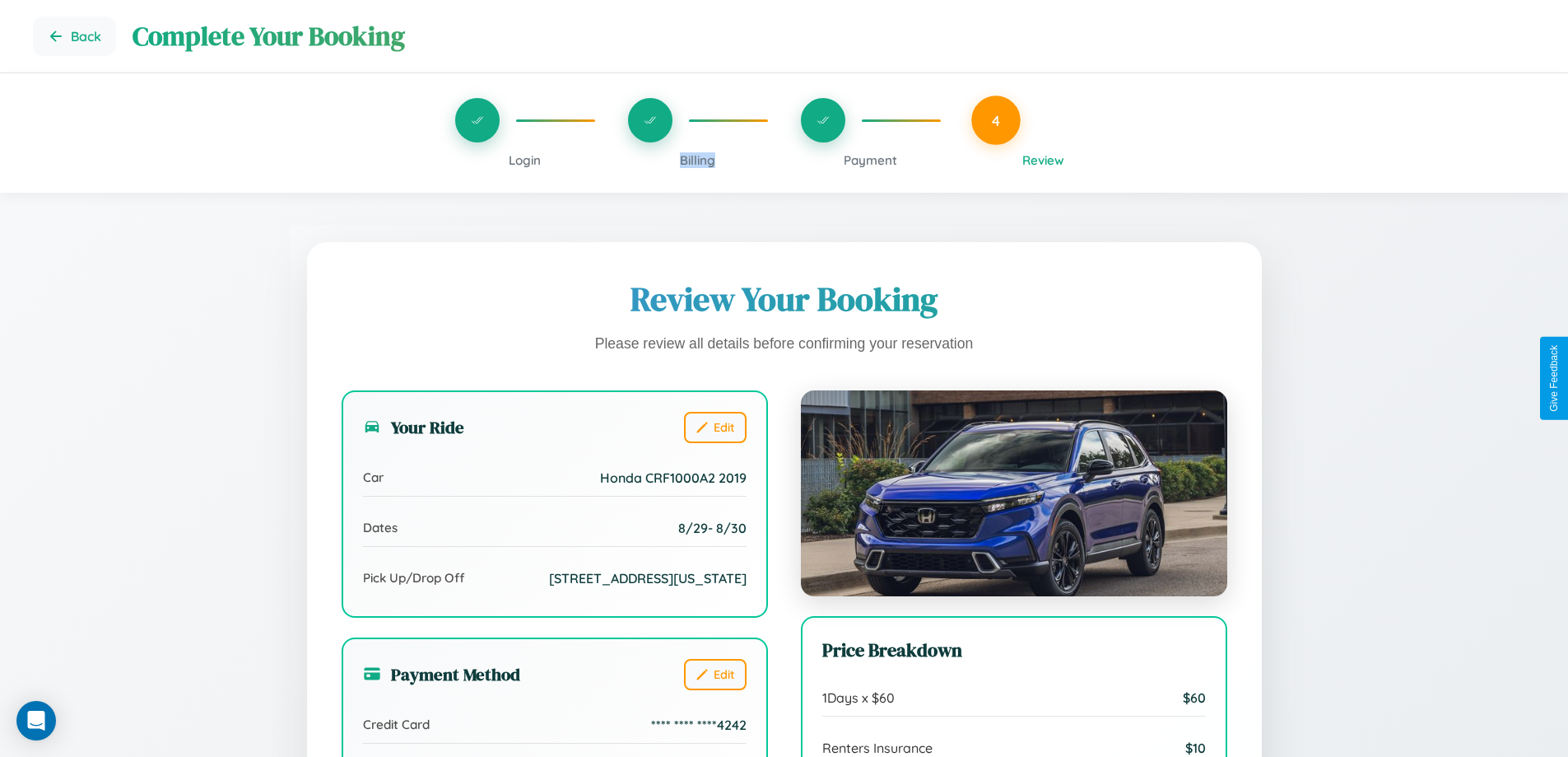
click at [697, 160] on span "Billing" at bounding box center [697, 160] width 35 height 16
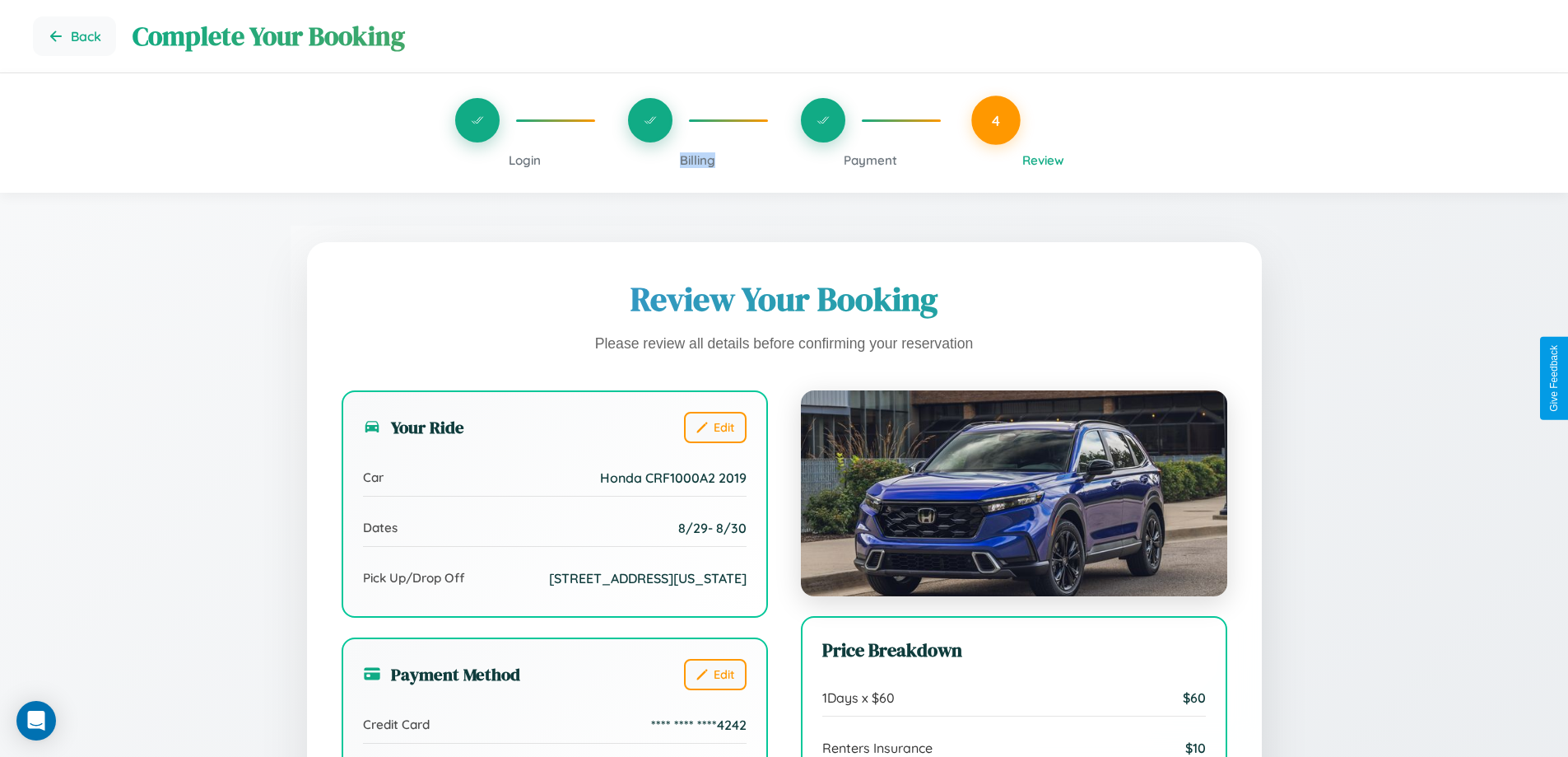
click at [697, 160] on span "Billing" at bounding box center [697, 160] width 35 height 16
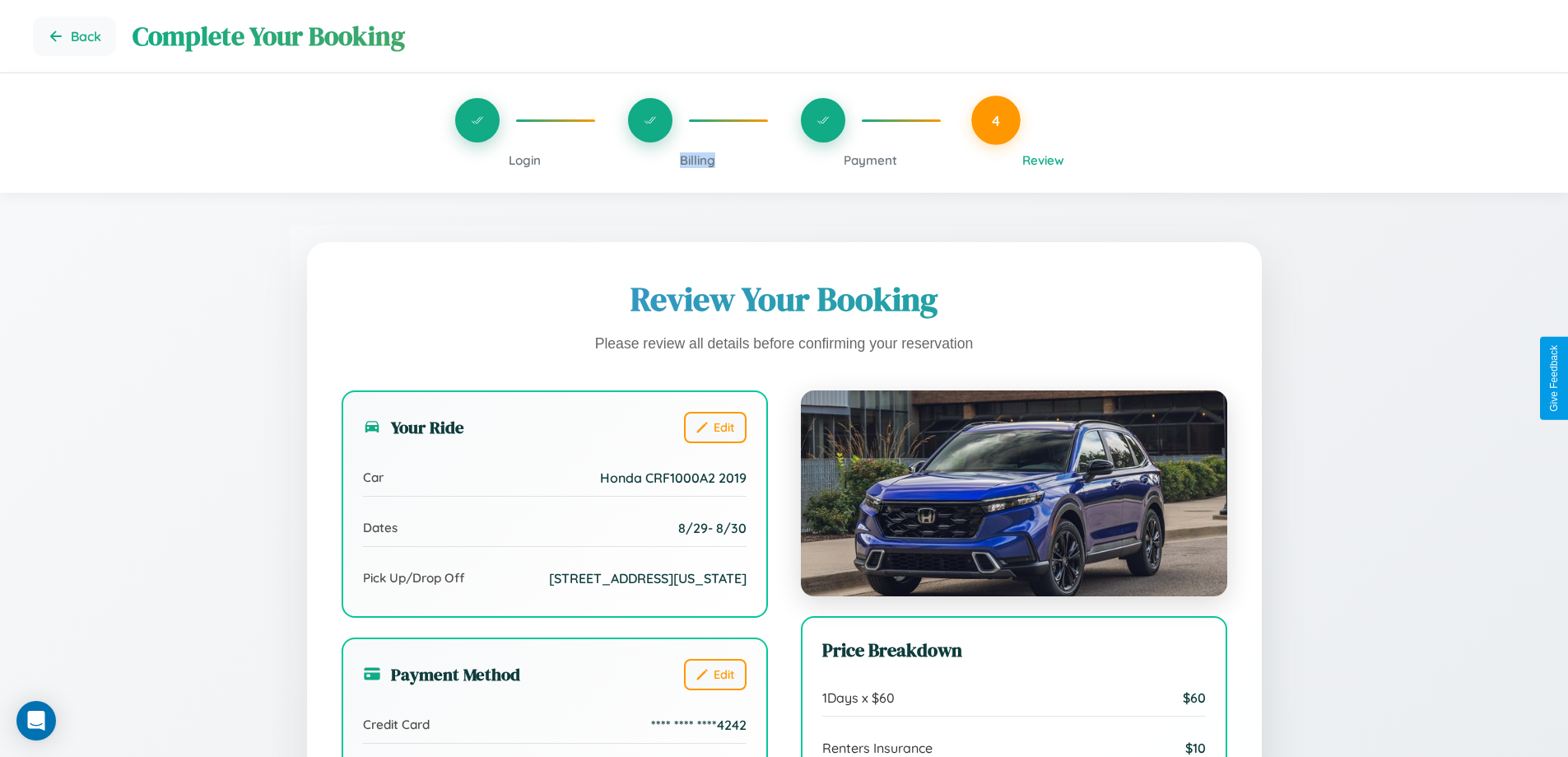
click at [697, 160] on span "Billing" at bounding box center [697, 160] width 35 height 16
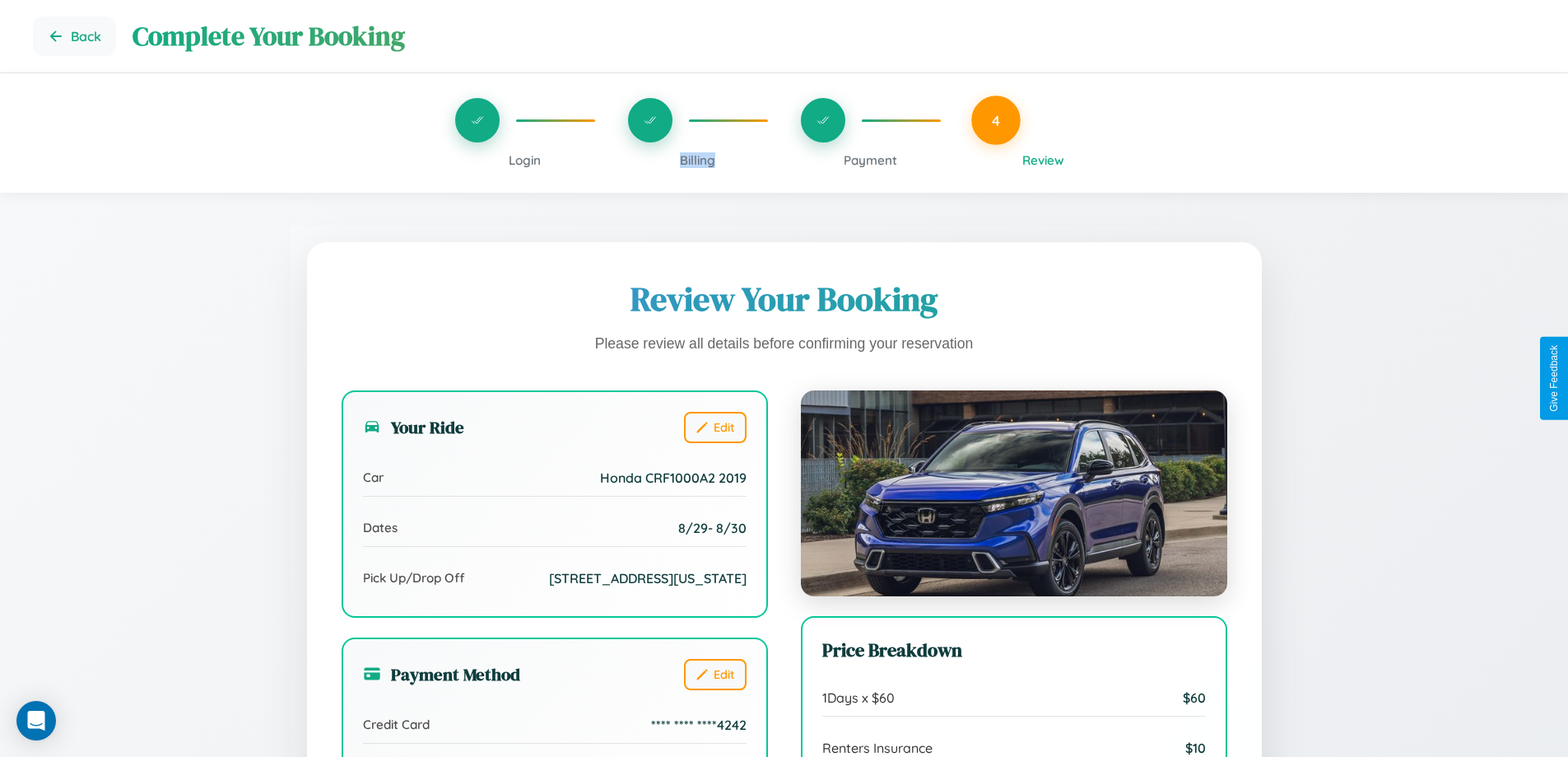
click at [697, 160] on span "Billing" at bounding box center [697, 160] width 35 height 16
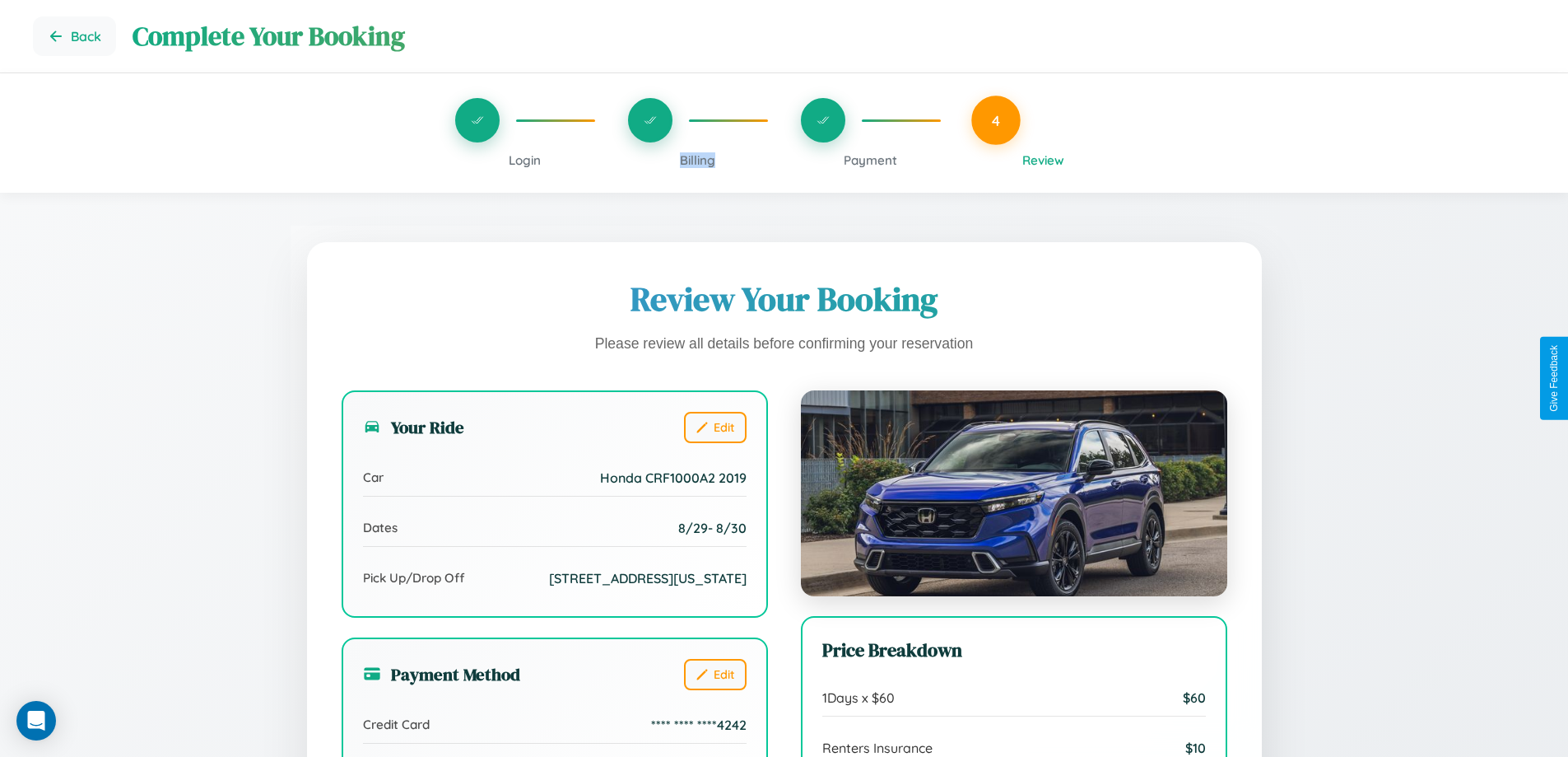
click at [697, 160] on span "Billing" at bounding box center [697, 160] width 35 height 16
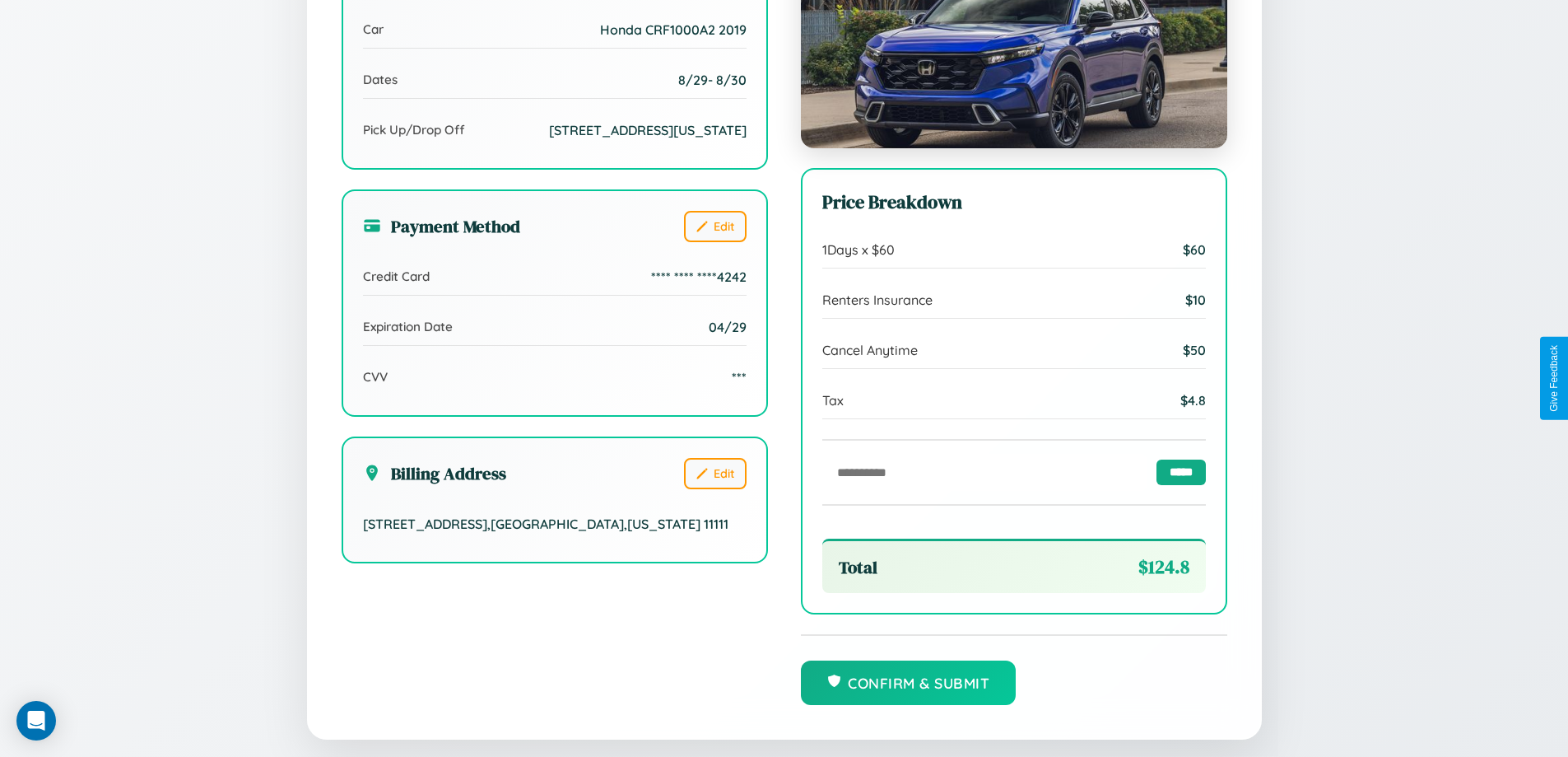
scroll to position [504, 0]
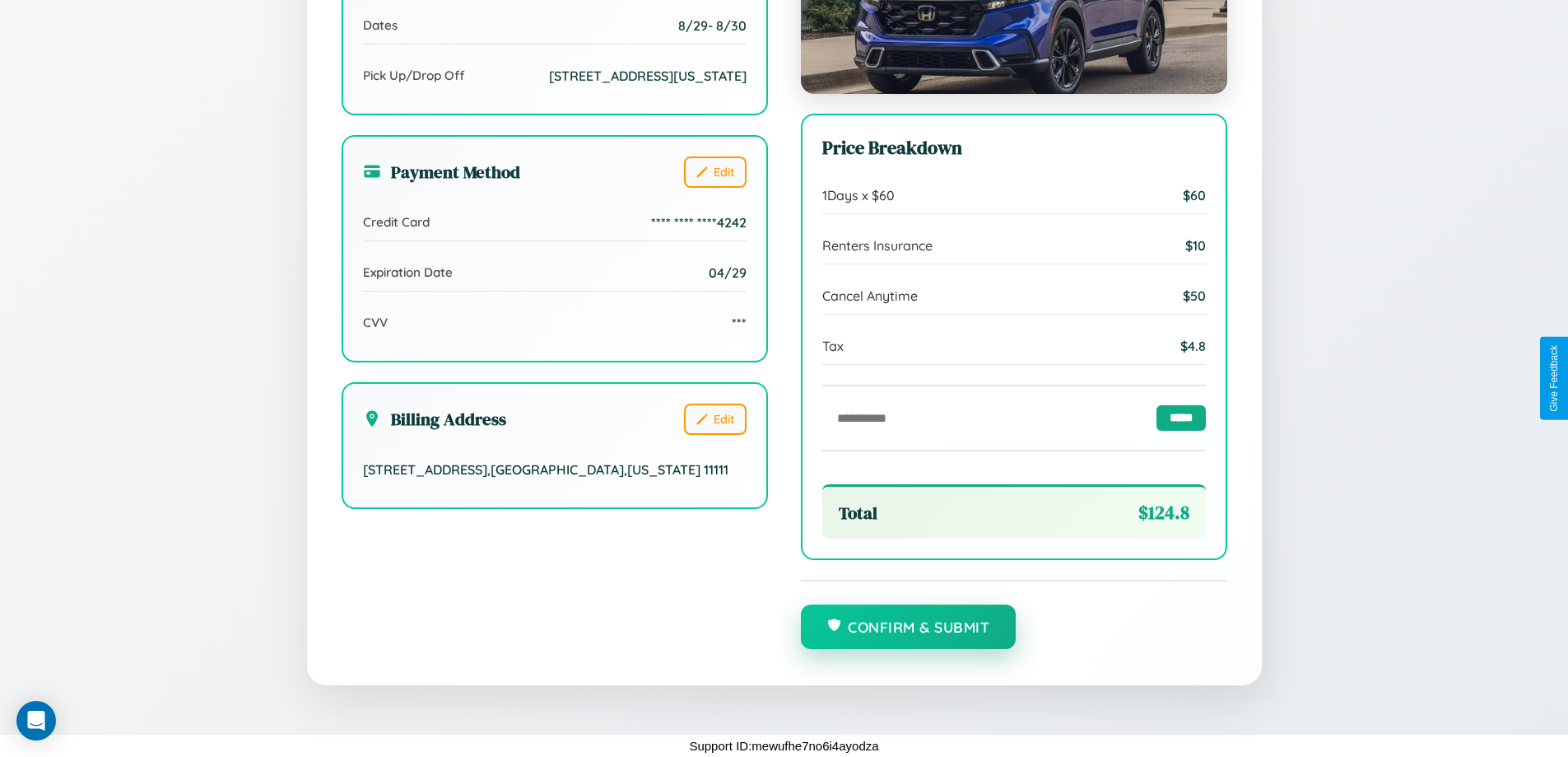
click at [908, 628] on button "Confirm & Submit" at bounding box center [908, 627] width 215 height 44
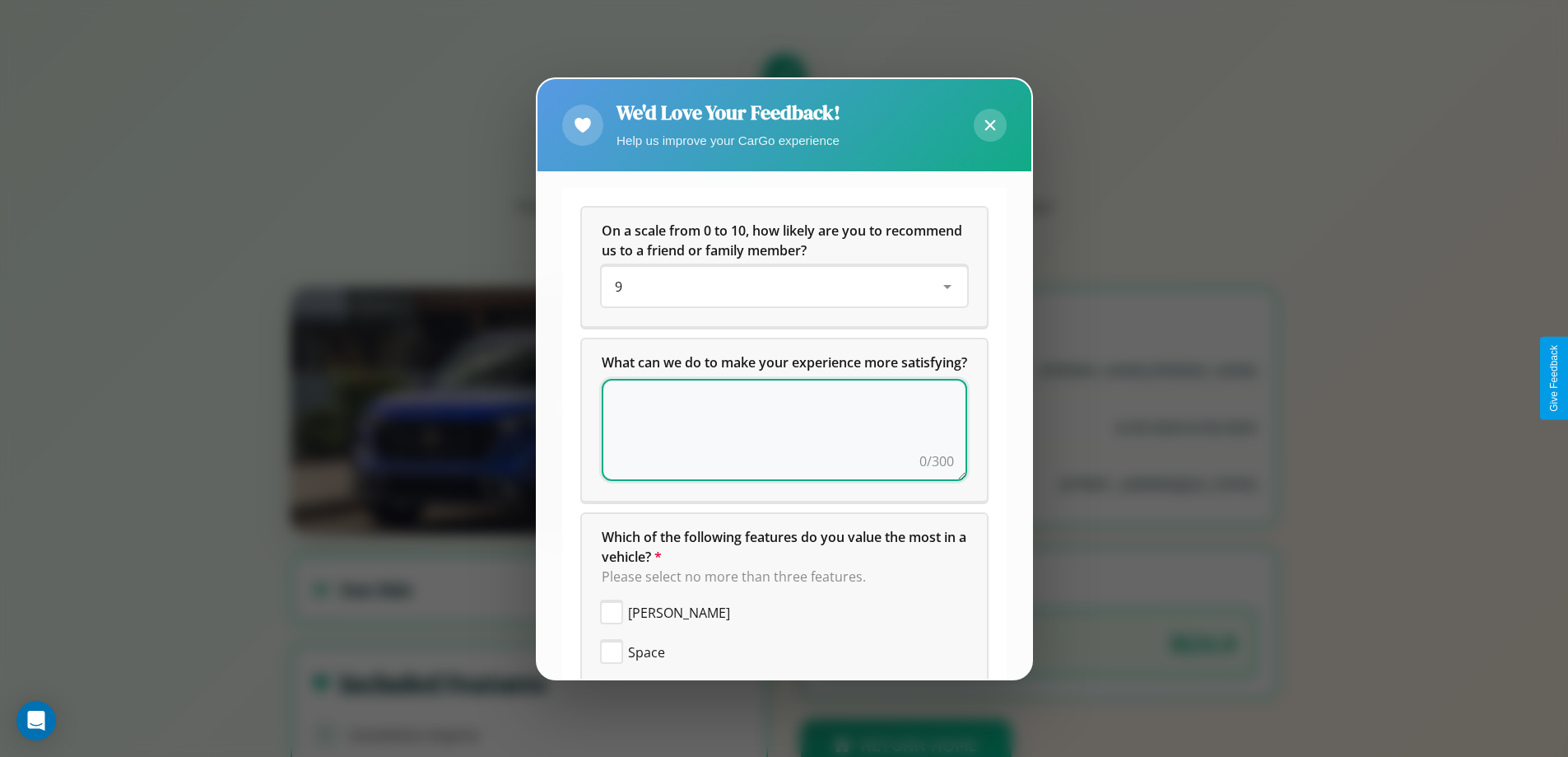
click at [778, 449] on textarea at bounding box center [784, 429] width 365 height 102
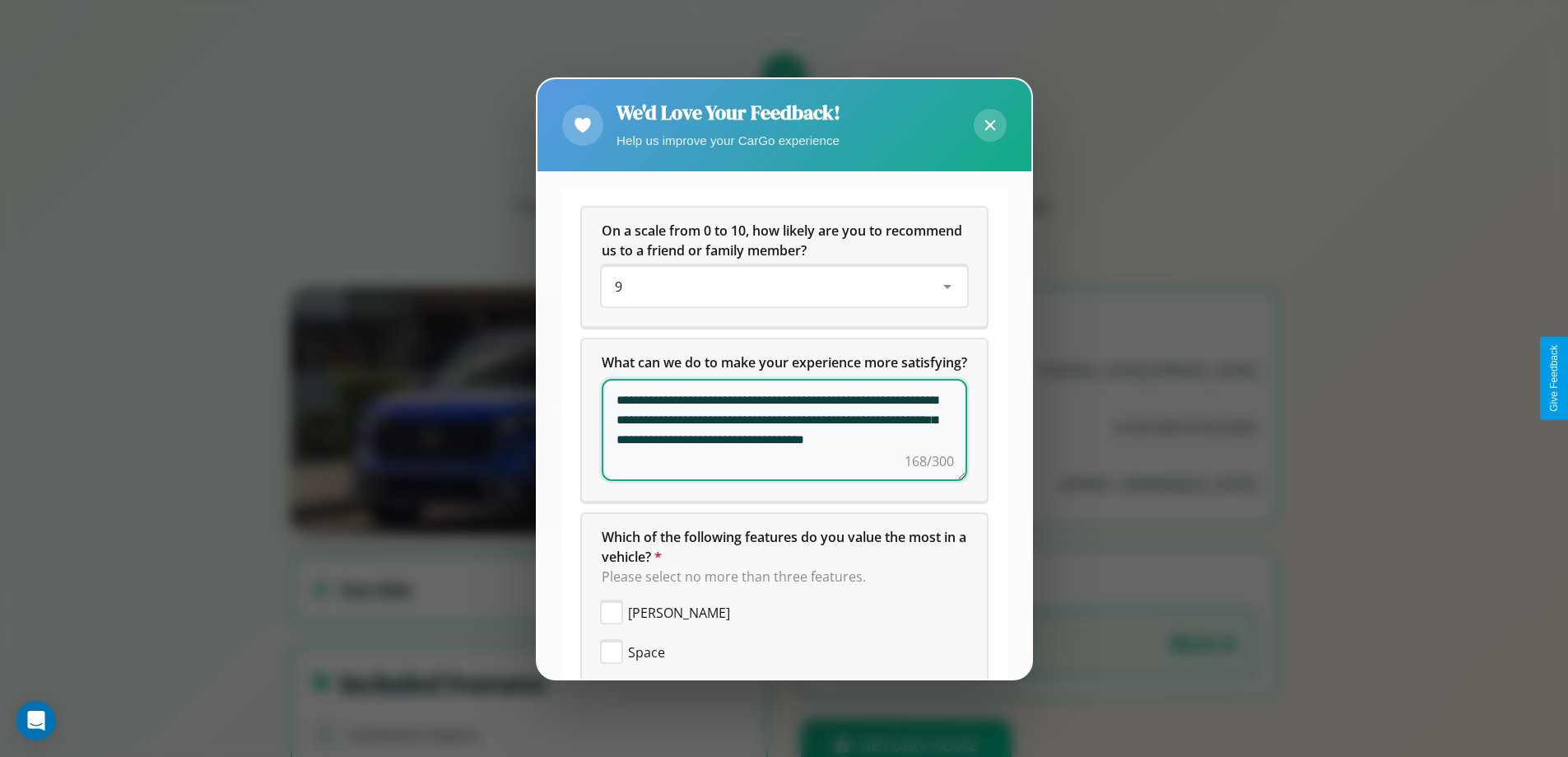
scroll to position [393, 0]
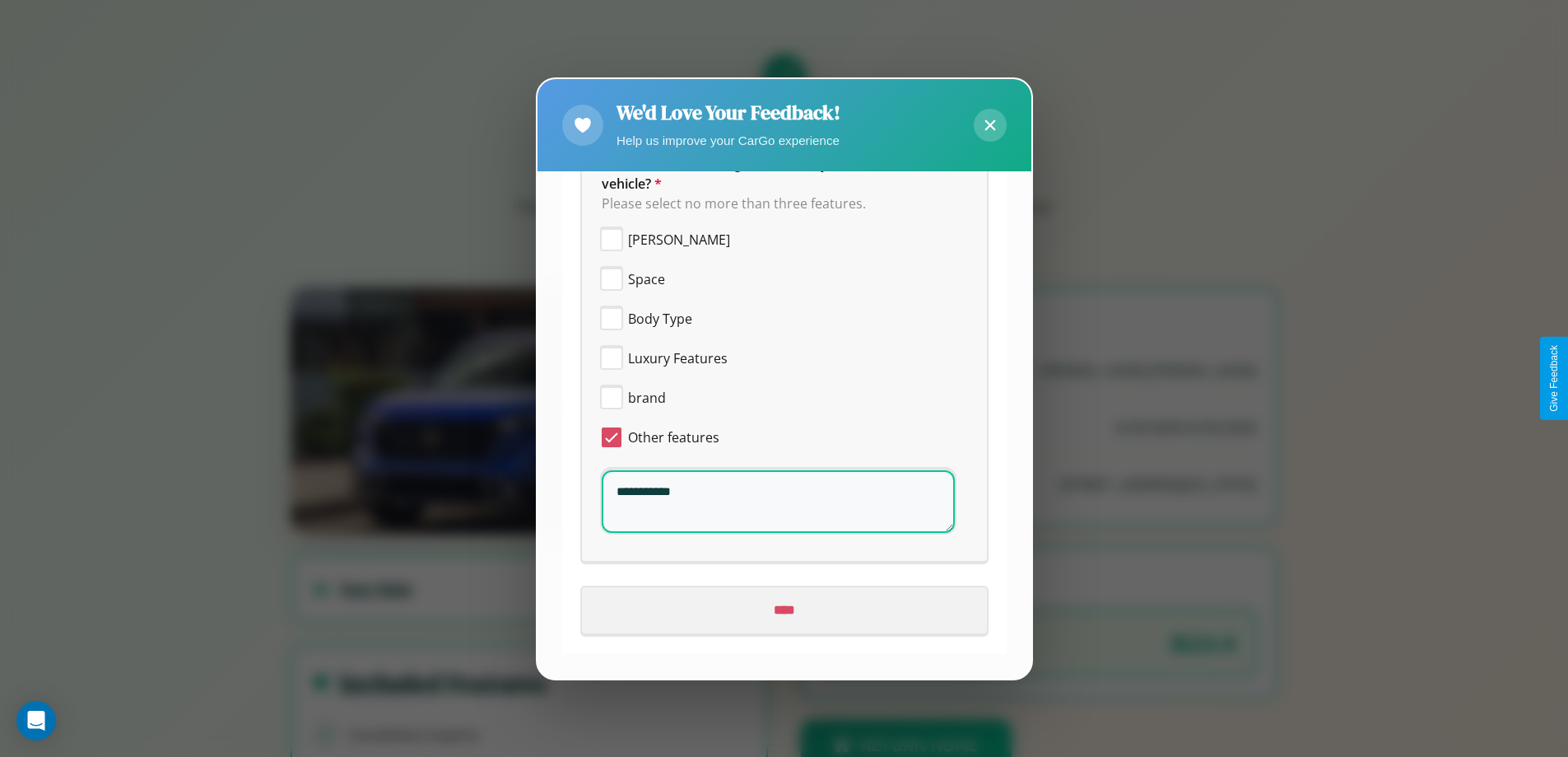
type textarea "**********"
click at [778, 610] on input "****" at bounding box center [784, 610] width 405 height 46
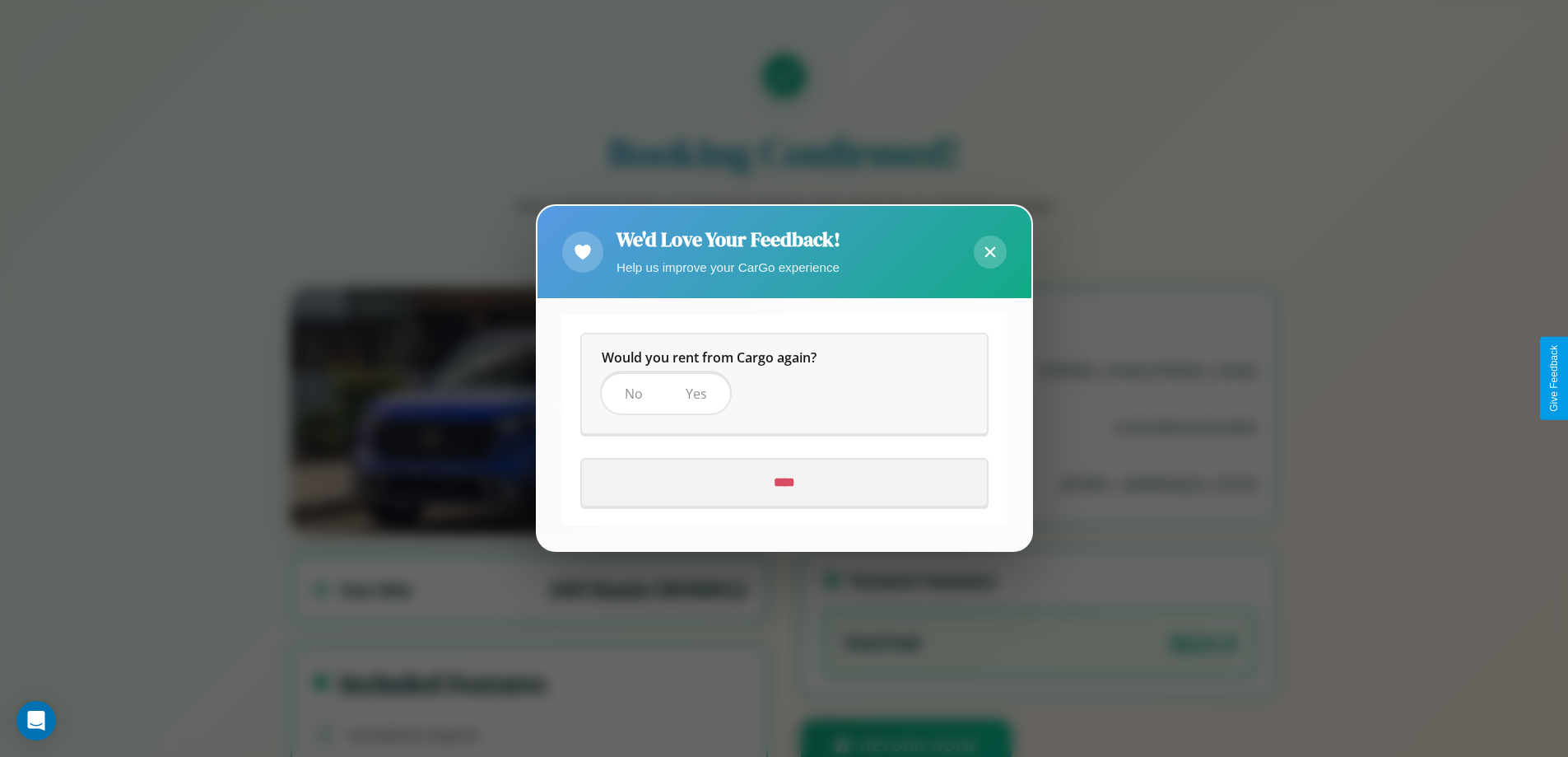
scroll to position [0, 0]
click at [695, 394] on span "Yes" at bounding box center [696, 394] width 21 height 18
click at [783, 482] on input "****" at bounding box center [784, 483] width 405 height 46
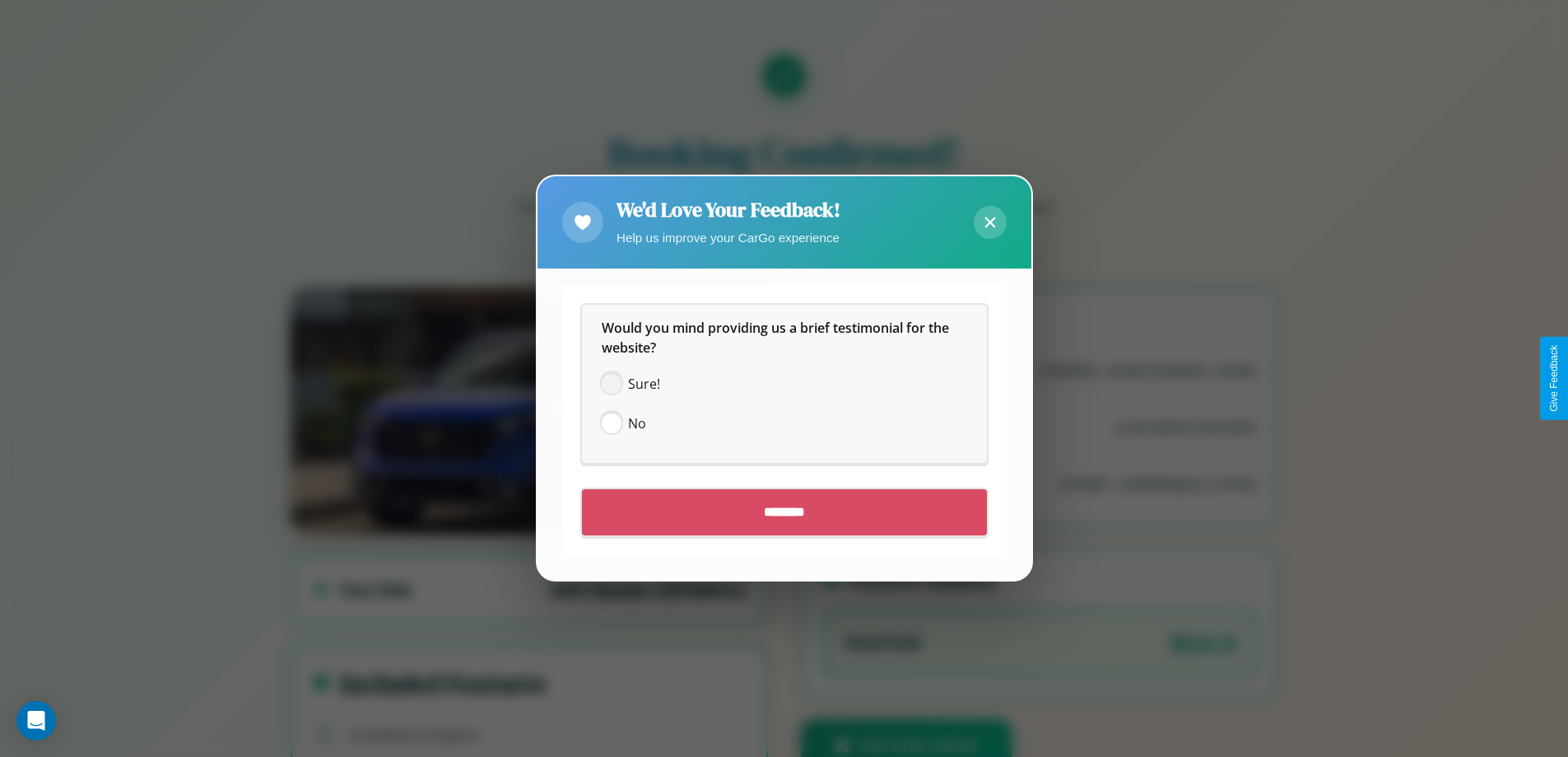
click at [610, 384] on span at bounding box center [611, 385] width 19 height 20
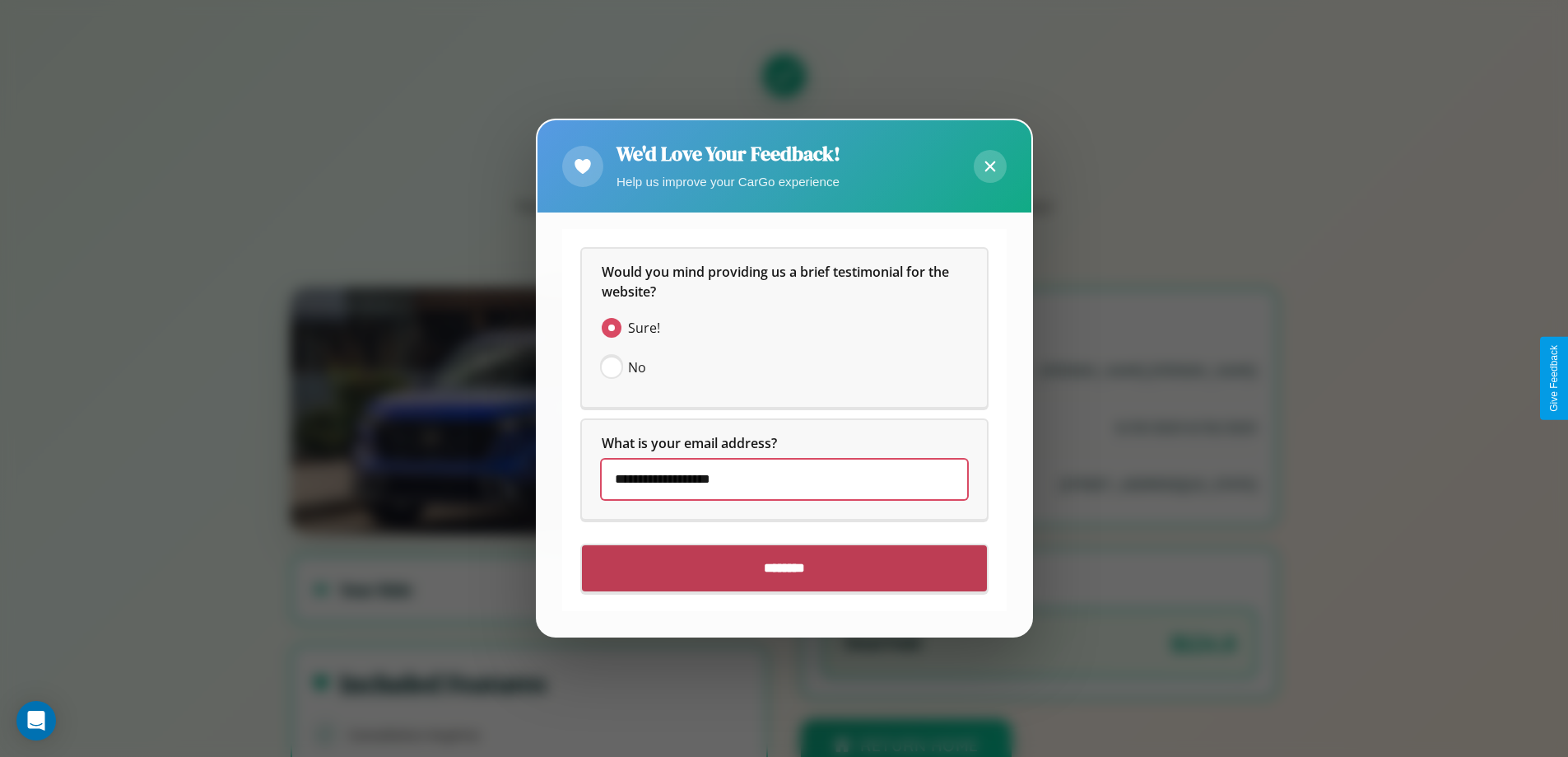
type input "**********"
click at [783, 568] on input "********" at bounding box center [784, 569] width 405 height 46
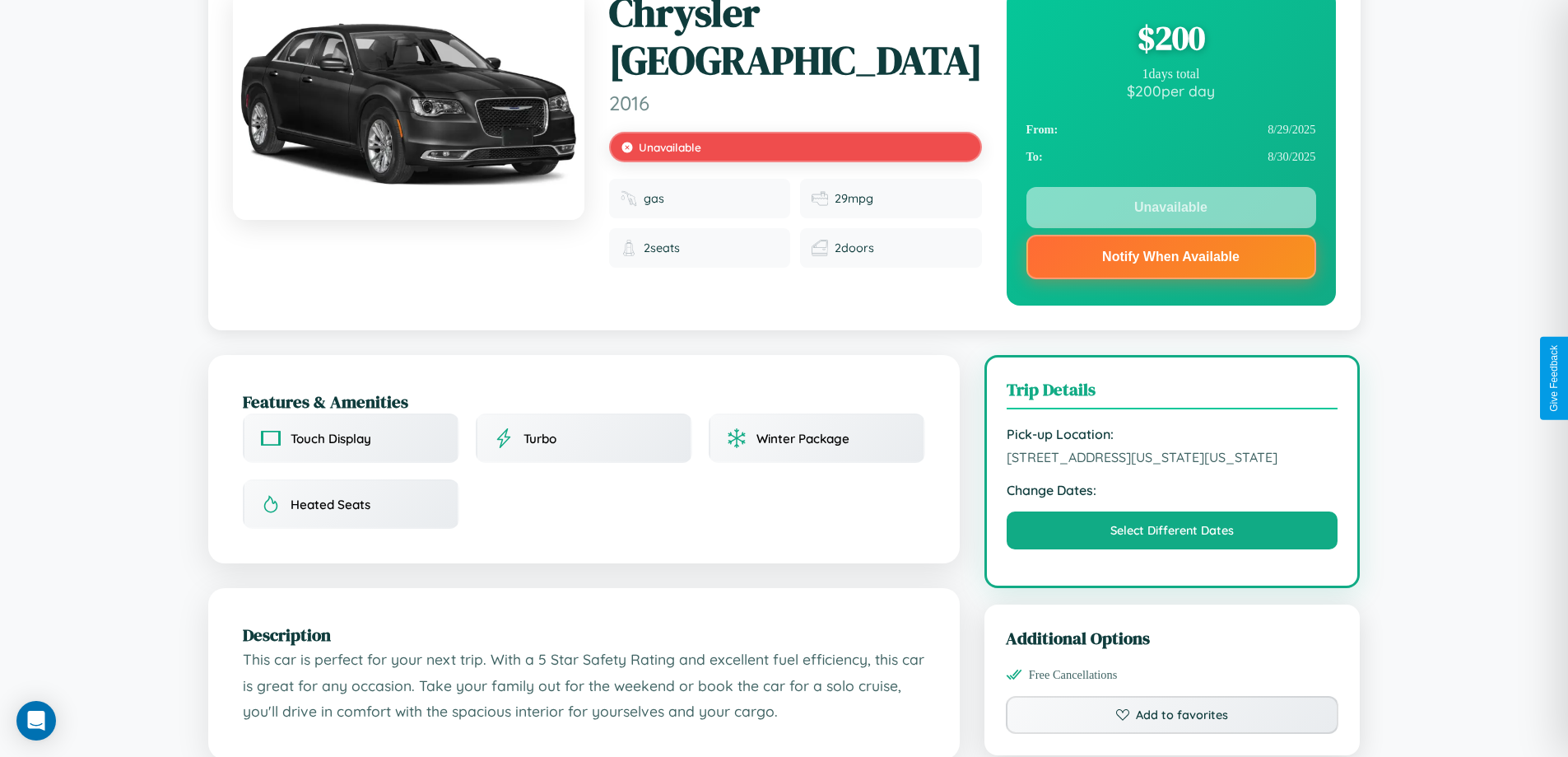
scroll to position [609, 0]
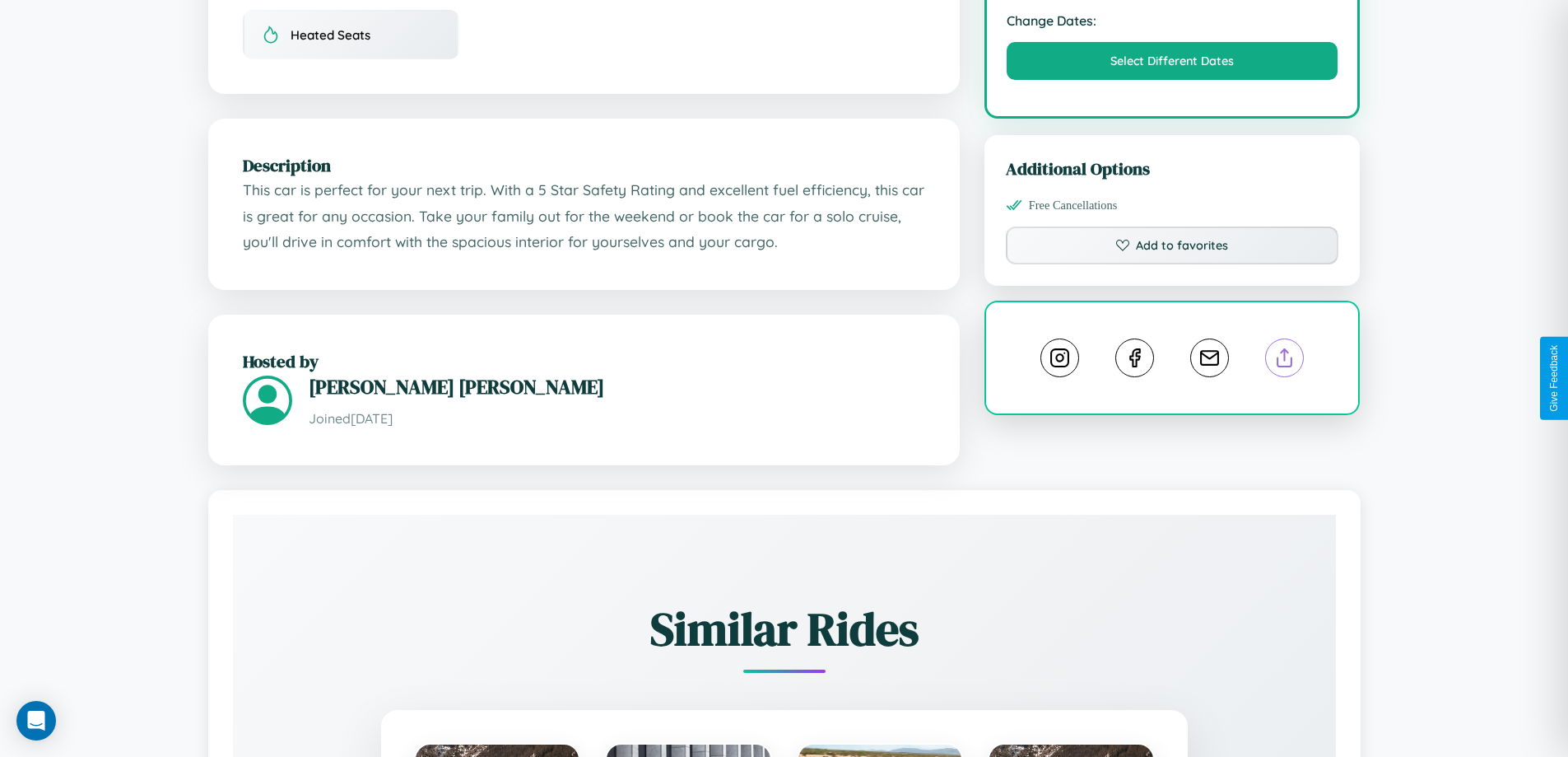
click at [1285, 361] on line at bounding box center [1285, 355] width 0 height 12
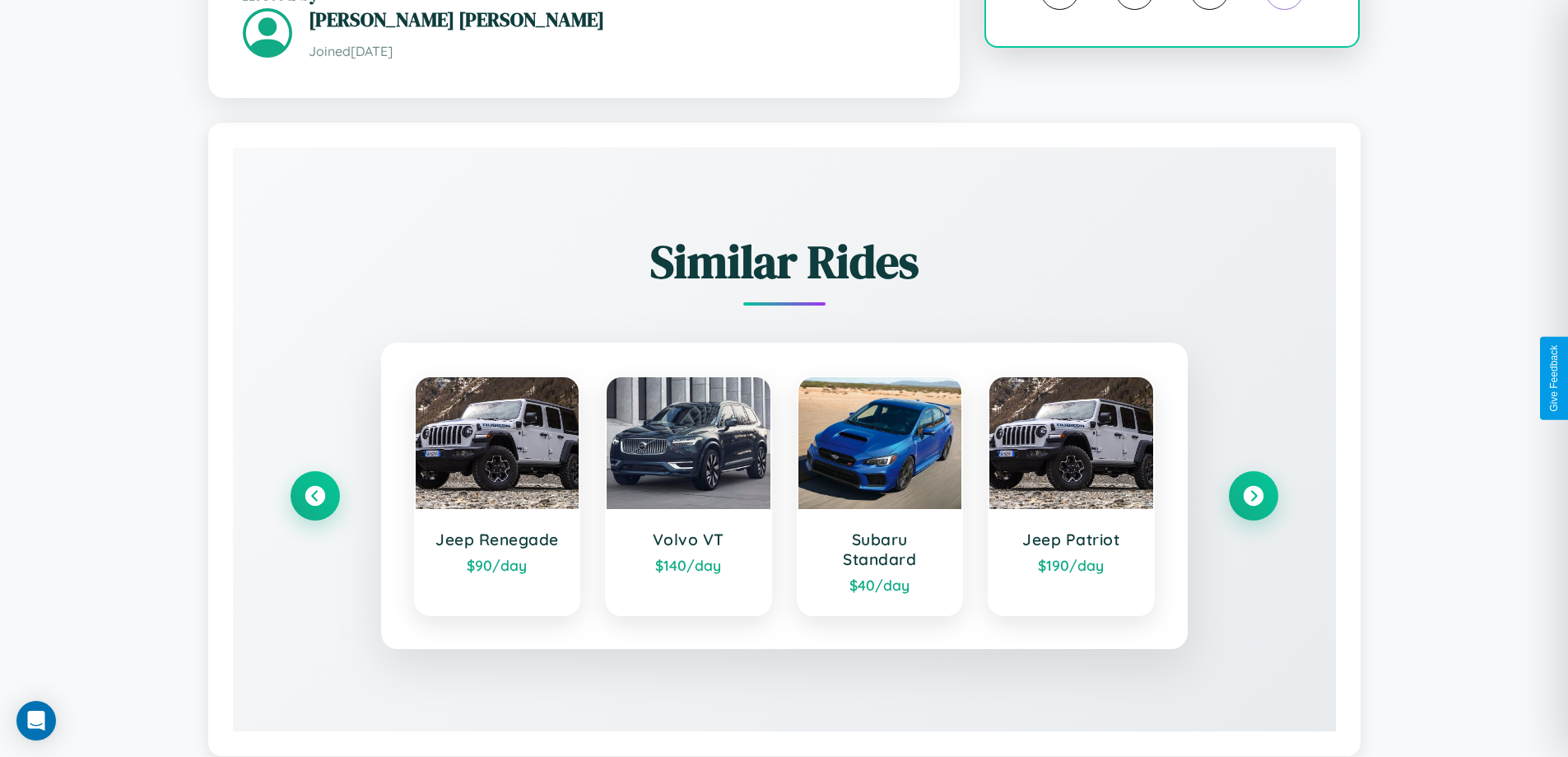
scroll to position [1016, 0]
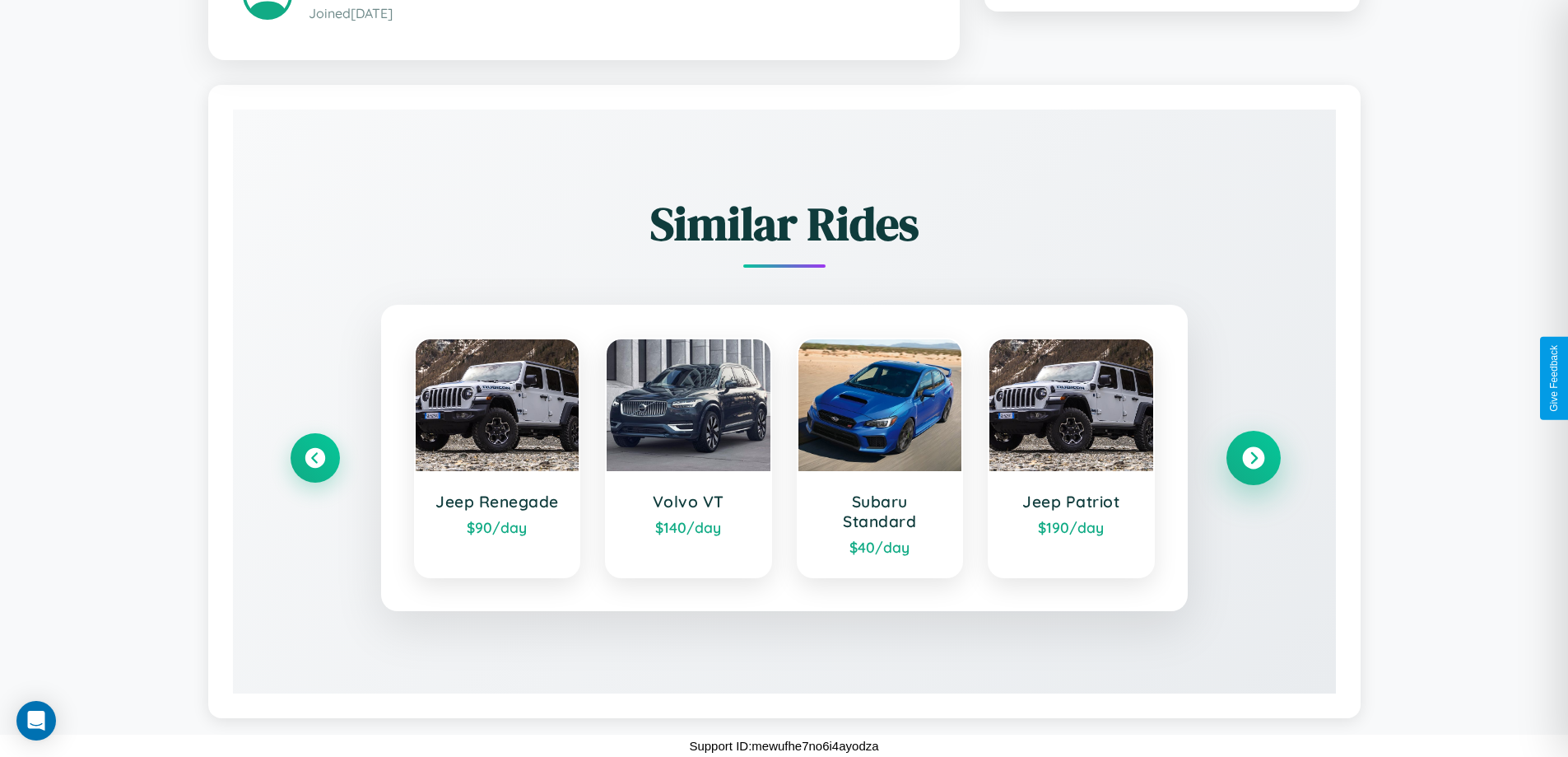
click at [1253, 457] on icon at bounding box center [1253, 457] width 22 height 22
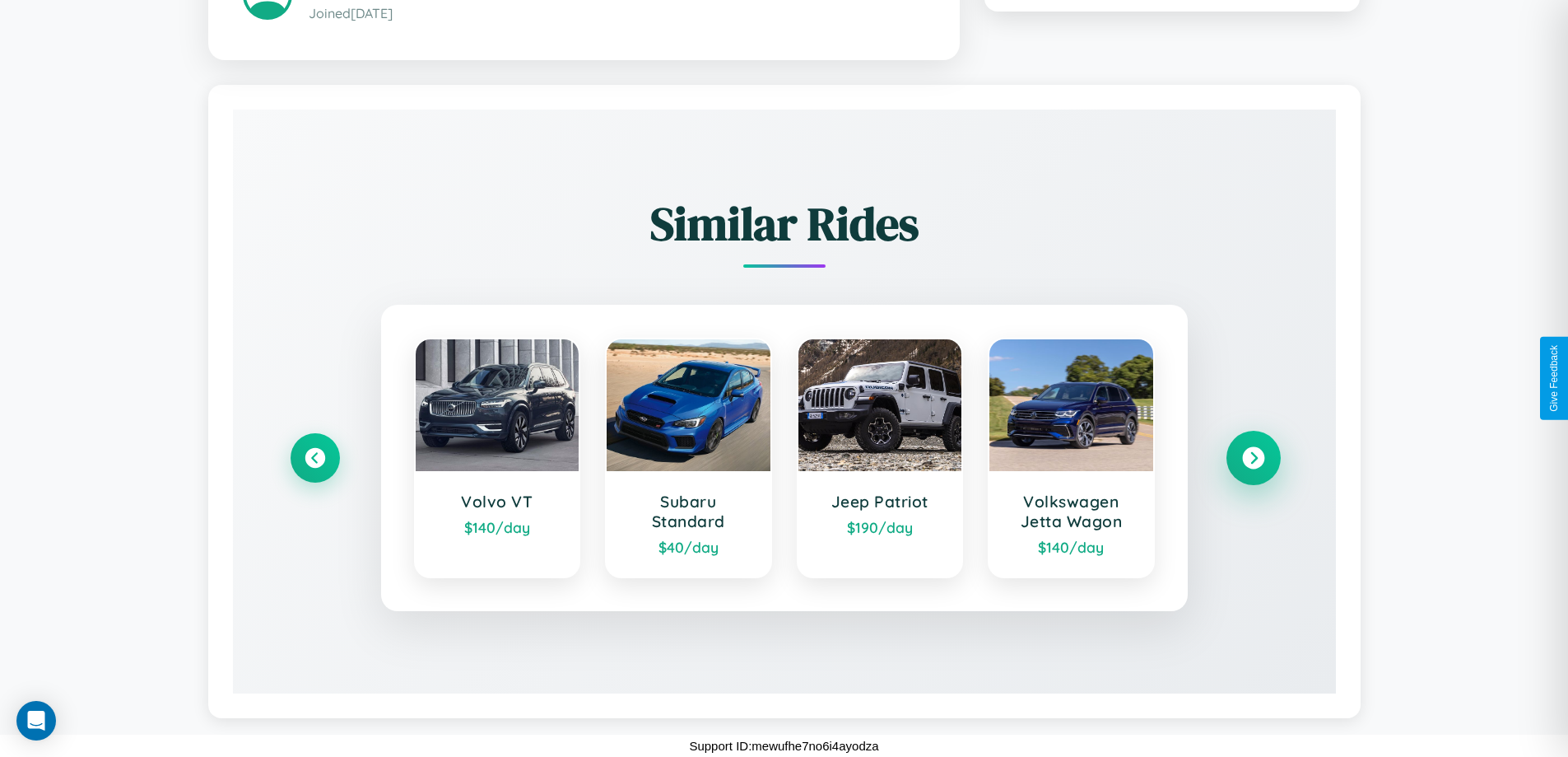
click at [1253, 457] on icon at bounding box center [1253, 457] width 22 height 22
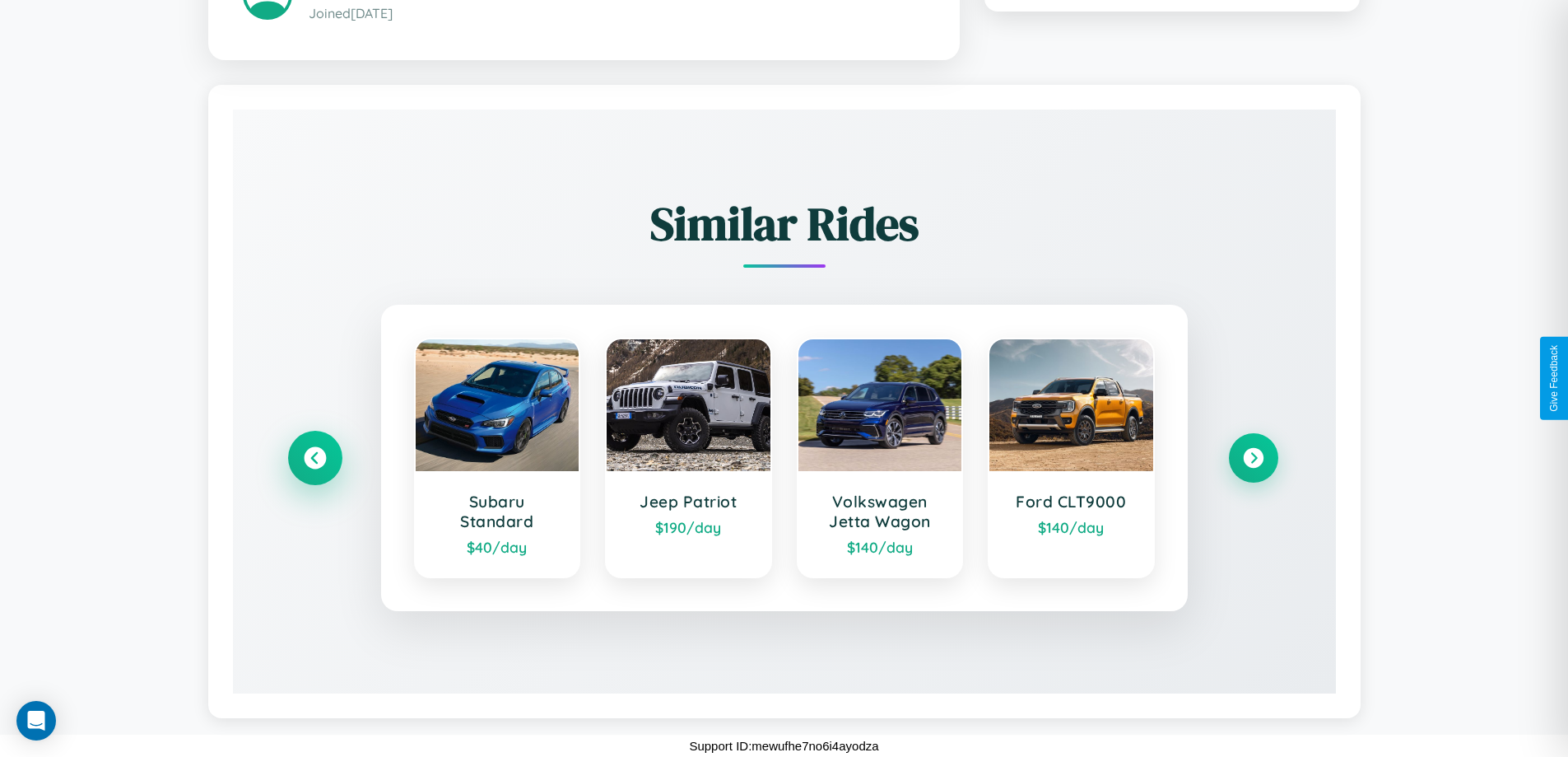
click at [314, 457] on icon at bounding box center [314, 457] width 22 height 22
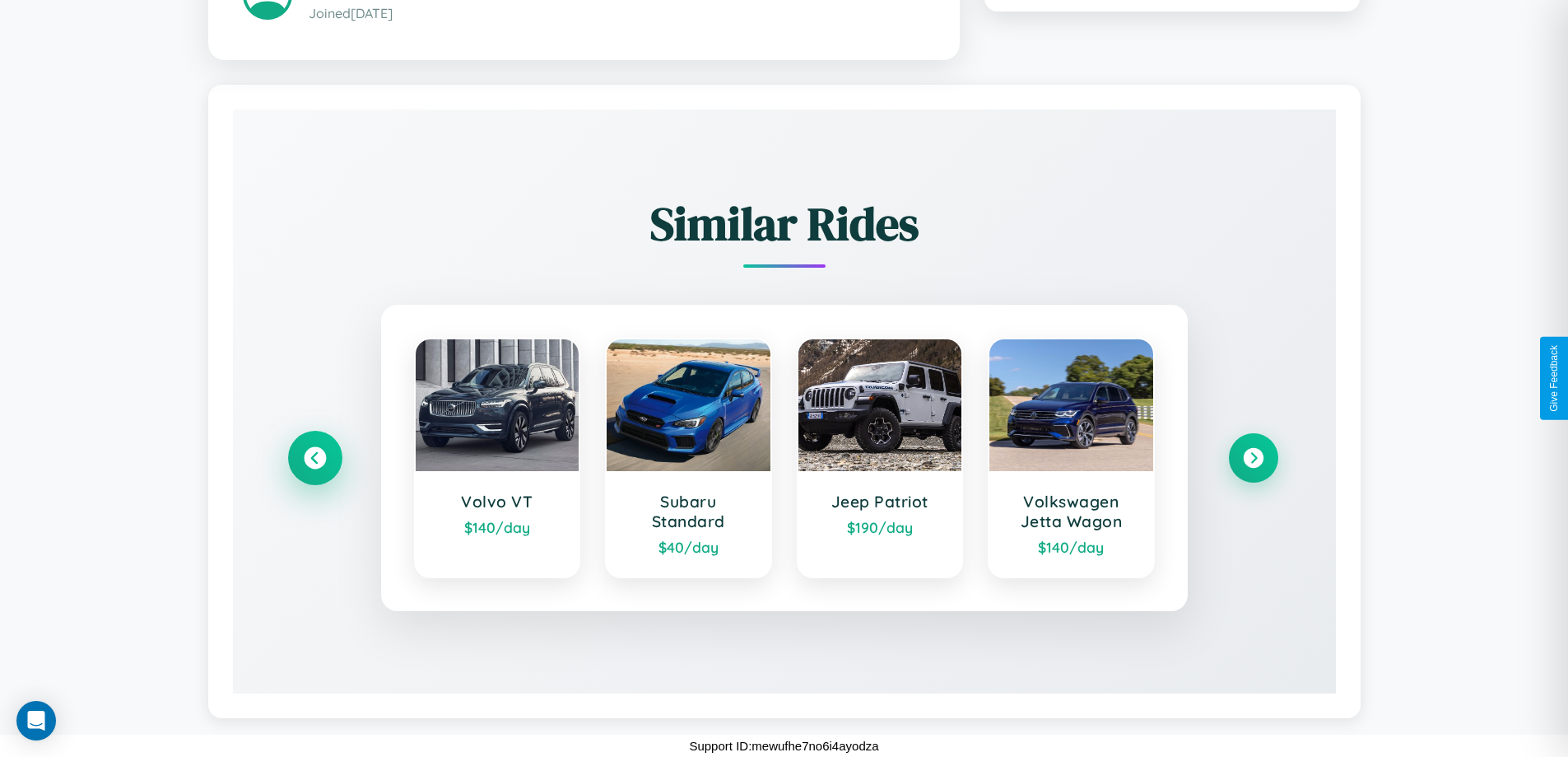
click at [314, 457] on icon at bounding box center [314, 457] width 22 height 22
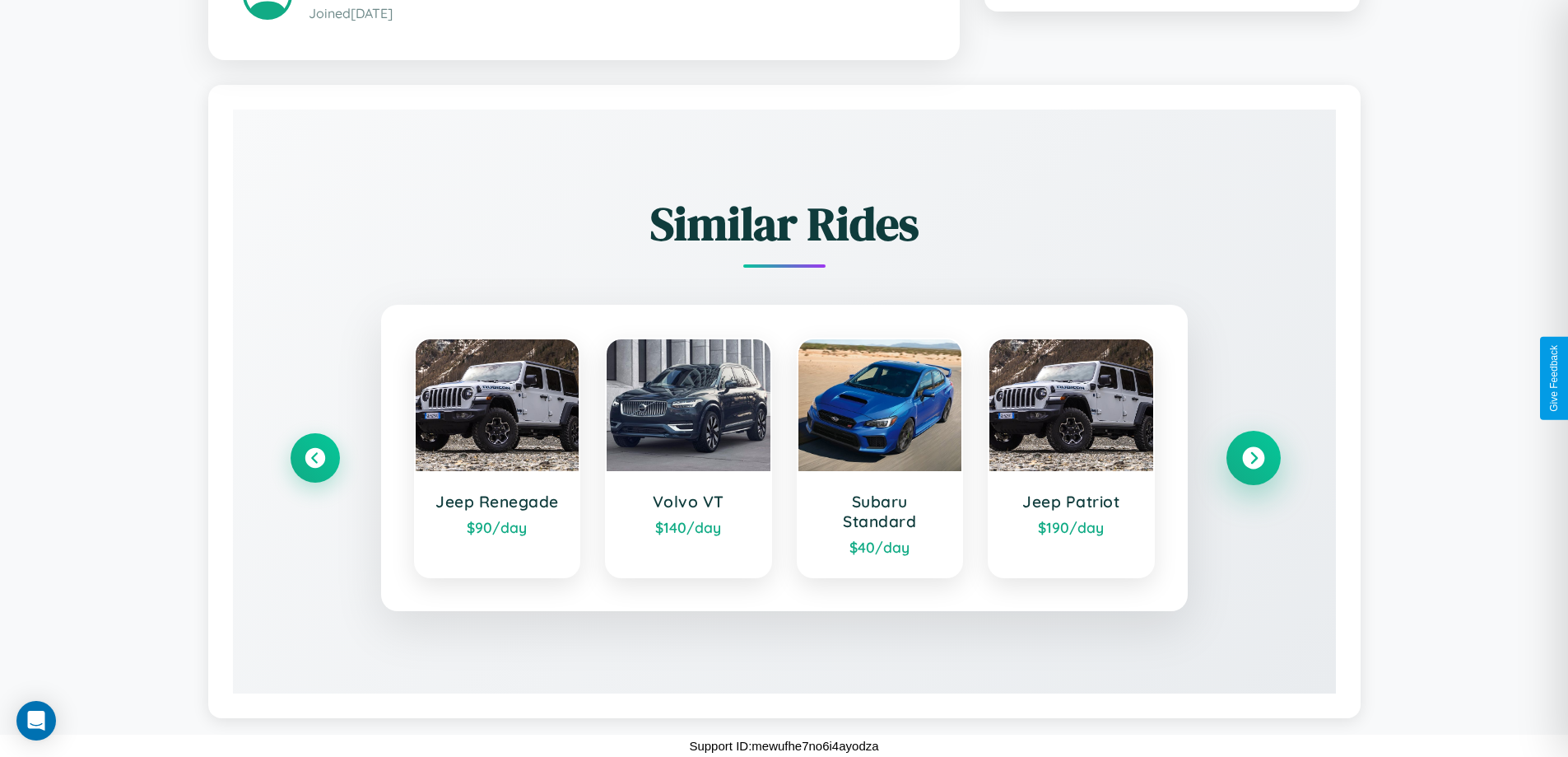
click at [1253, 457] on icon at bounding box center [1253, 457] width 22 height 22
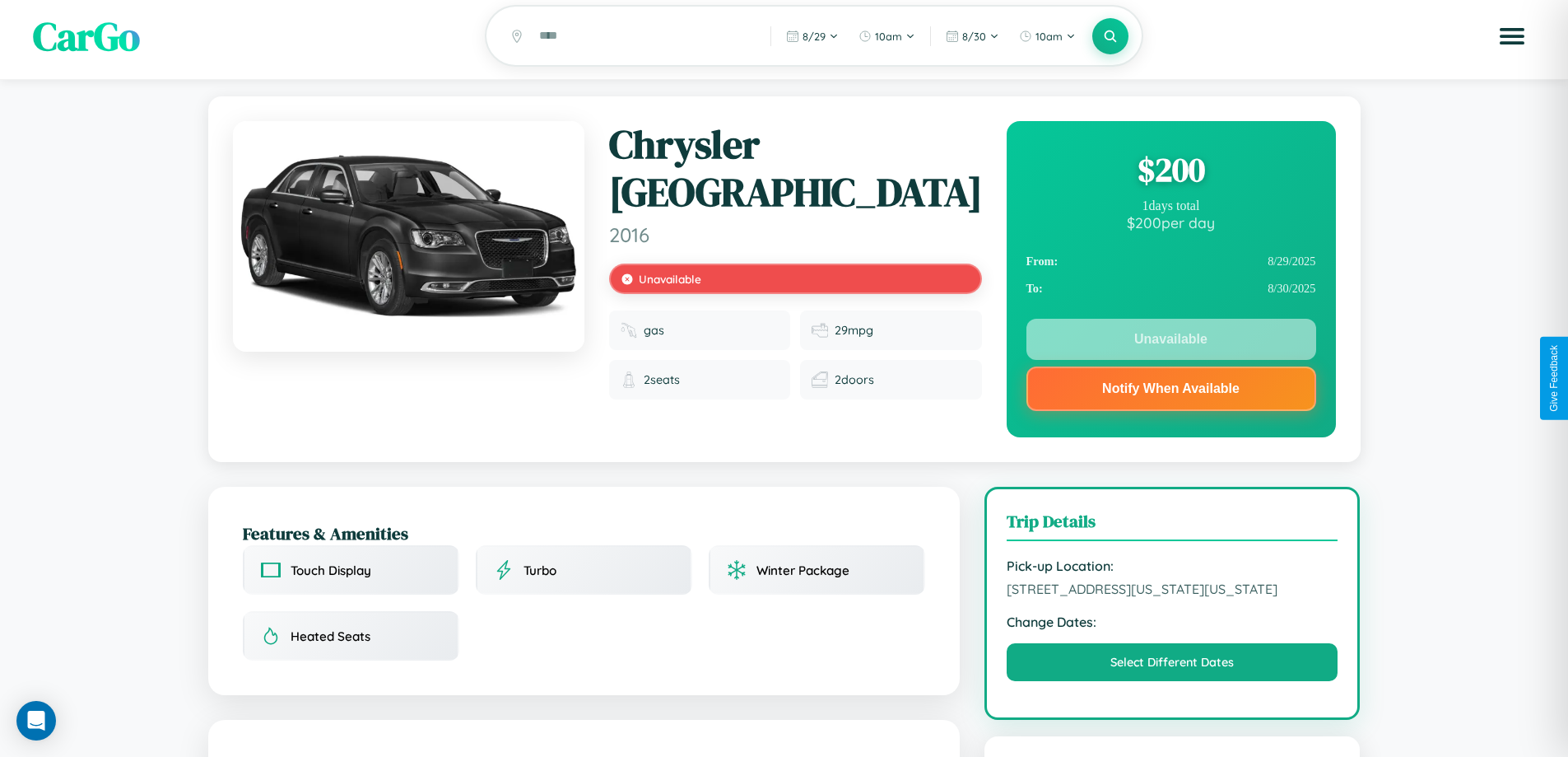
scroll to position [0, 0]
